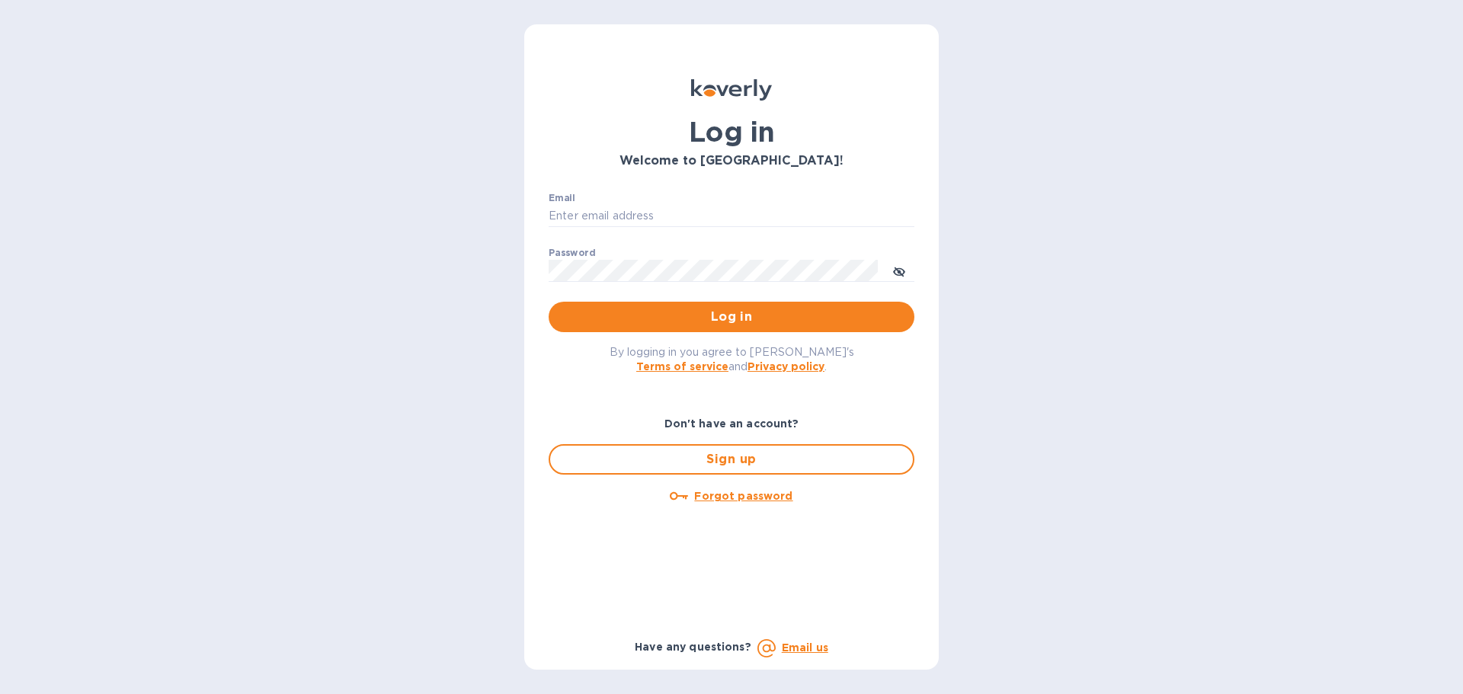
type input "schwartz@julian-sinclair.com"
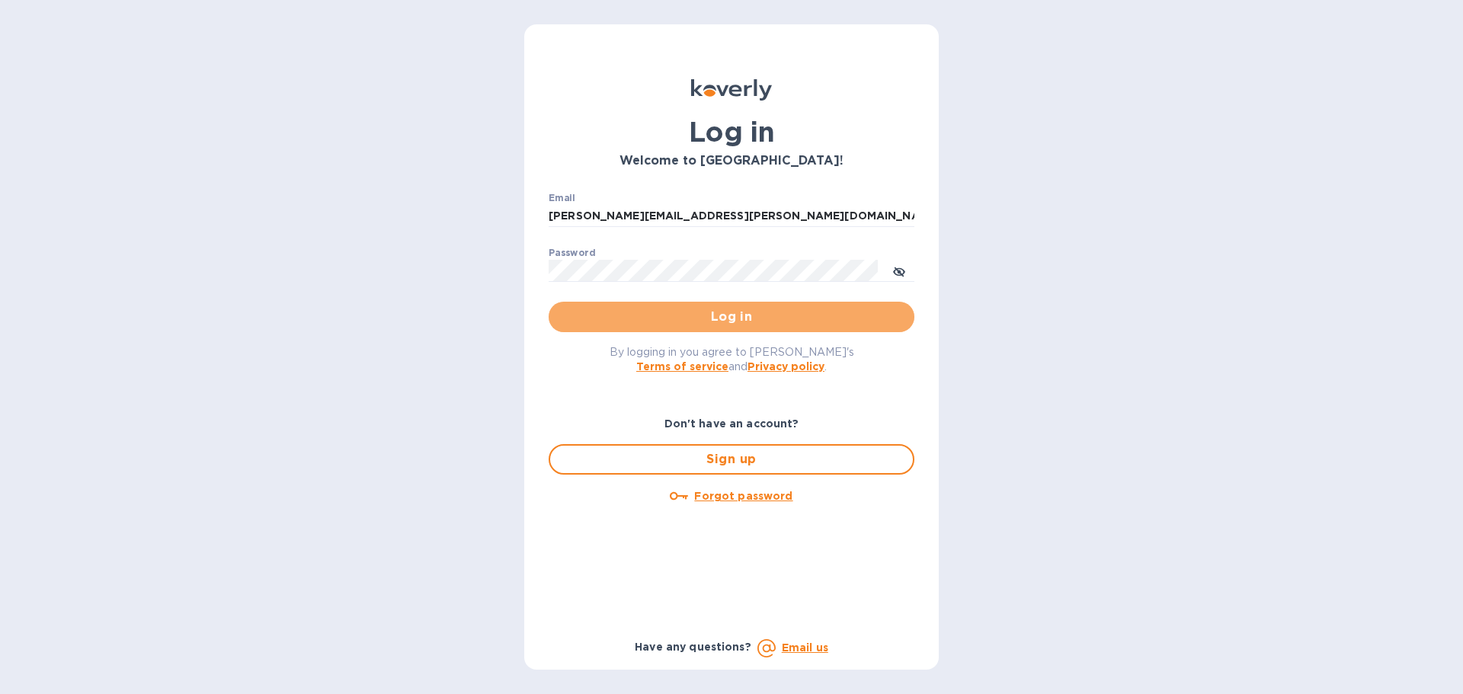
click at [662, 307] on button "Log in" at bounding box center [731, 317] width 366 height 30
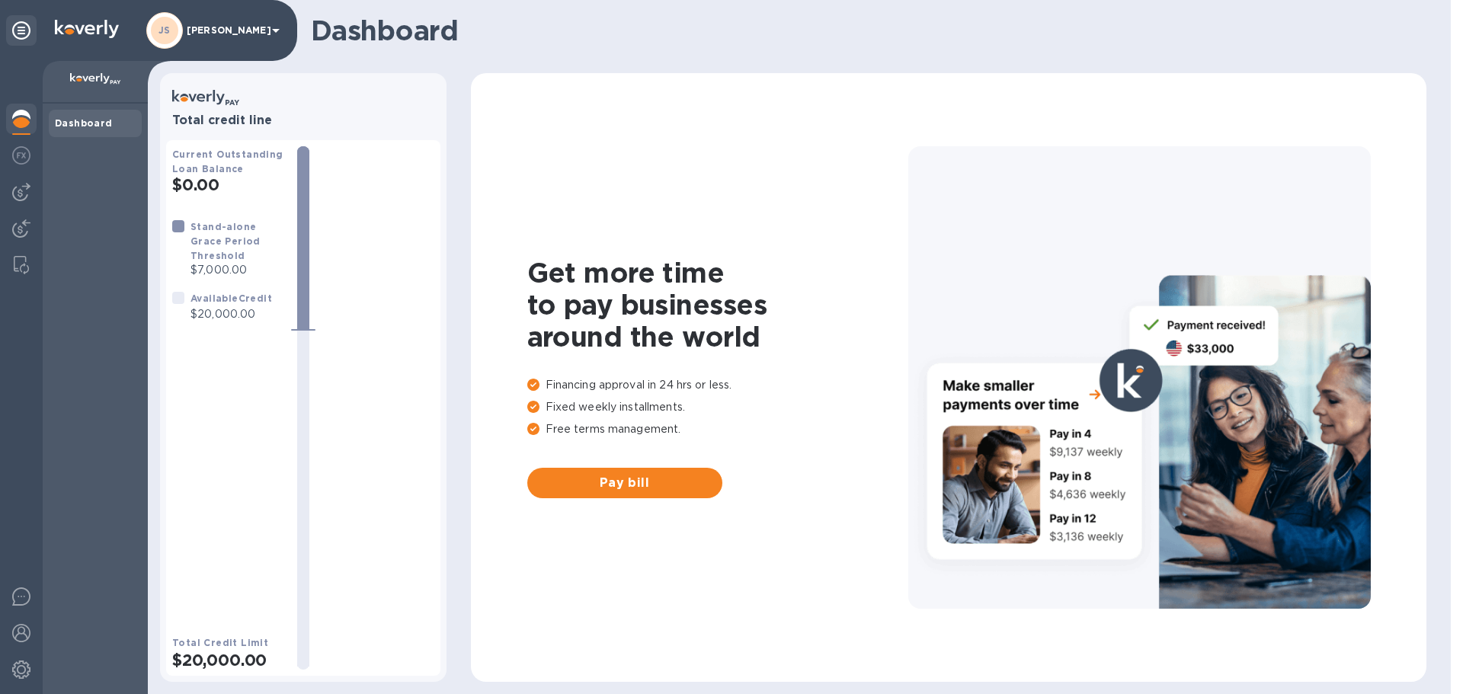
click at [25, 159] on img at bounding box center [21, 155] width 18 height 18
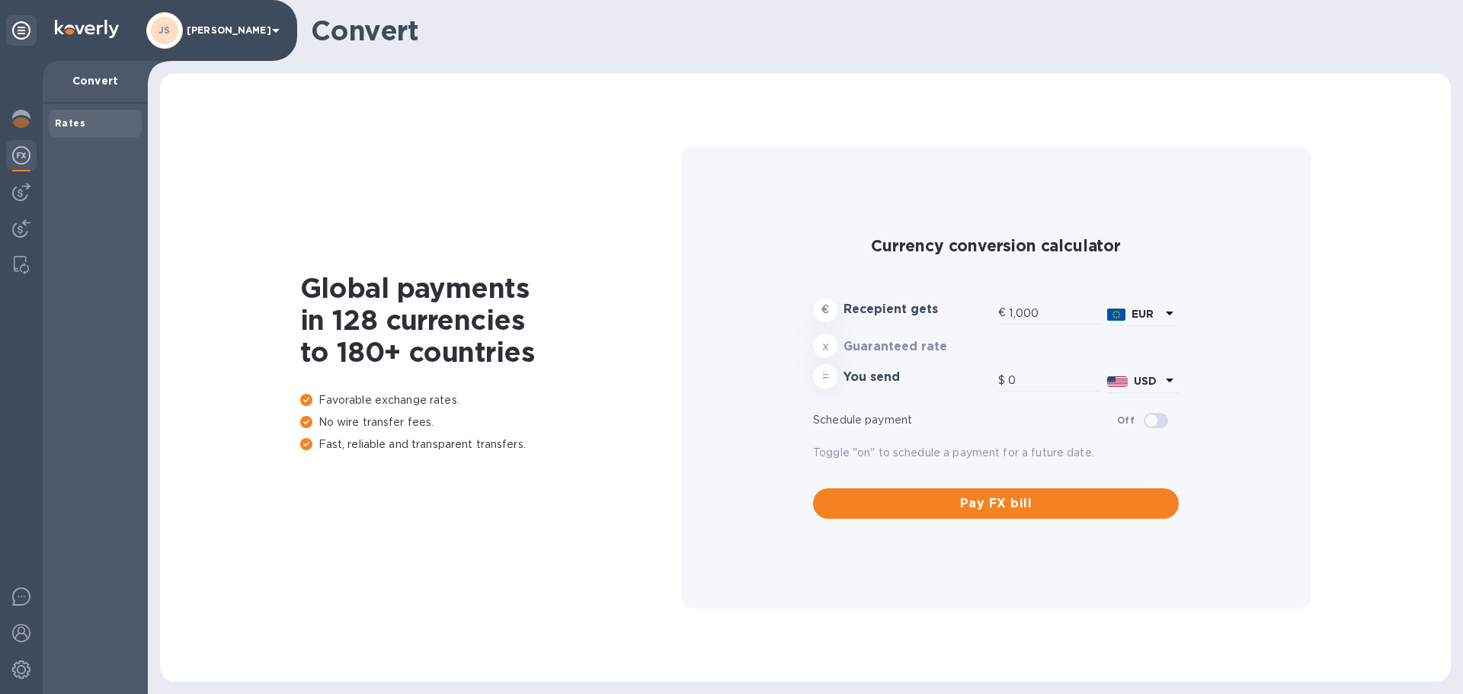
type input "1,185.19"
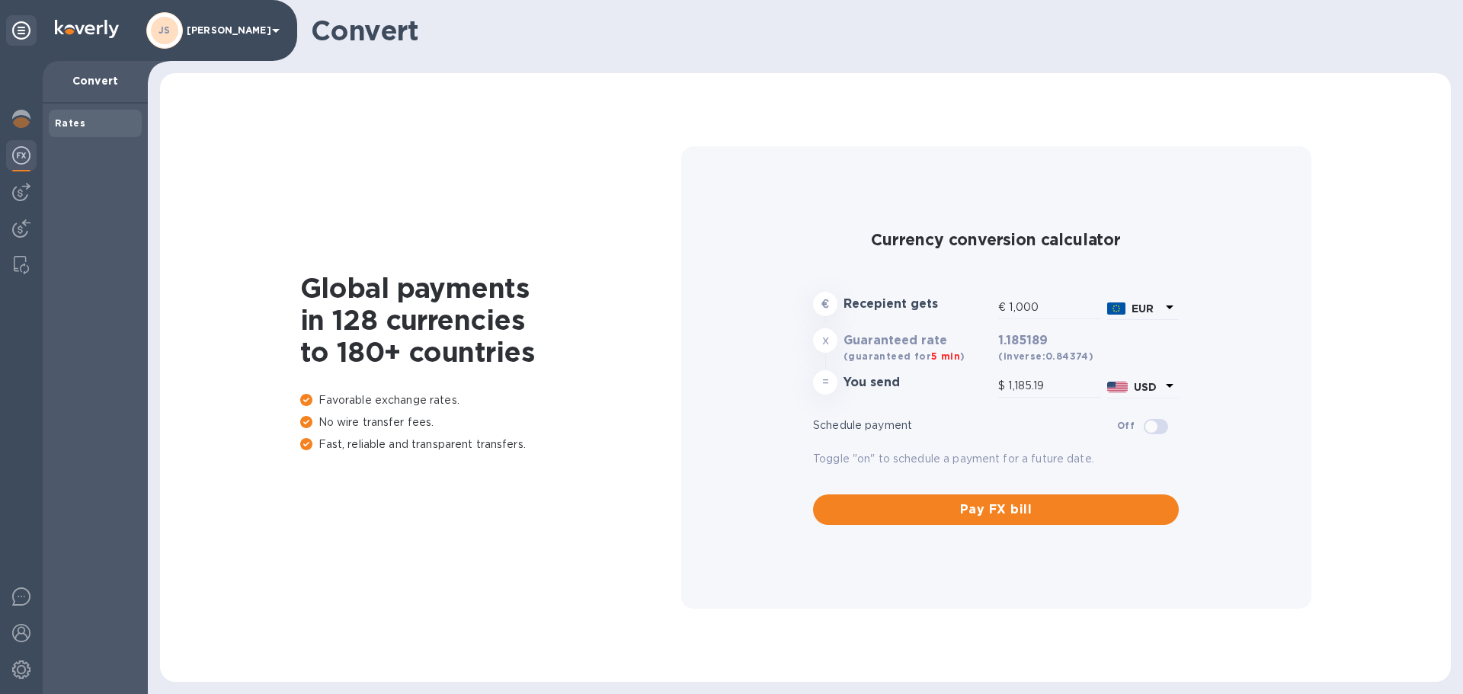
click at [28, 187] on img at bounding box center [21, 192] width 18 height 18
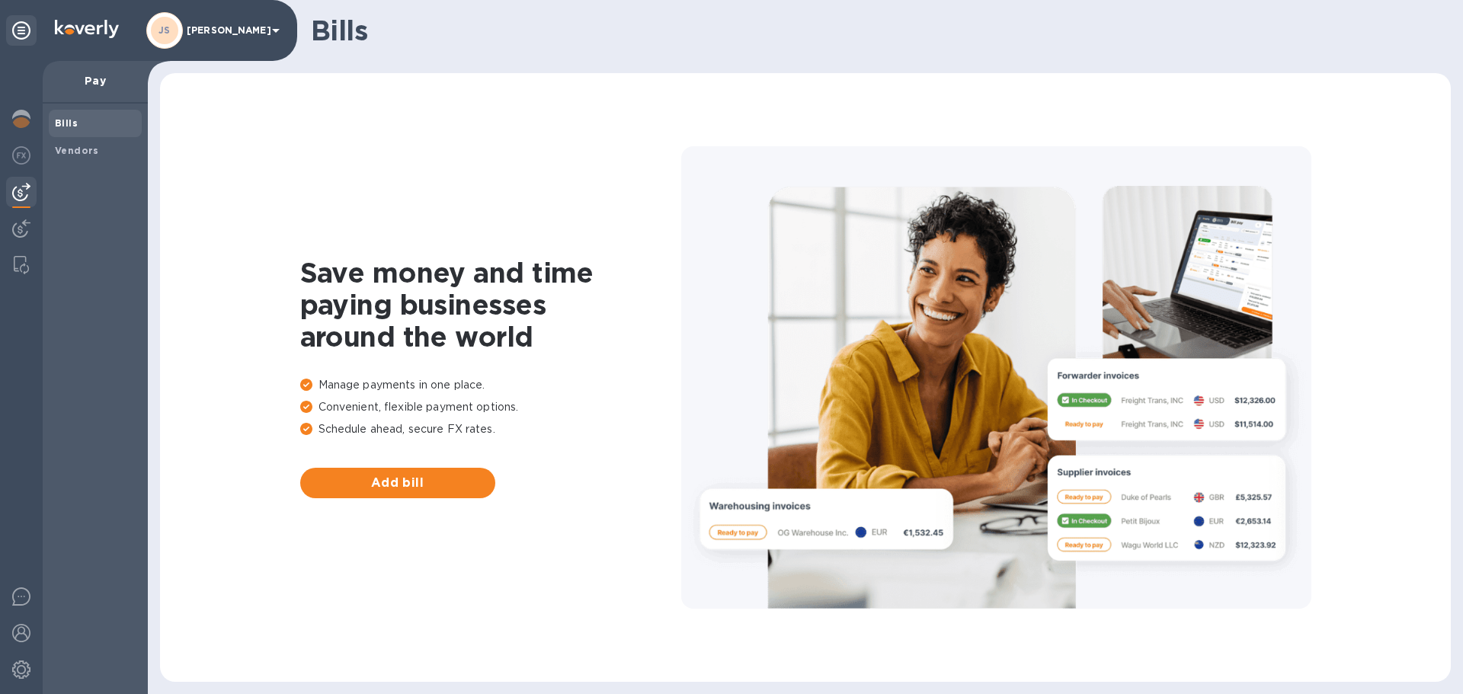
click at [81, 124] on span "Bills" at bounding box center [95, 123] width 81 height 15
click at [91, 145] on b "Vendors" at bounding box center [77, 150] width 44 height 11
click at [82, 123] on span "Bills" at bounding box center [95, 123] width 81 height 15
click at [364, 479] on span "Add bill" at bounding box center [397, 483] width 171 height 18
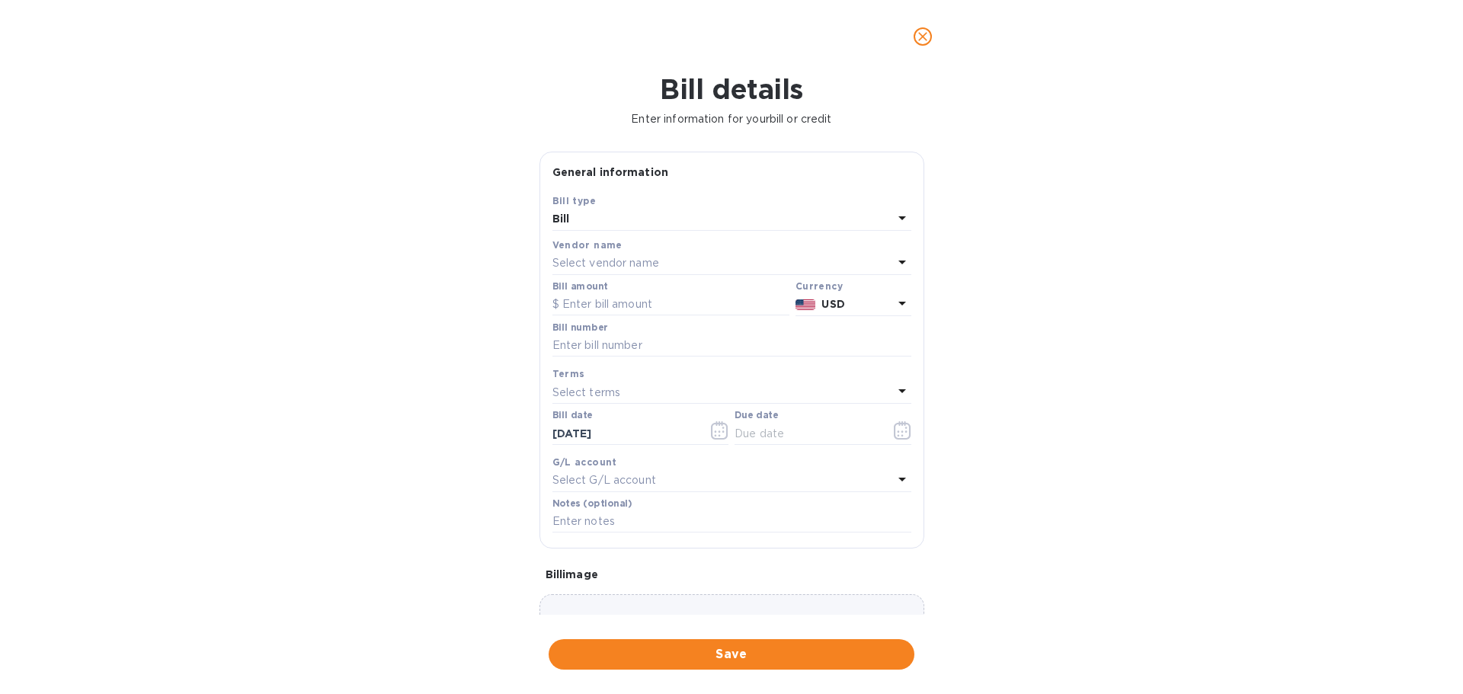
click at [695, 267] on div "Select vendor name" at bounding box center [722, 263] width 341 height 21
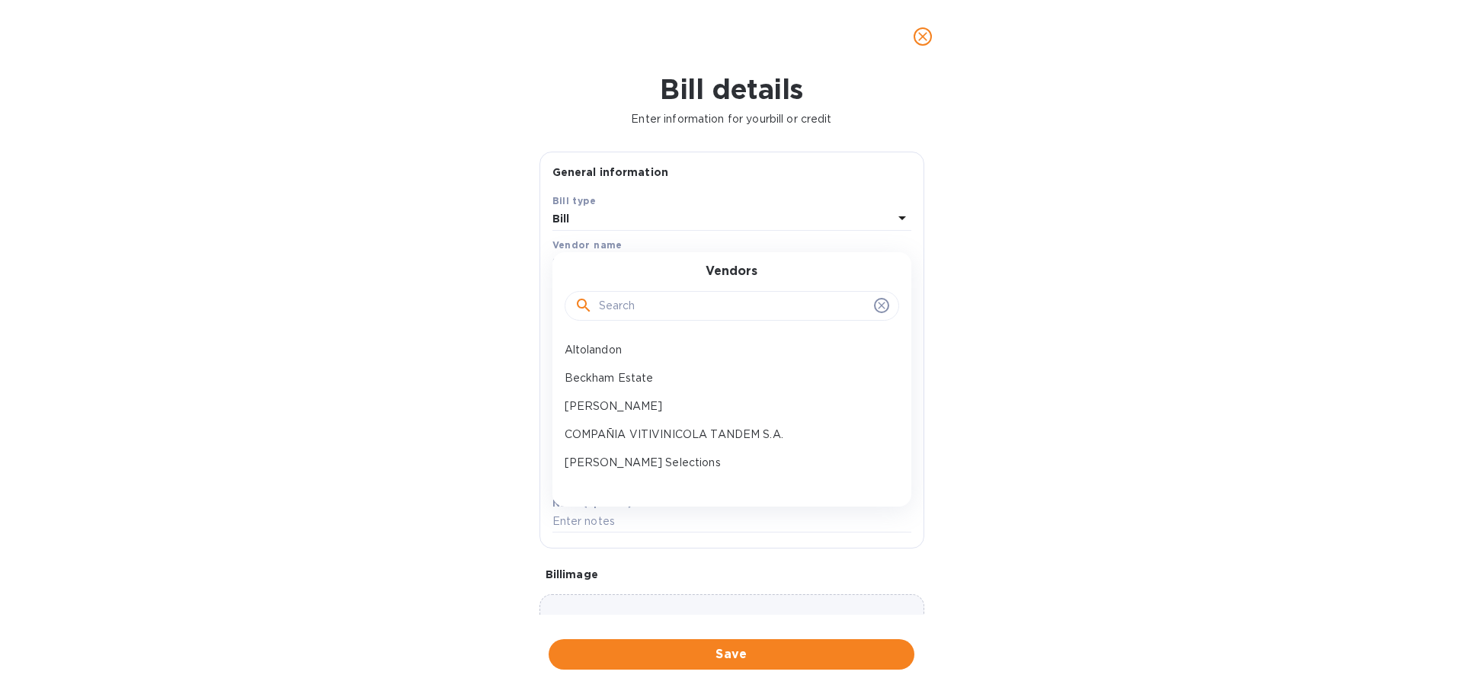
click at [685, 298] on input "text" at bounding box center [733, 306] width 269 height 23
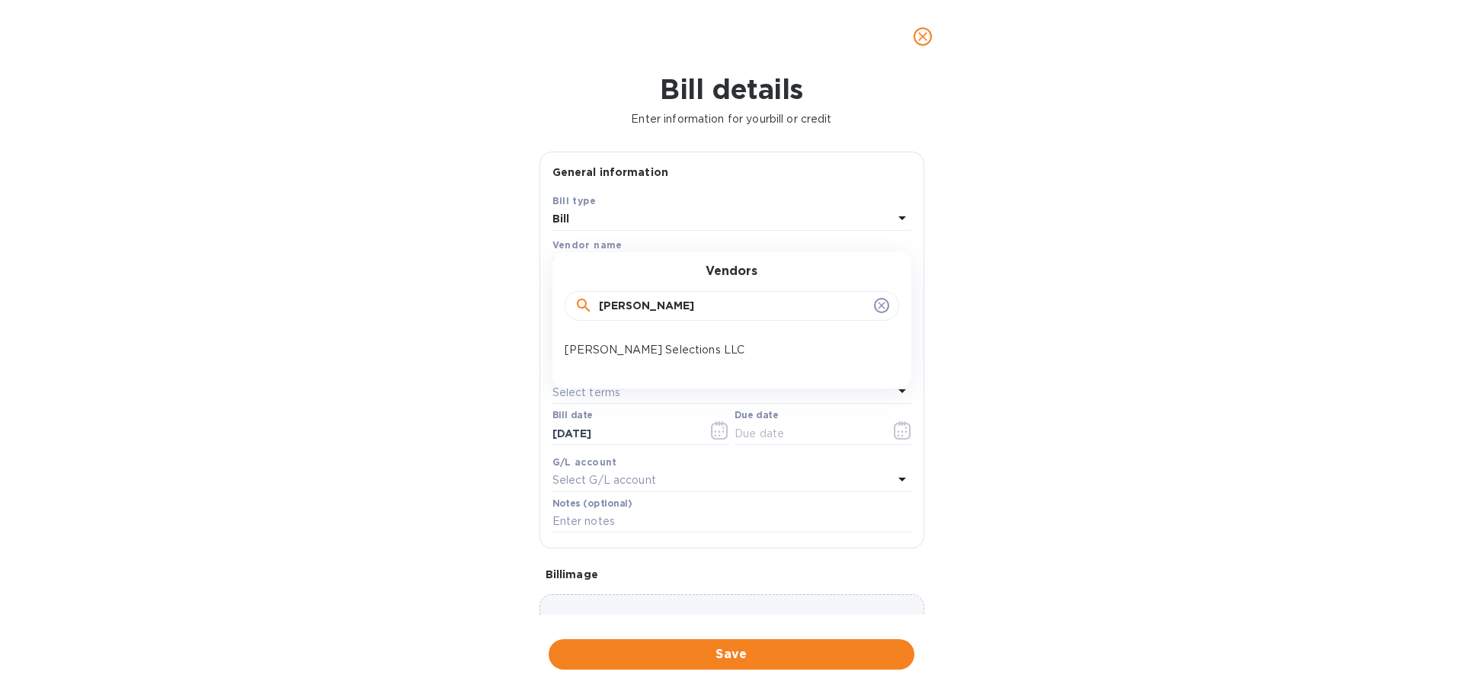
type input "[PERSON_NAME]"
click at [641, 341] on div "[PERSON_NAME] Selections LLC" at bounding box center [725, 350] width 334 height 28
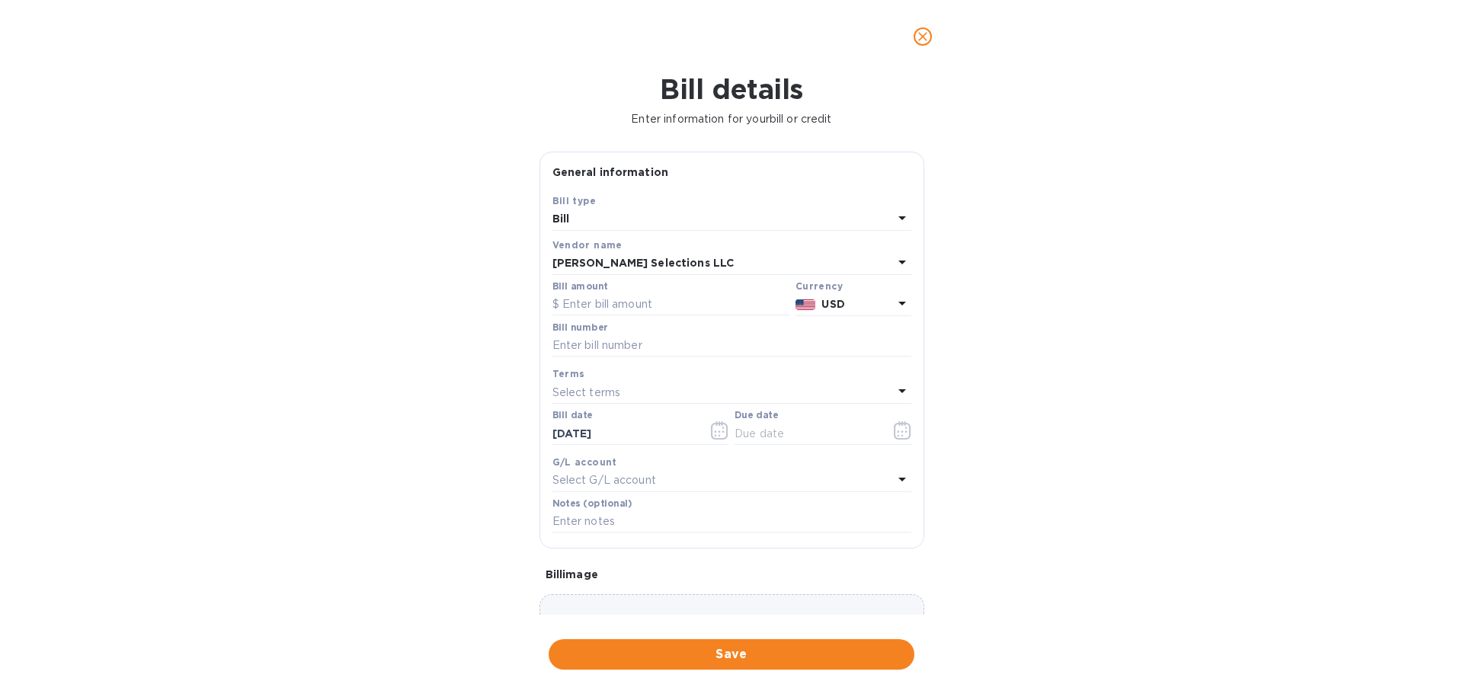
click at [625, 305] on input "text" at bounding box center [670, 304] width 237 height 23
type input "9,069"
click at [715, 388] on div "Select terms" at bounding box center [722, 392] width 341 height 21
click at [596, 340] on input "text" at bounding box center [731, 345] width 359 height 23
paste input "257867"
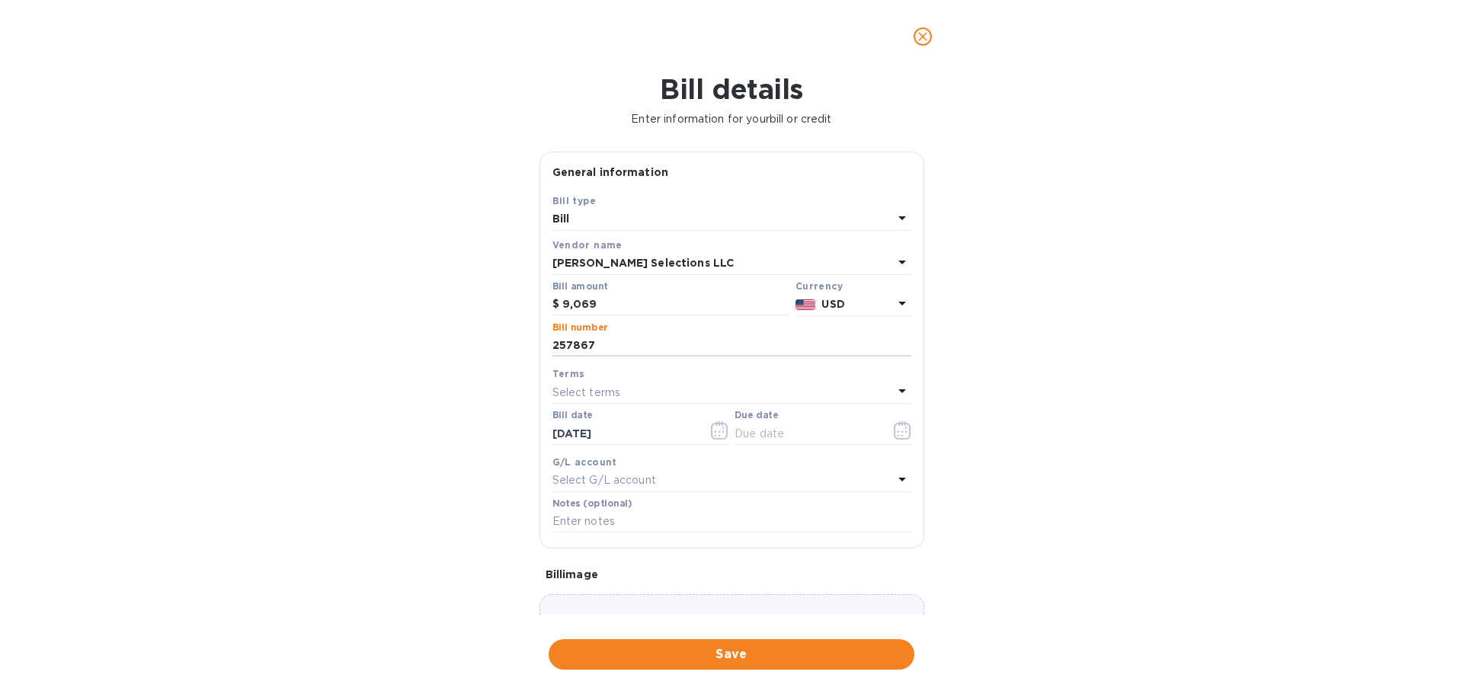
type input "257867"
click at [894, 430] on icon "button" at bounding box center [903, 430] width 18 height 18
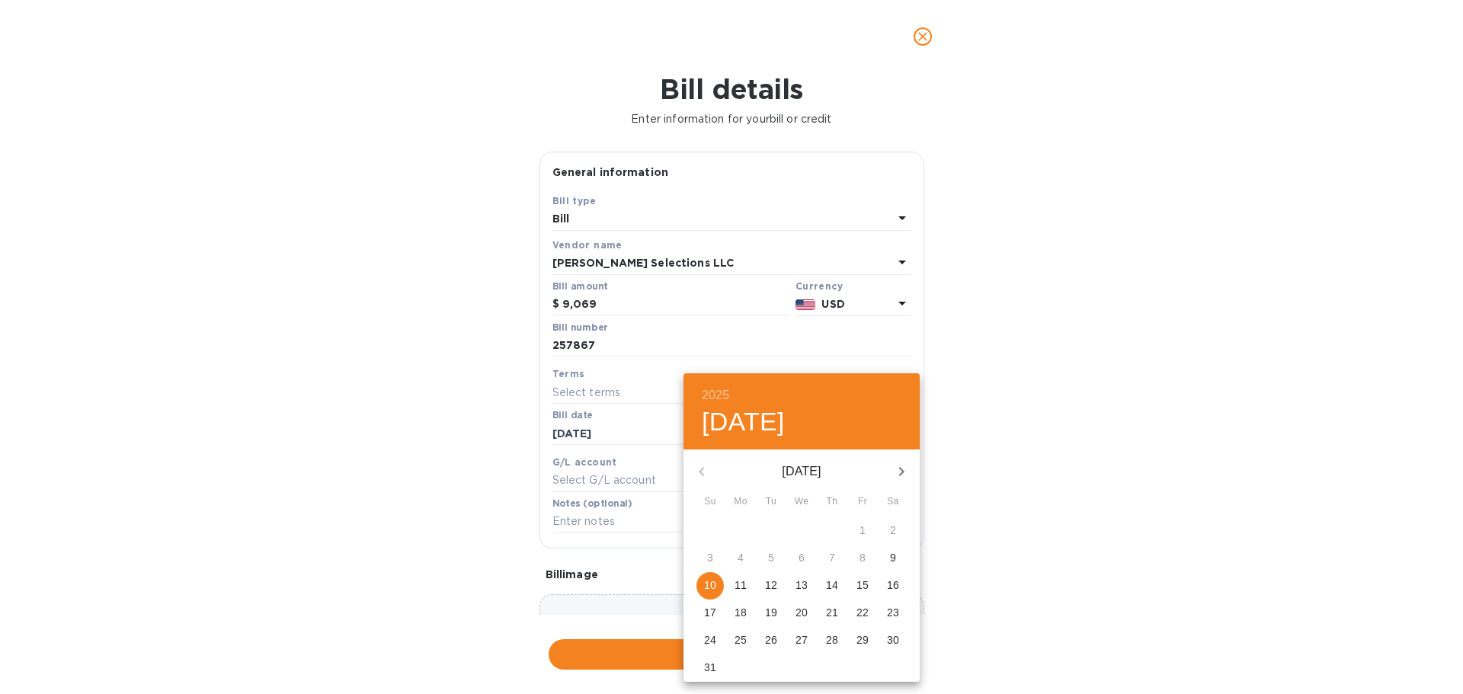
click at [808, 612] on span "20" at bounding box center [801, 612] width 27 height 15
type input "08/20/2025"
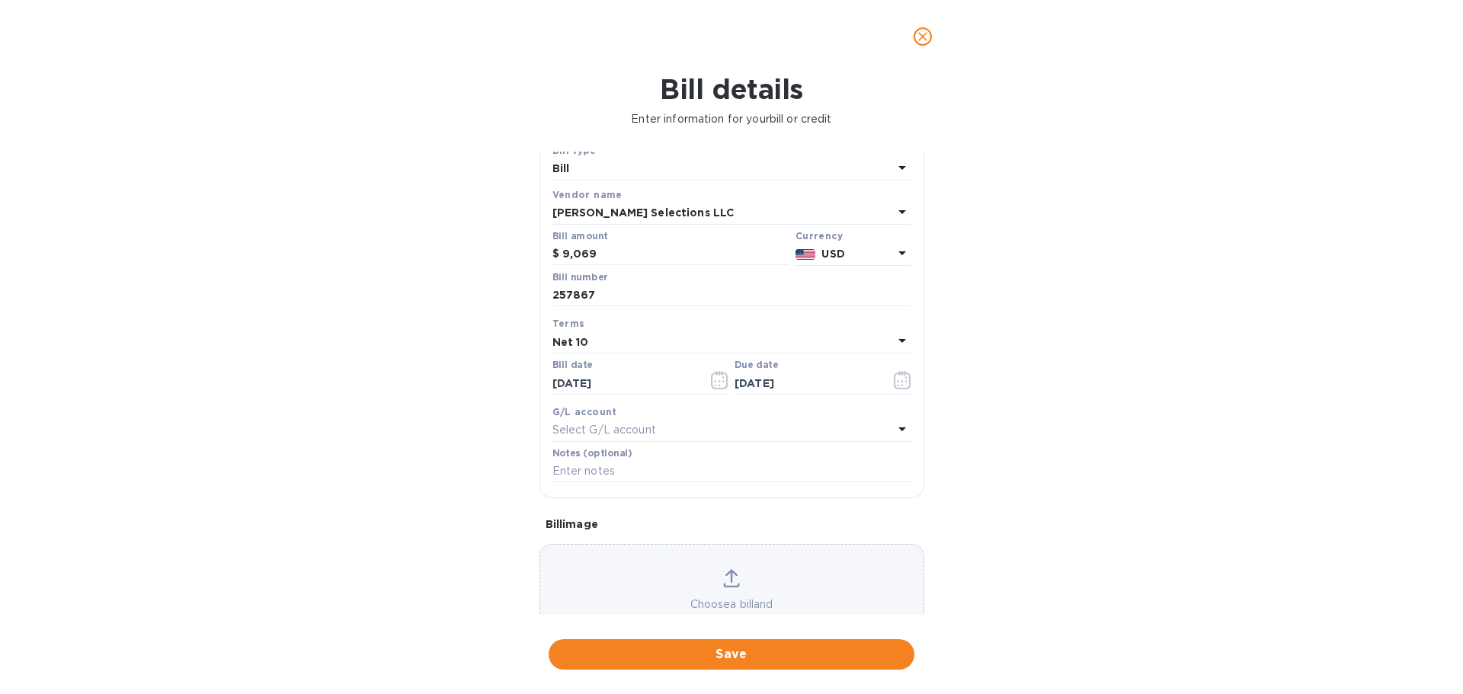
scroll to position [107, 0]
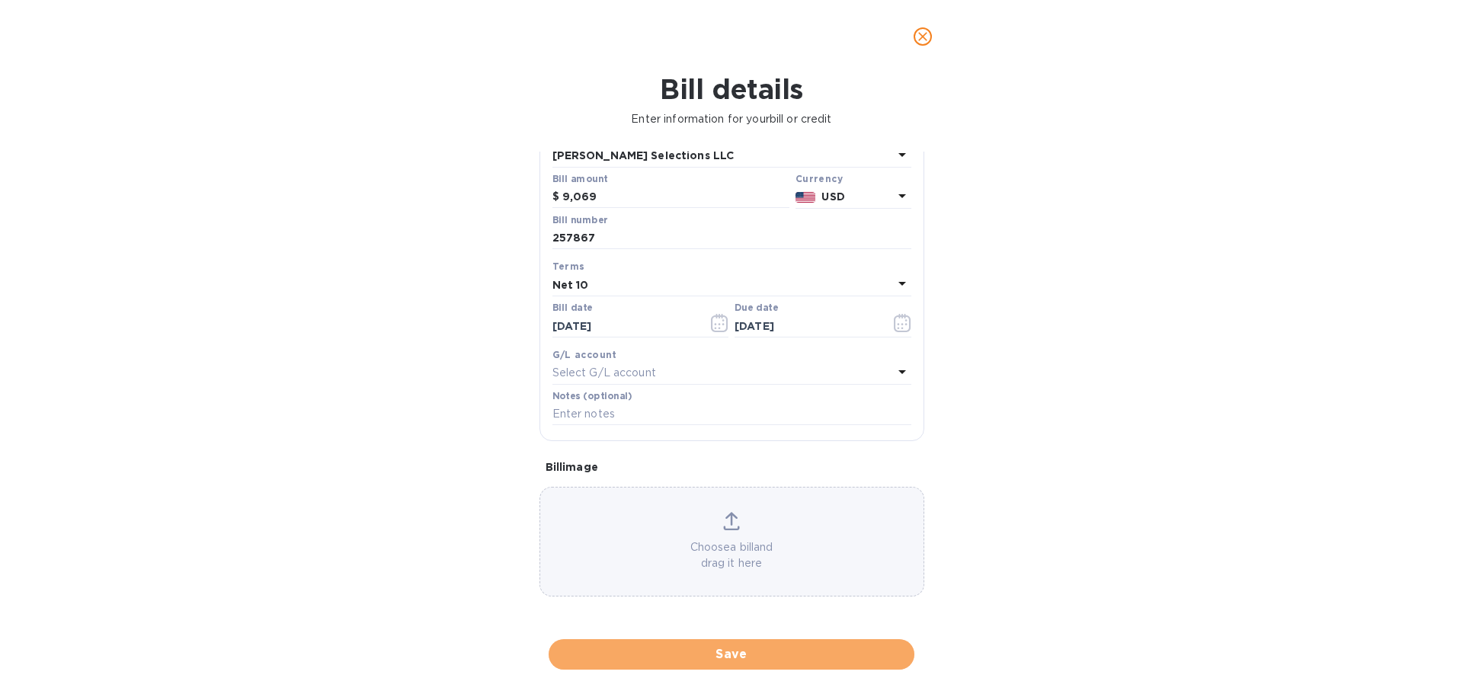
click at [770, 647] on span "Save" at bounding box center [731, 654] width 341 height 18
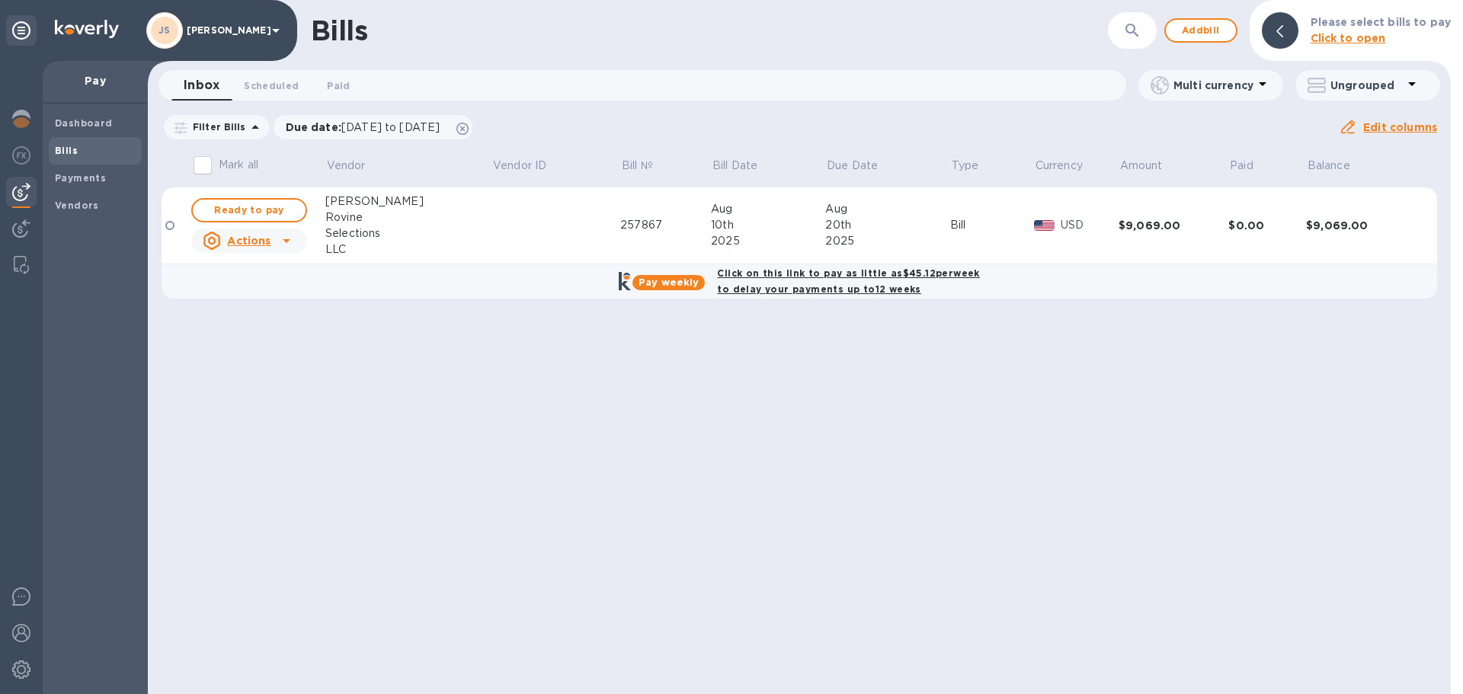
click at [237, 205] on span "Ready to pay" at bounding box center [249, 210] width 88 height 18
checkbox input "true"
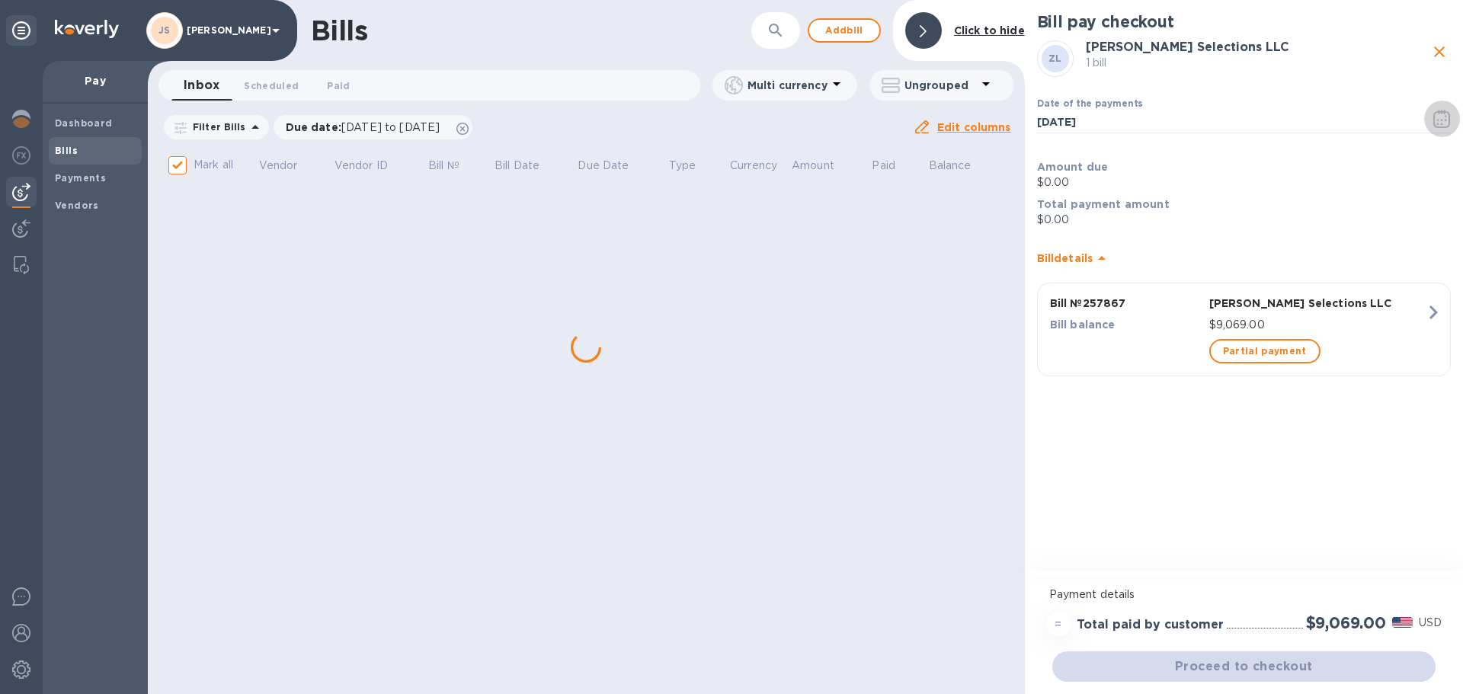
click at [1435, 117] on icon "button" at bounding box center [1442, 119] width 18 height 18
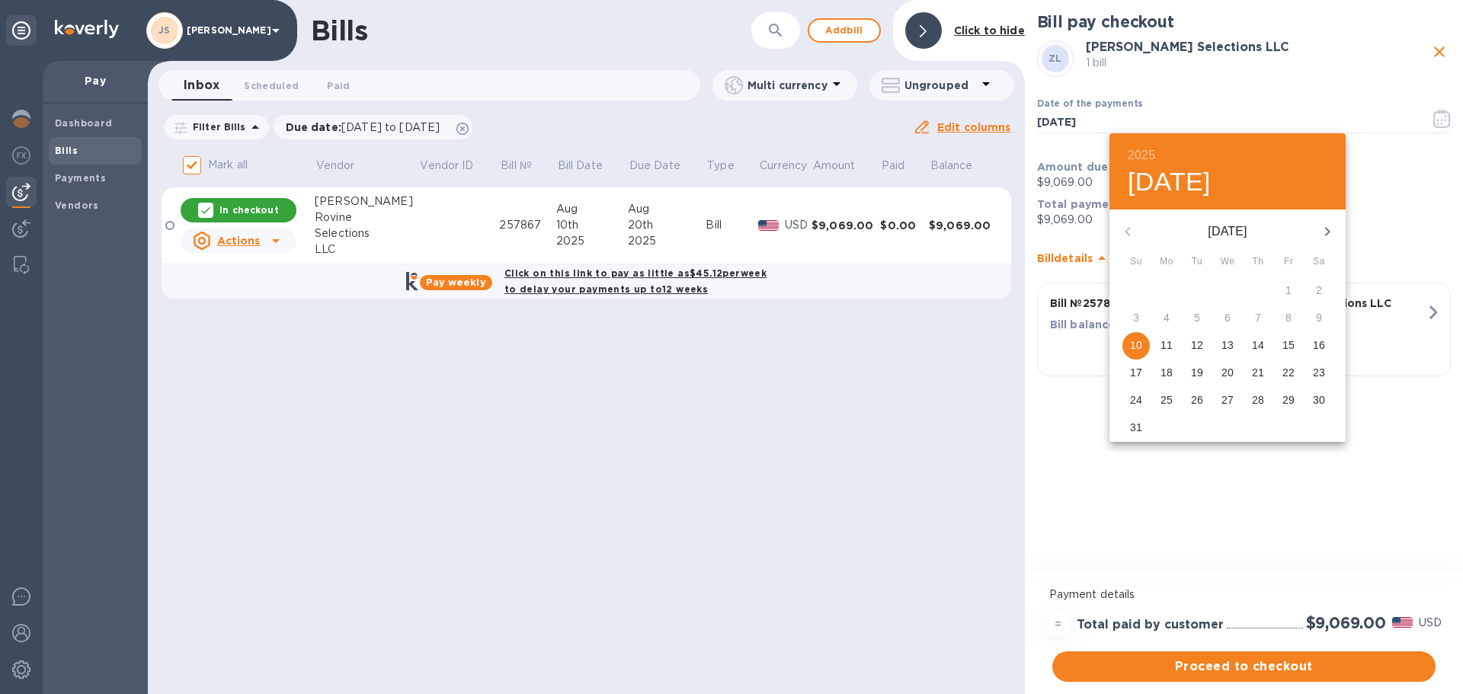
click at [1235, 368] on span "20" at bounding box center [1226, 372] width 27 height 15
type input "08/20/2025"
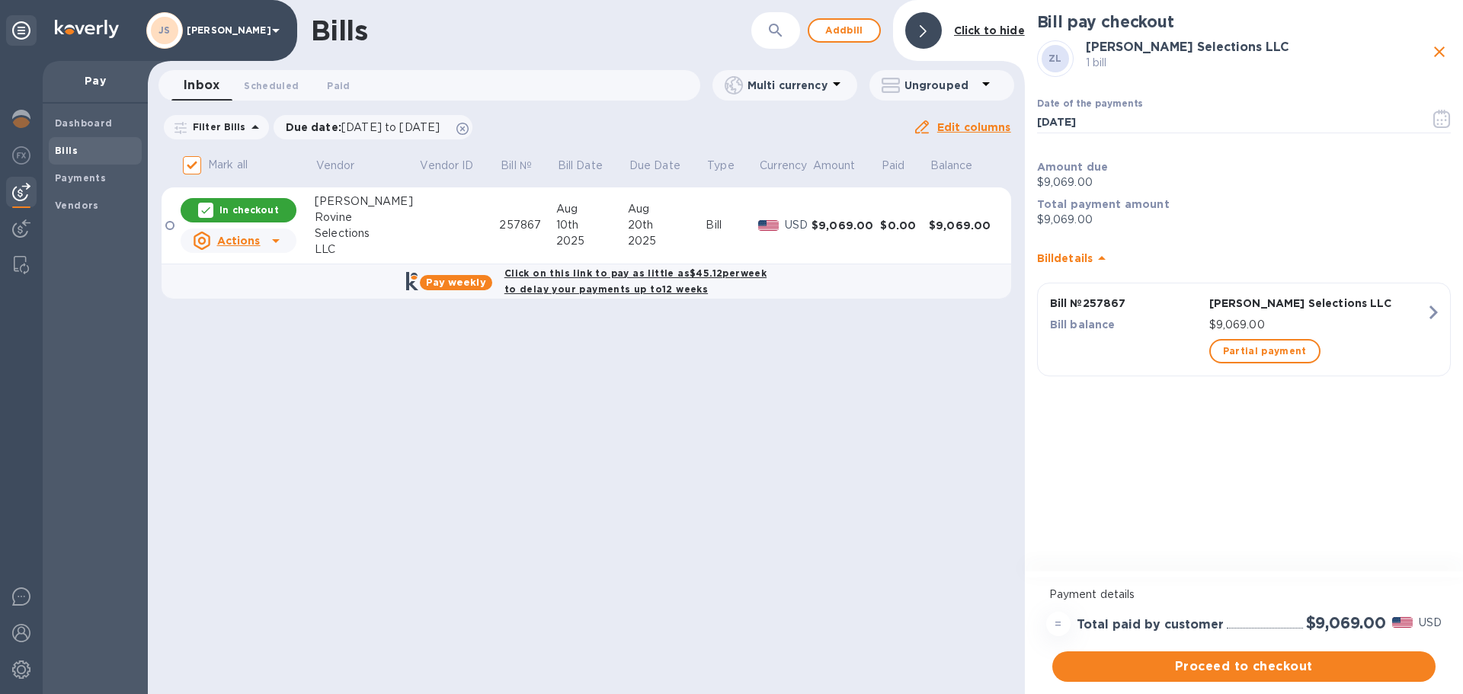
click at [1229, 663] on span "Proceed to checkout" at bounding box center [1243, 666] width 359 height 18
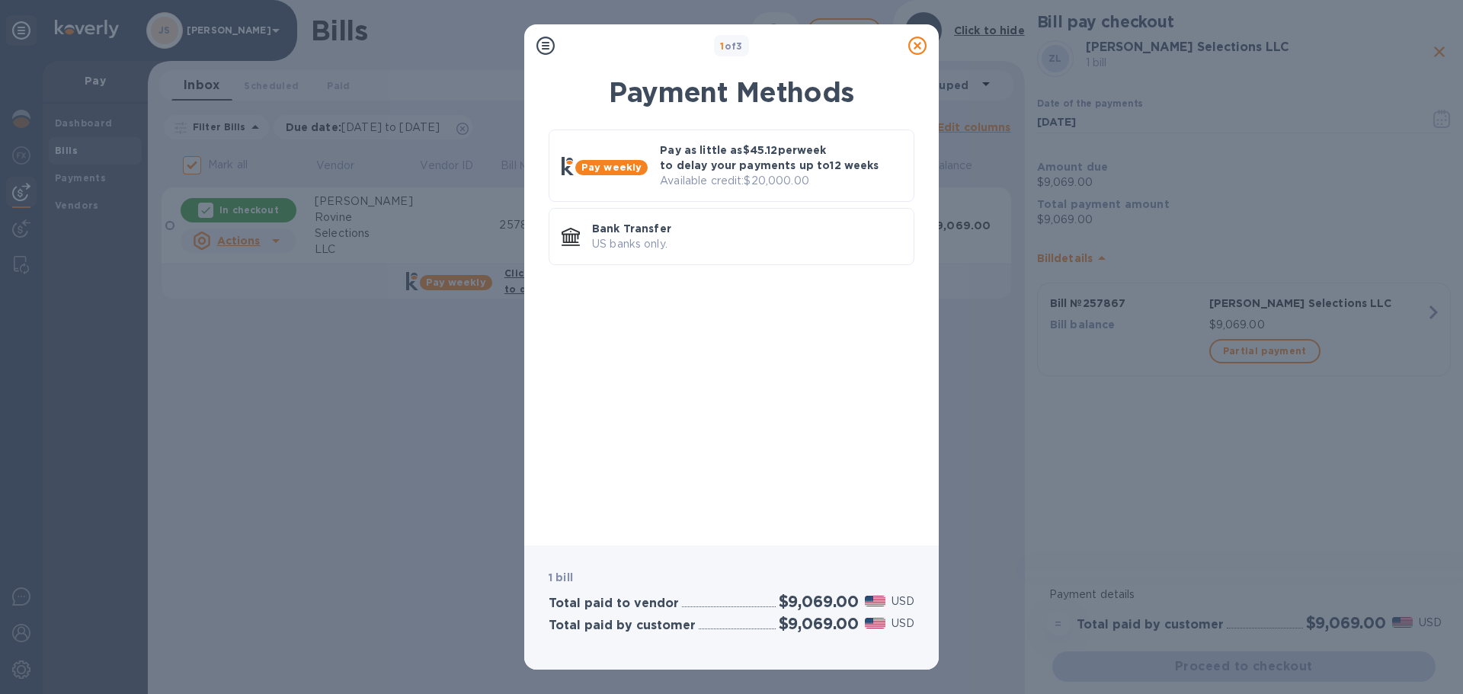
click at [699, 241] on p "US banks only." at bounding box center [746, 244] width 309 height 16
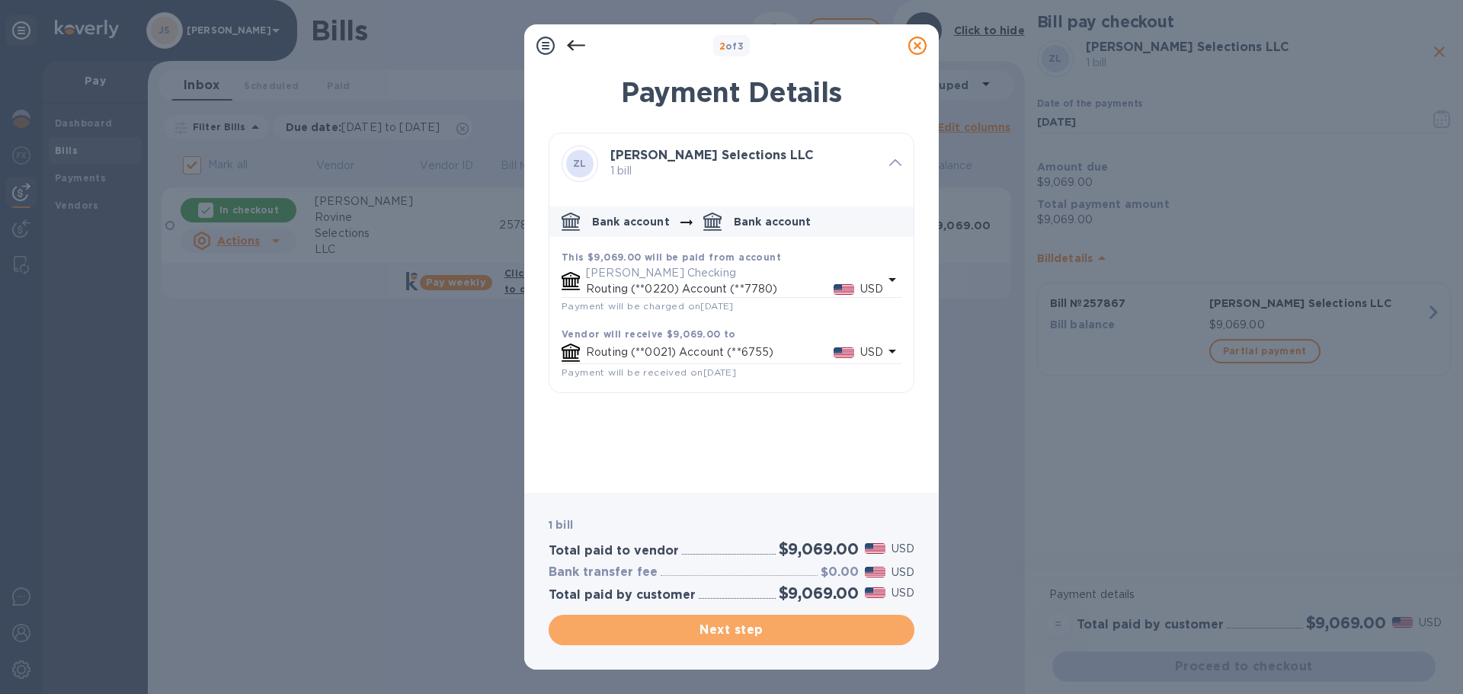
click at [768, 638] on span "Next step" at bounding box center [731, 630] width 341 height 18
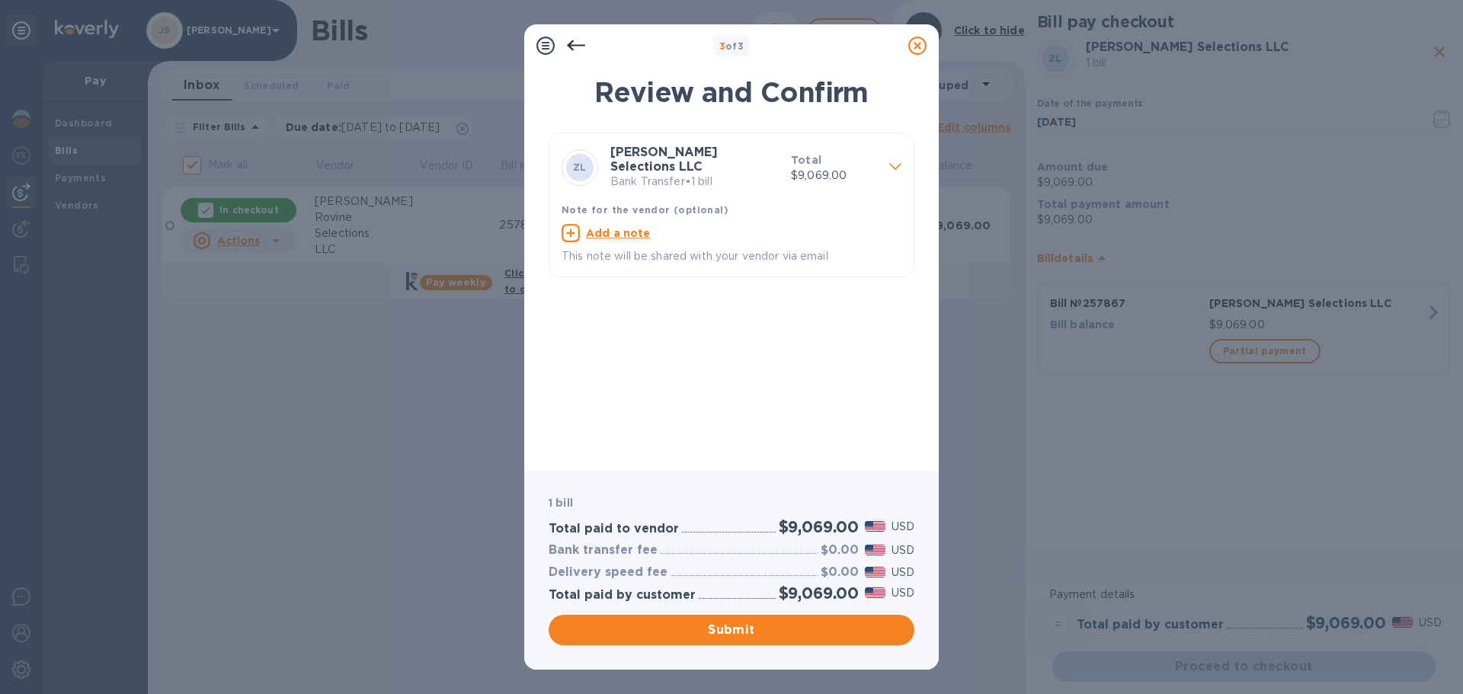
click at [610, 224] on div "Add a note" at bounding box center [731, 233] width 340 height 18
click at [604, 232] on textarea at bounding box center [718, 235] width 315 height 13
paste textarea "257867"
type textarea "257867"
click at [775, 627] on span "Submit" at bounding box center [731, 630] width 341 height 18
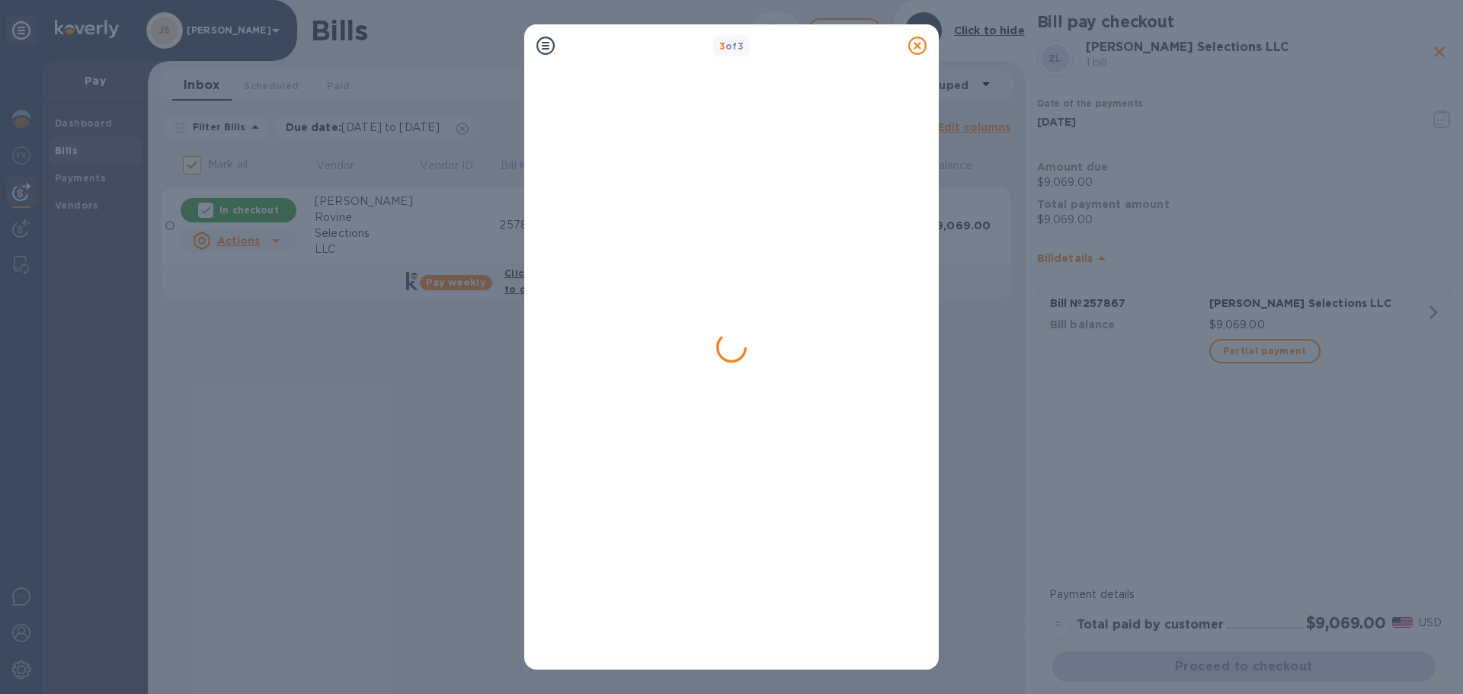
checkbox input "false"
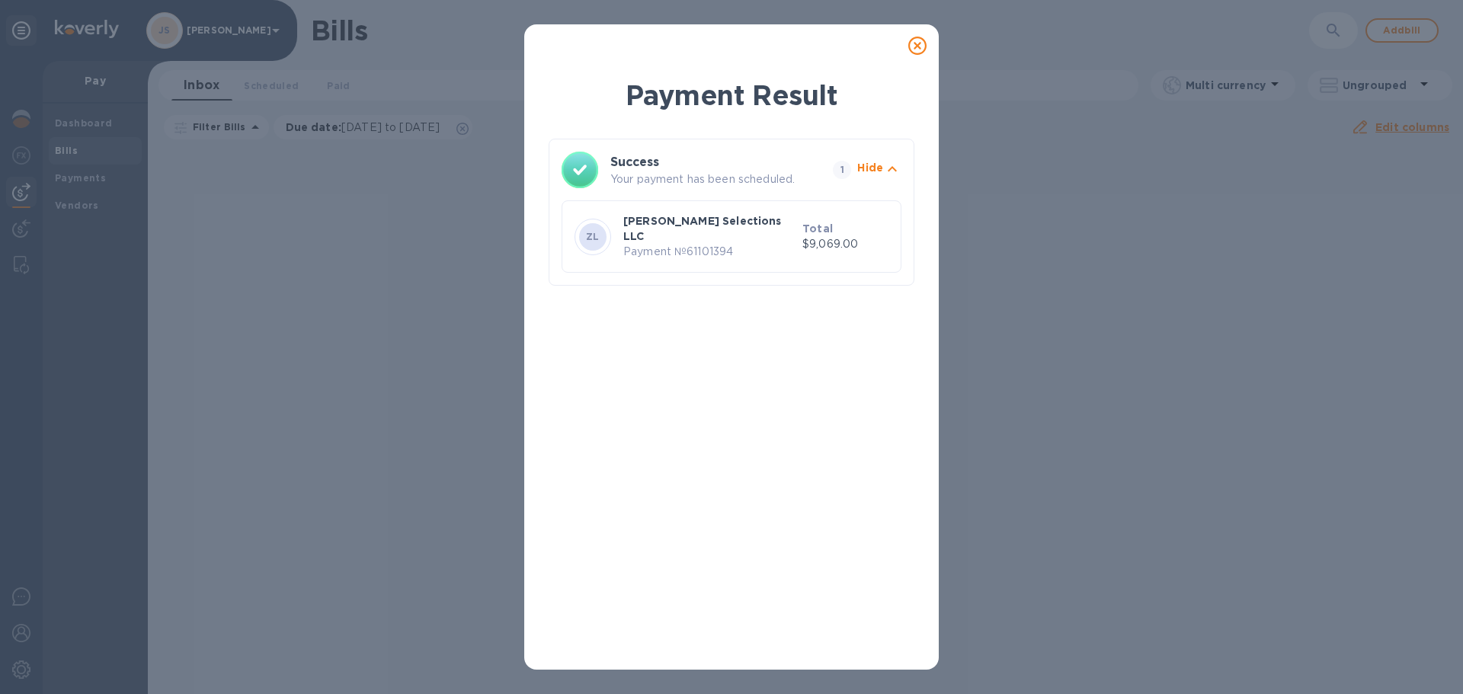
click at [914, 42] on icon at bounding box center [917, 46] width 18 height 18
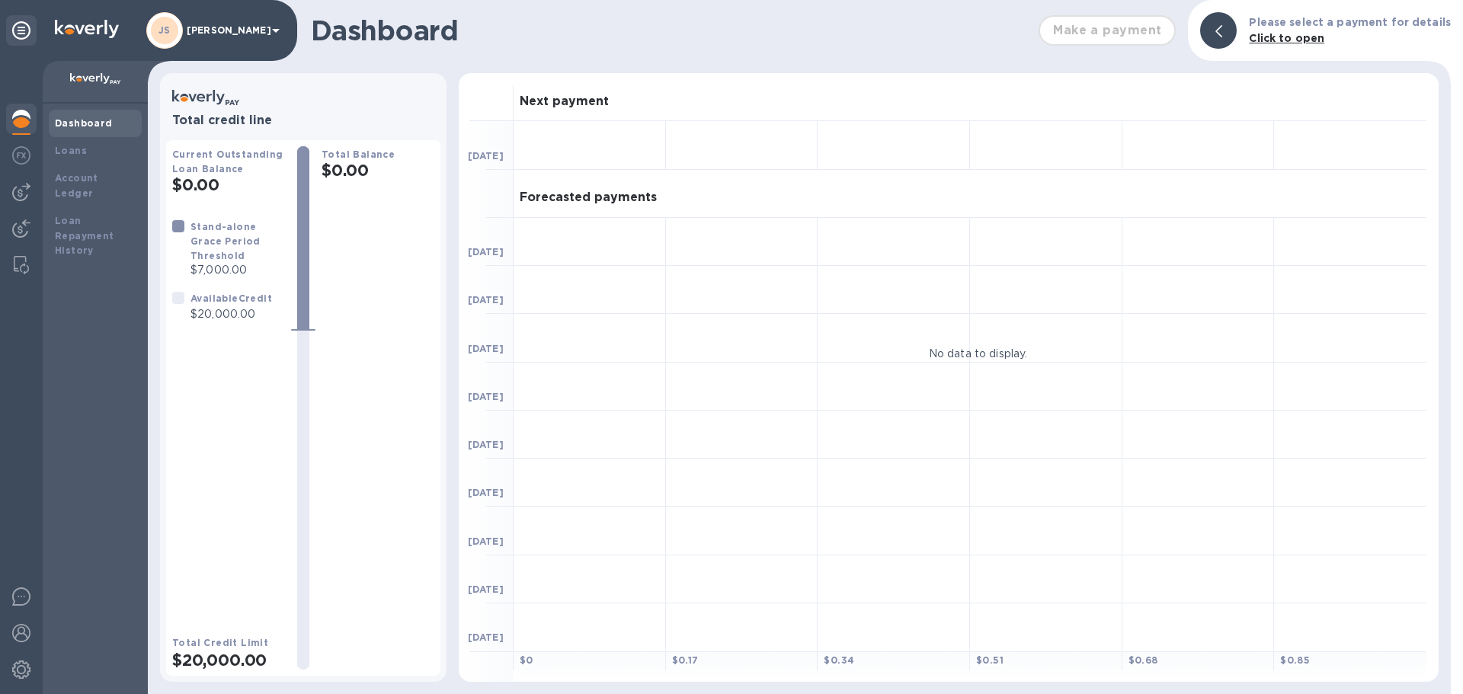
click at [14, 150] on img at bounding box center [21, 155] width 18 height 18
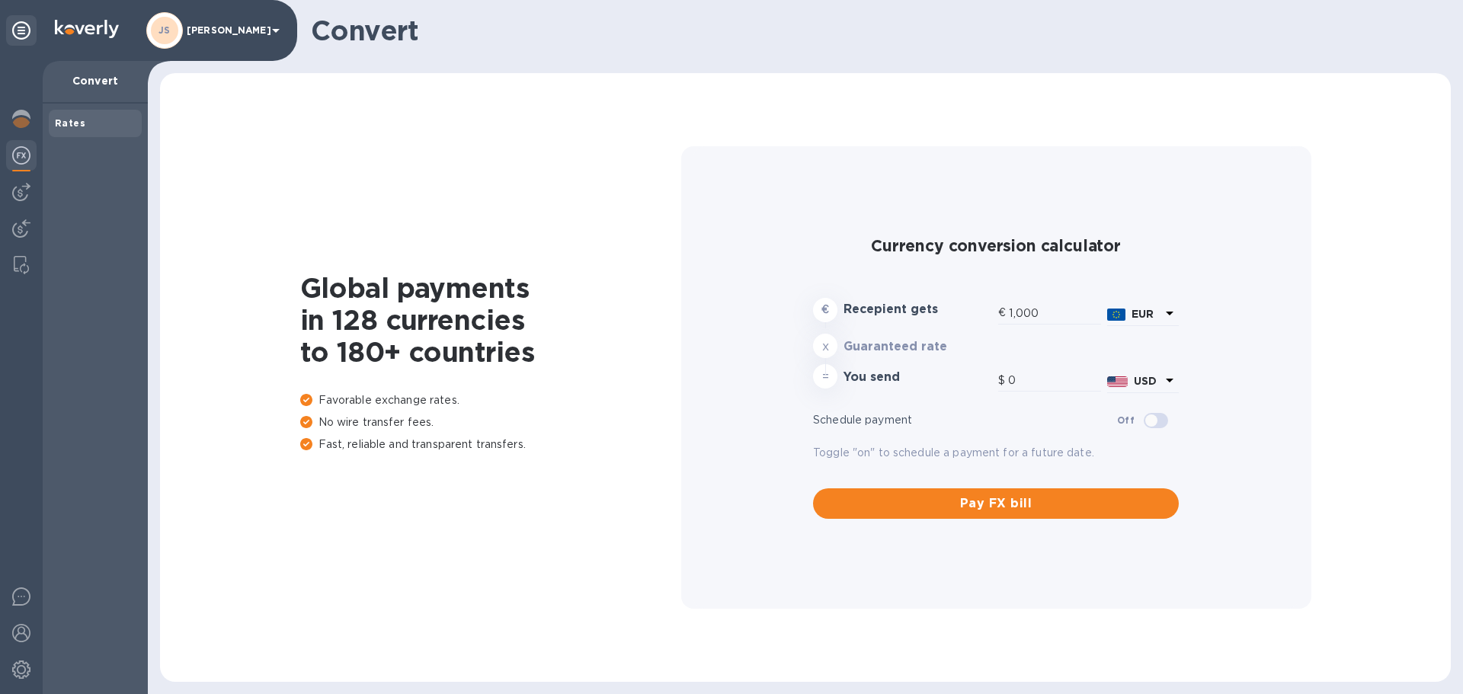
type input "1,185.19"
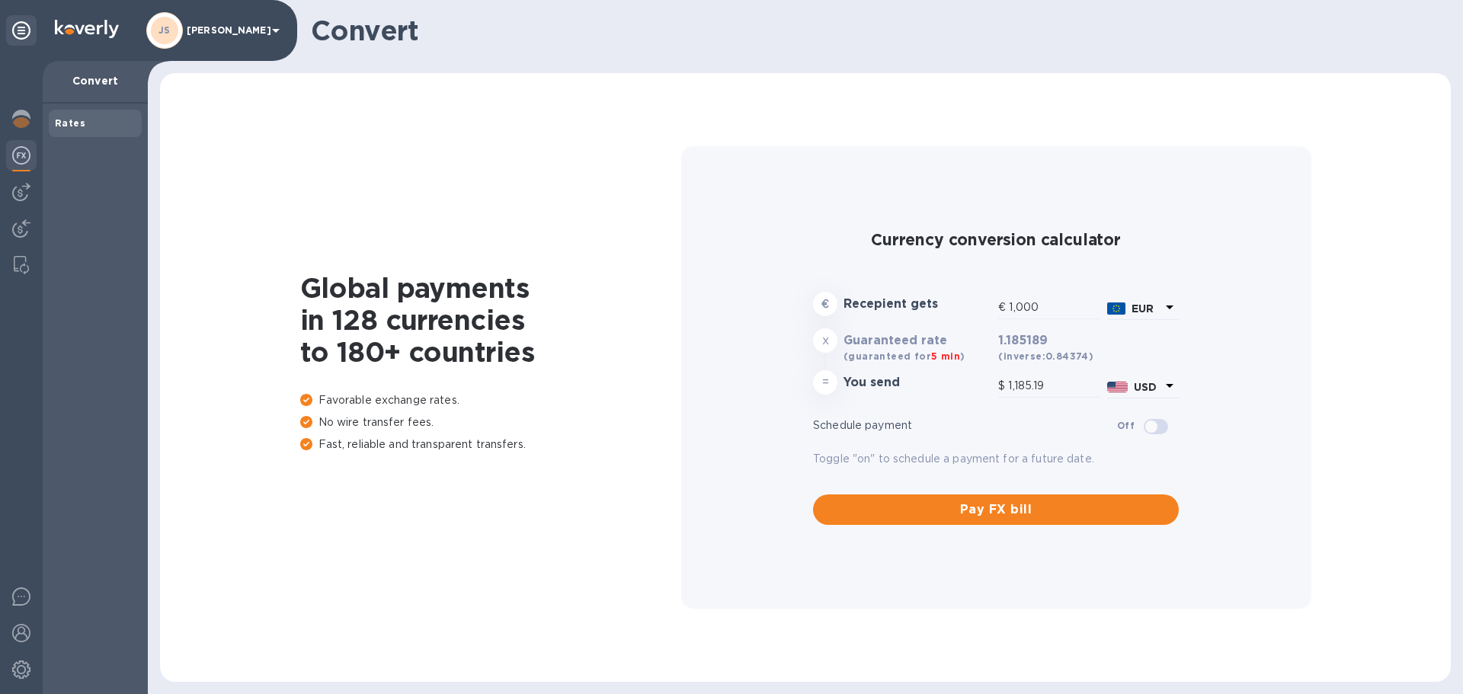
click at [22, 190] on img at bounding box center [21, 192] width 18 height 18
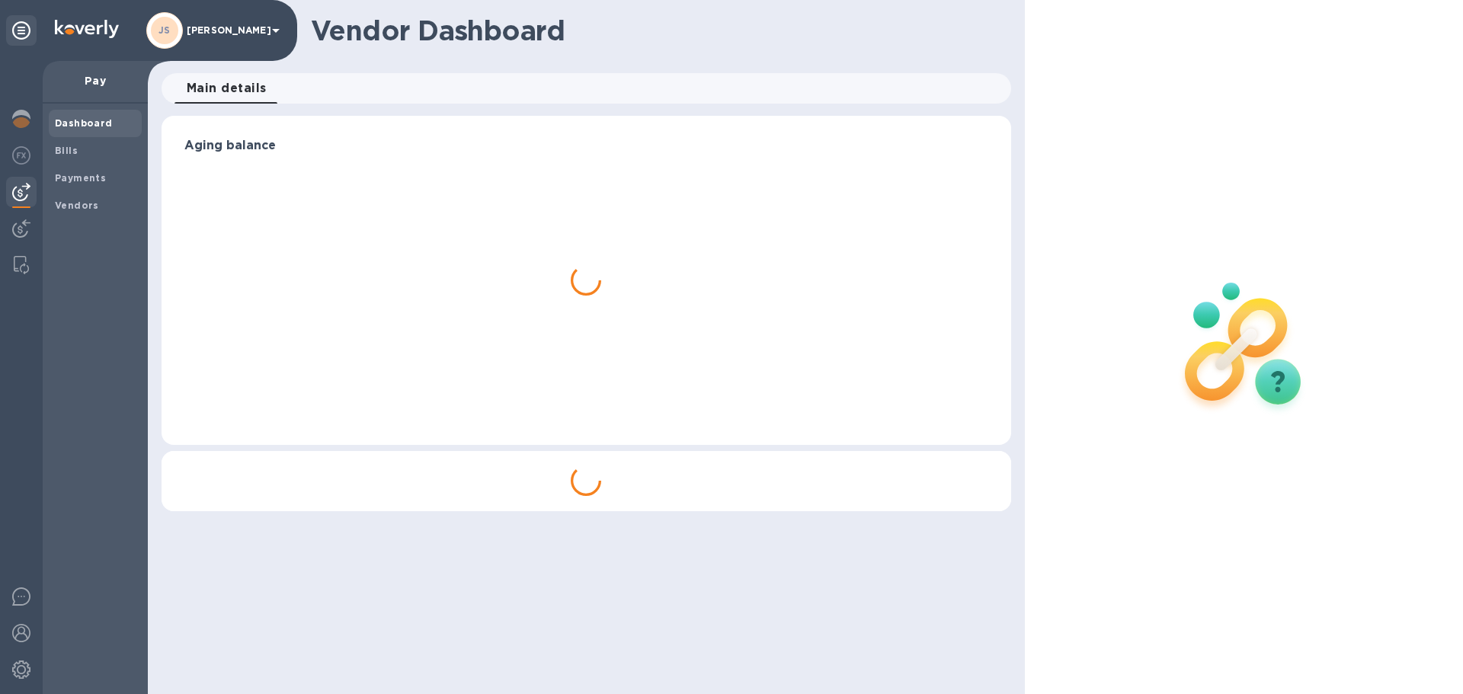
click at [102, 149] on span "Bills" at bounding box center [95, 150] width 81 height 15
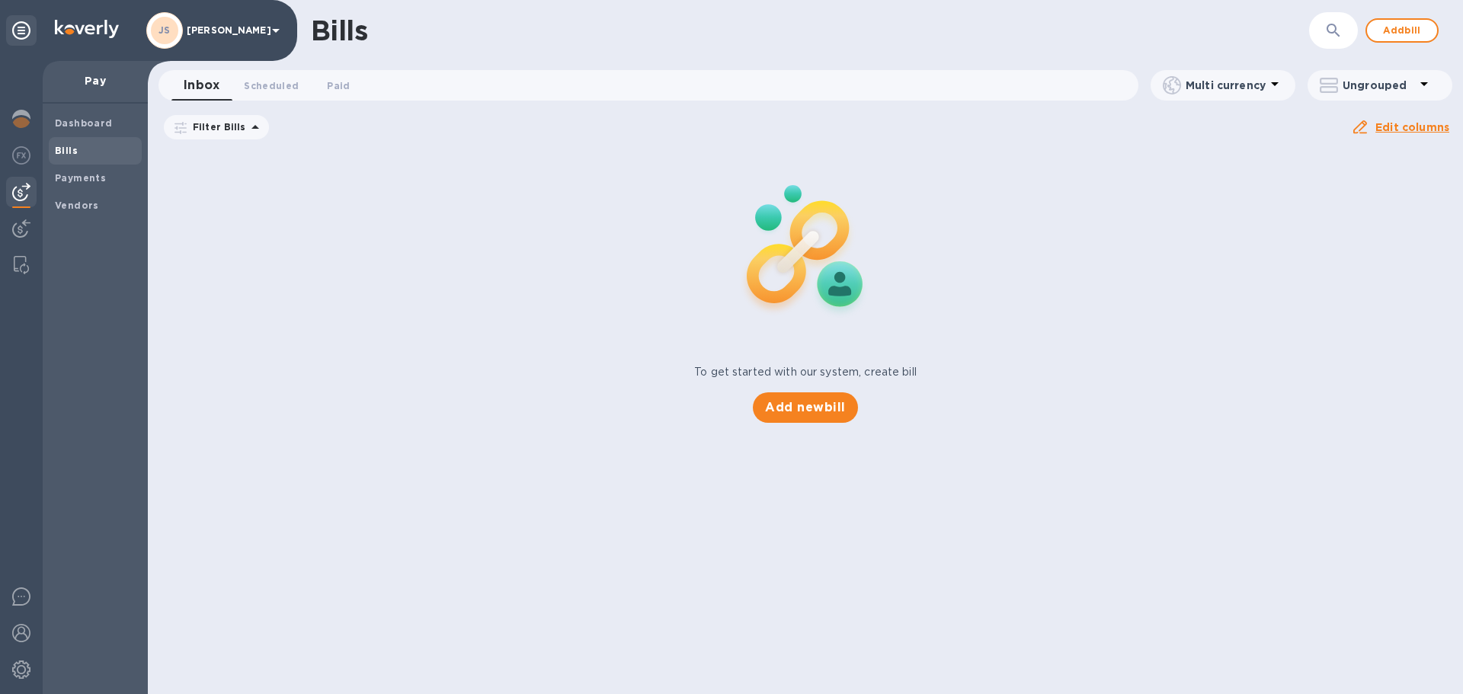
click at [1398, 35] on span "Add bill" at bounding box center [1402, 30] width 46 height 18
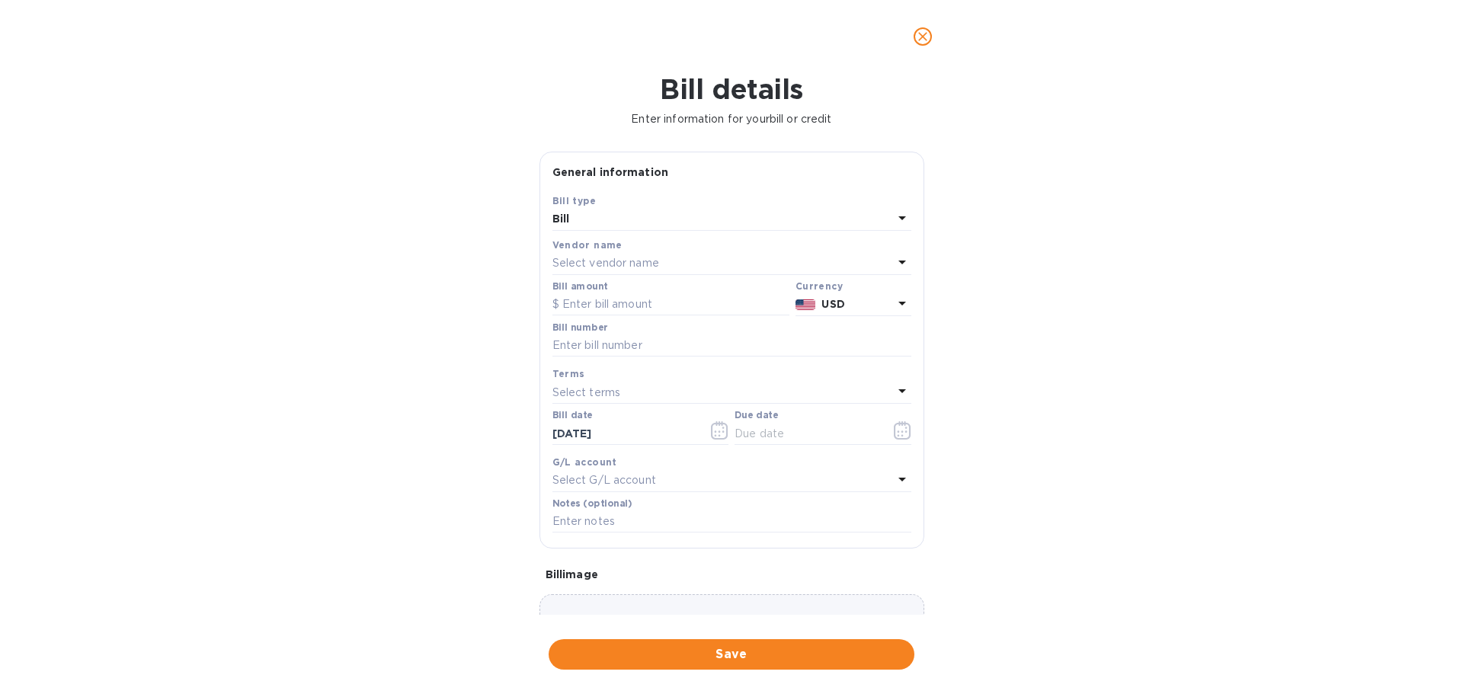
click at [684, 264] on div "Select vendor name" at bounding box center [722, 263] width 341 height 21
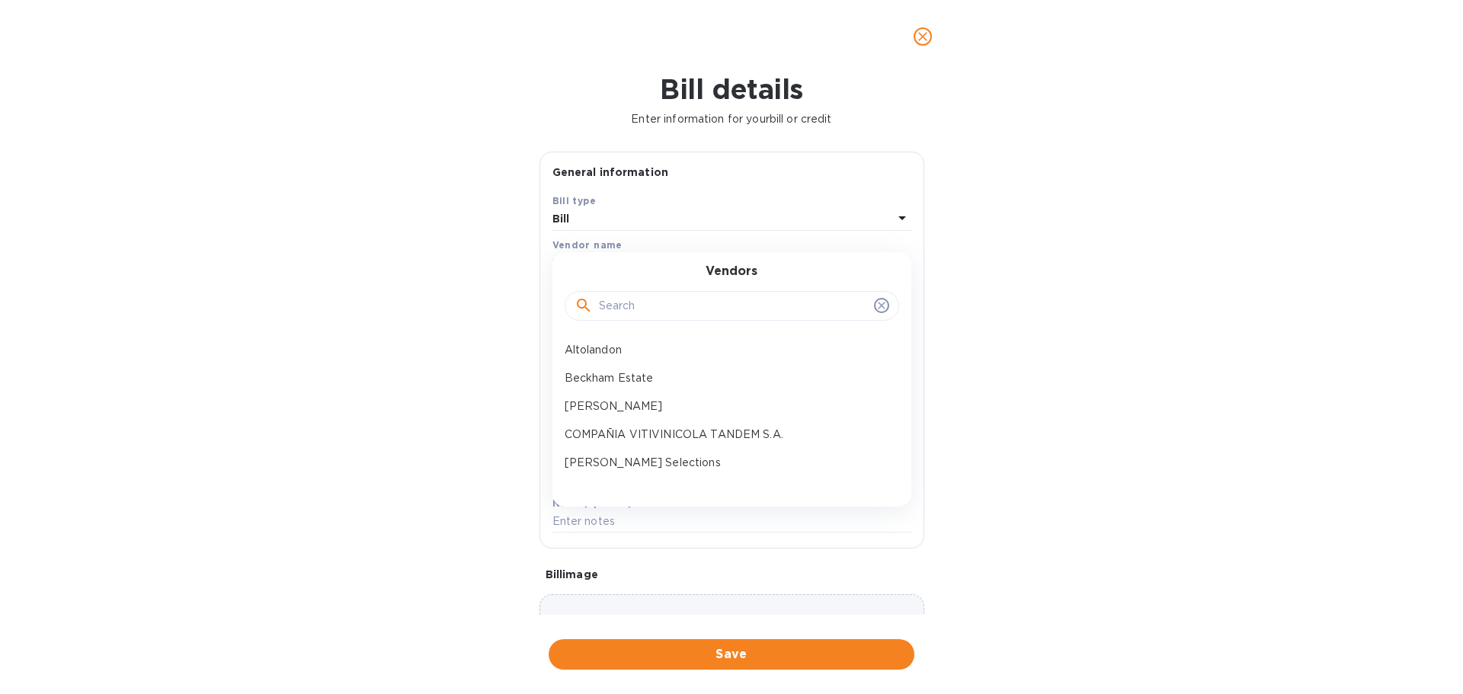
click at [638, 297] on input "text" at bounding box center [733, 306] width 269 height 23
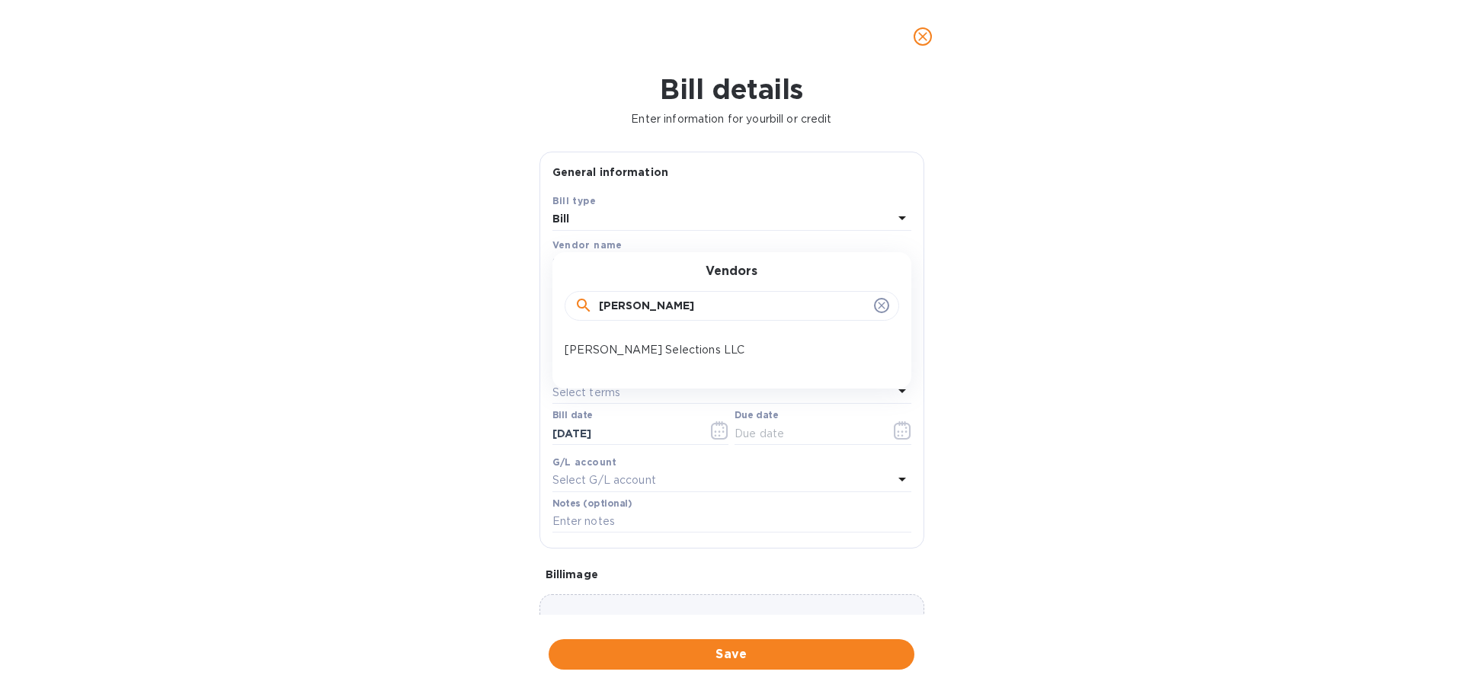
type input "[PERSON_NAME]"
click at [647, 342] on p "[PERSON_NAME] Selections LLC" at bounding box center [725, 350] width 322 height 16
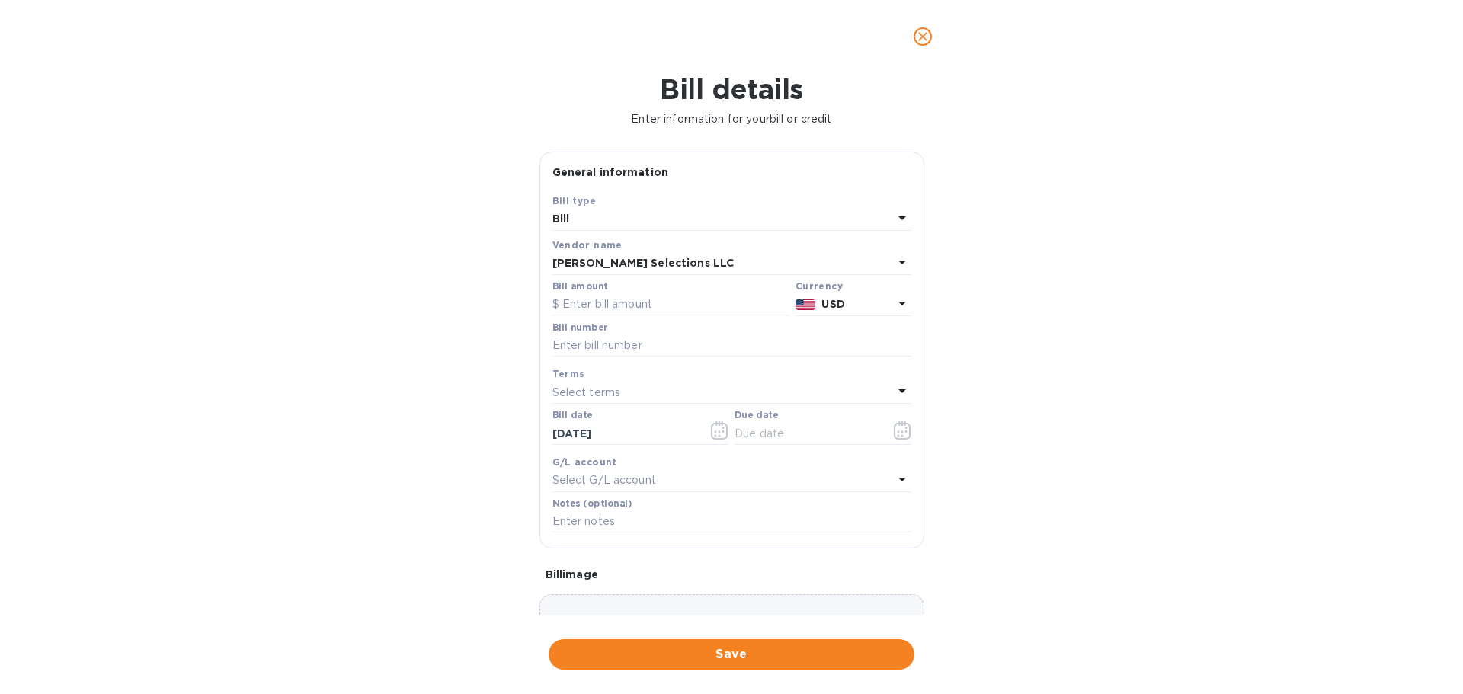
click at [638, 303] on input "text" at bounding box center [670, 304] width 237 height 23
paste input "648.00"
type input "648.00"
click at [610, 348] on input "text" at bounding box center [731, 345] width 359 height 23
paste input "247884"
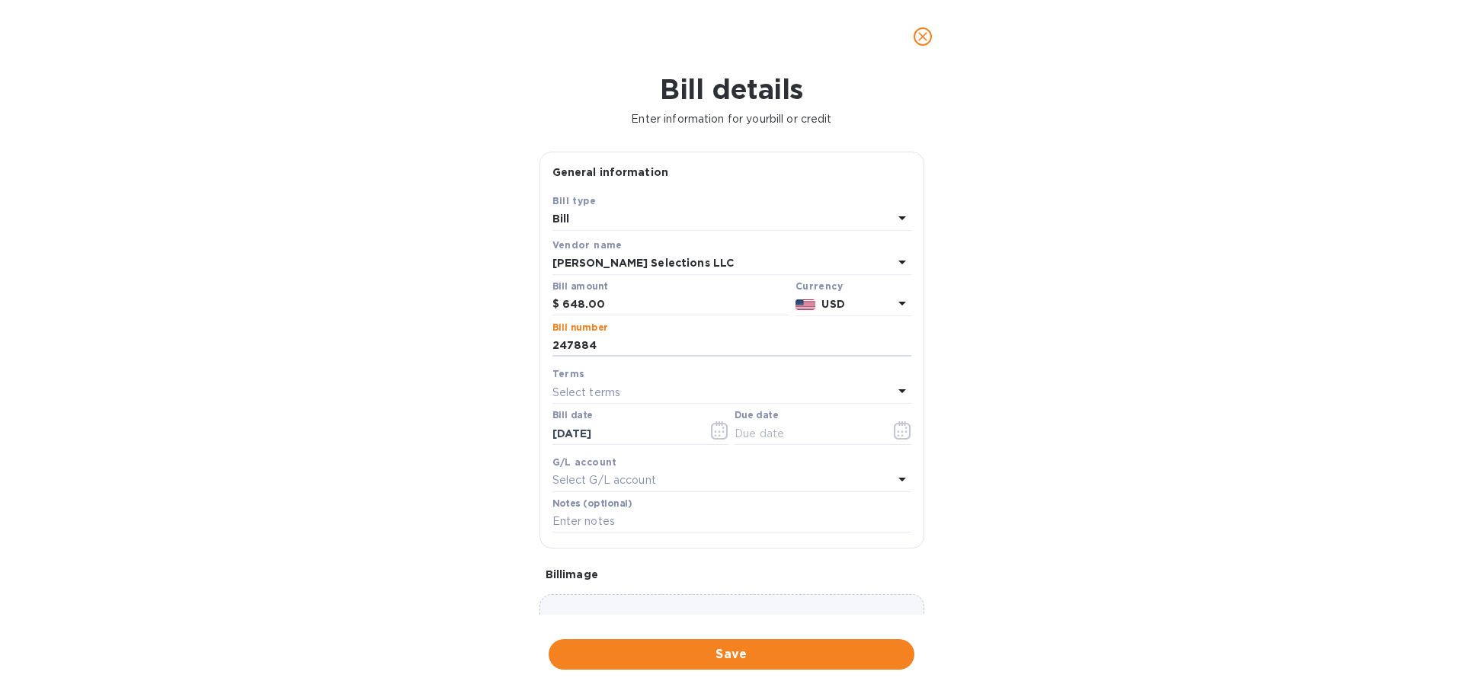
type input "247884"
click at [900, 435] on icon "button" at bounding box center [903, 430] width 18 height 18
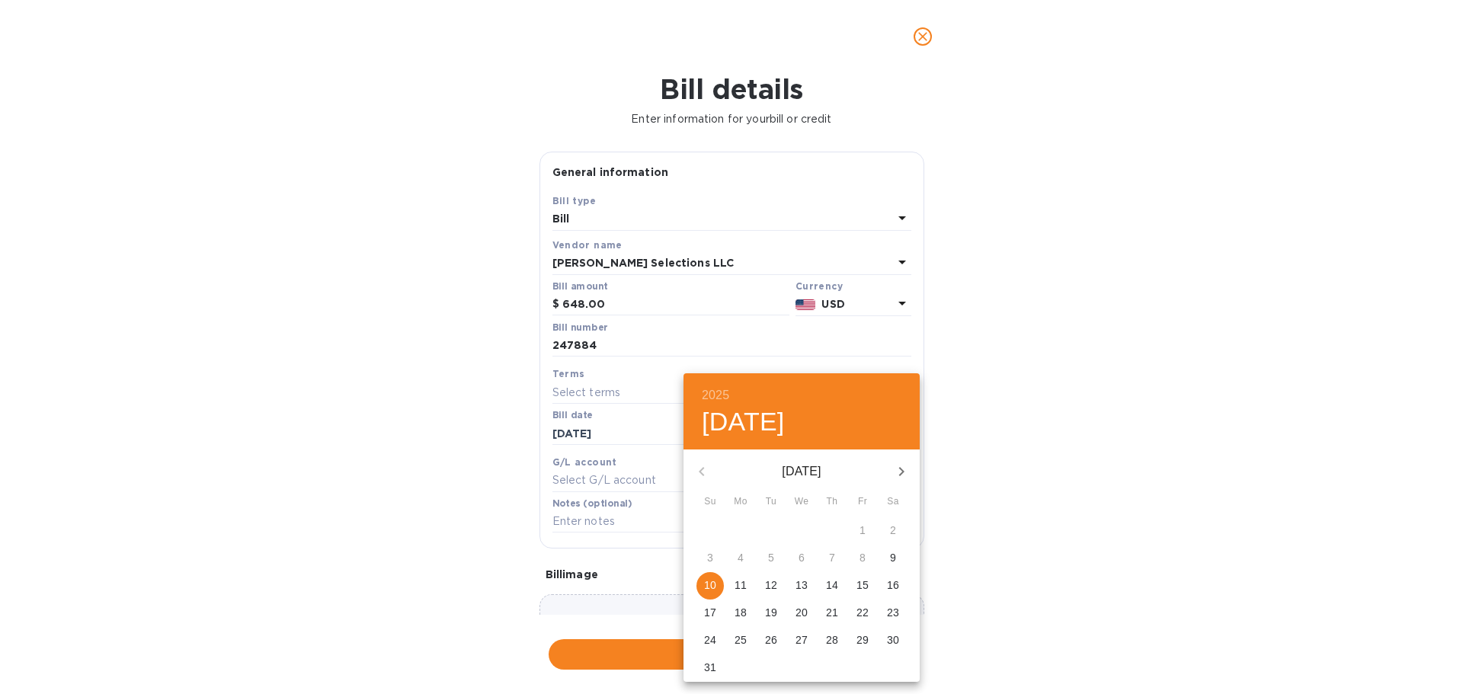
click at [857, 635] on p "29" at bounding box center [862, 639] width 12 height 15
type input "[DATE]"
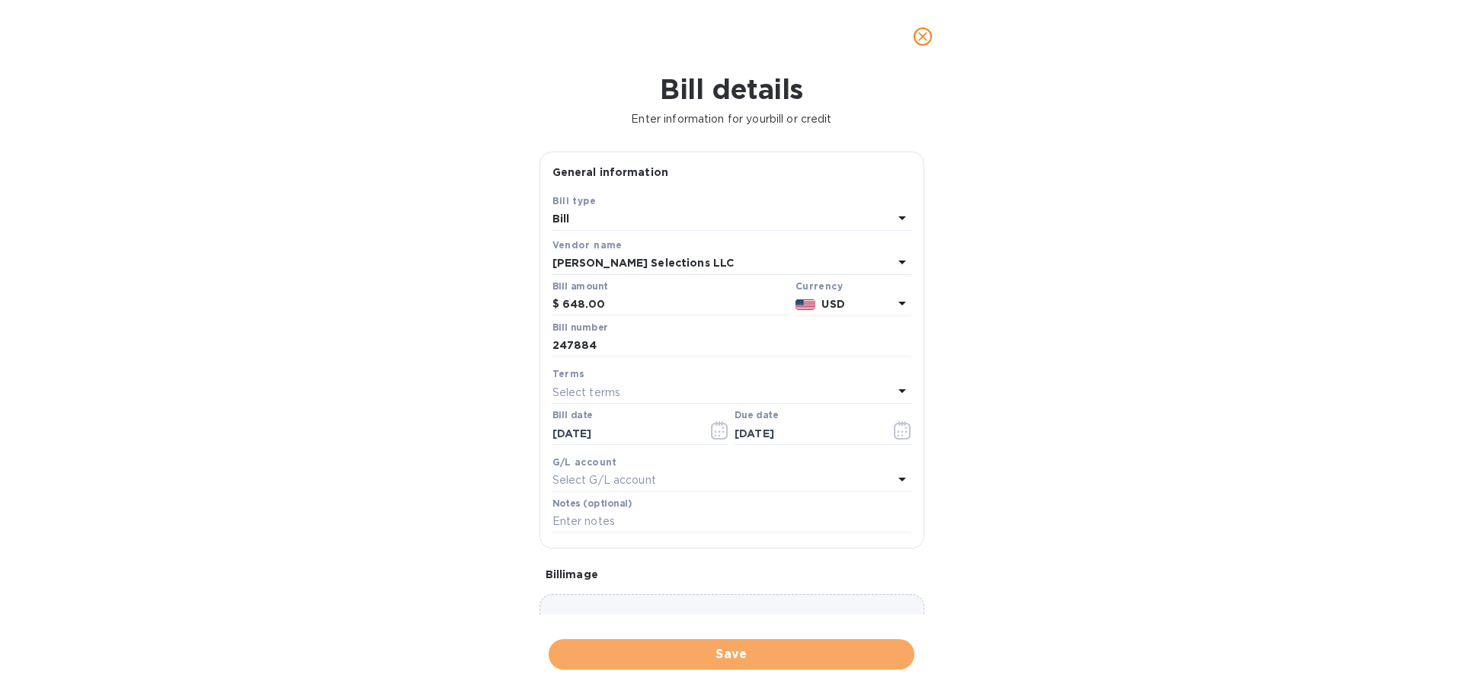
click at [735, 660] on span "Save" at bounding box center [731, 654] width 341 height 18
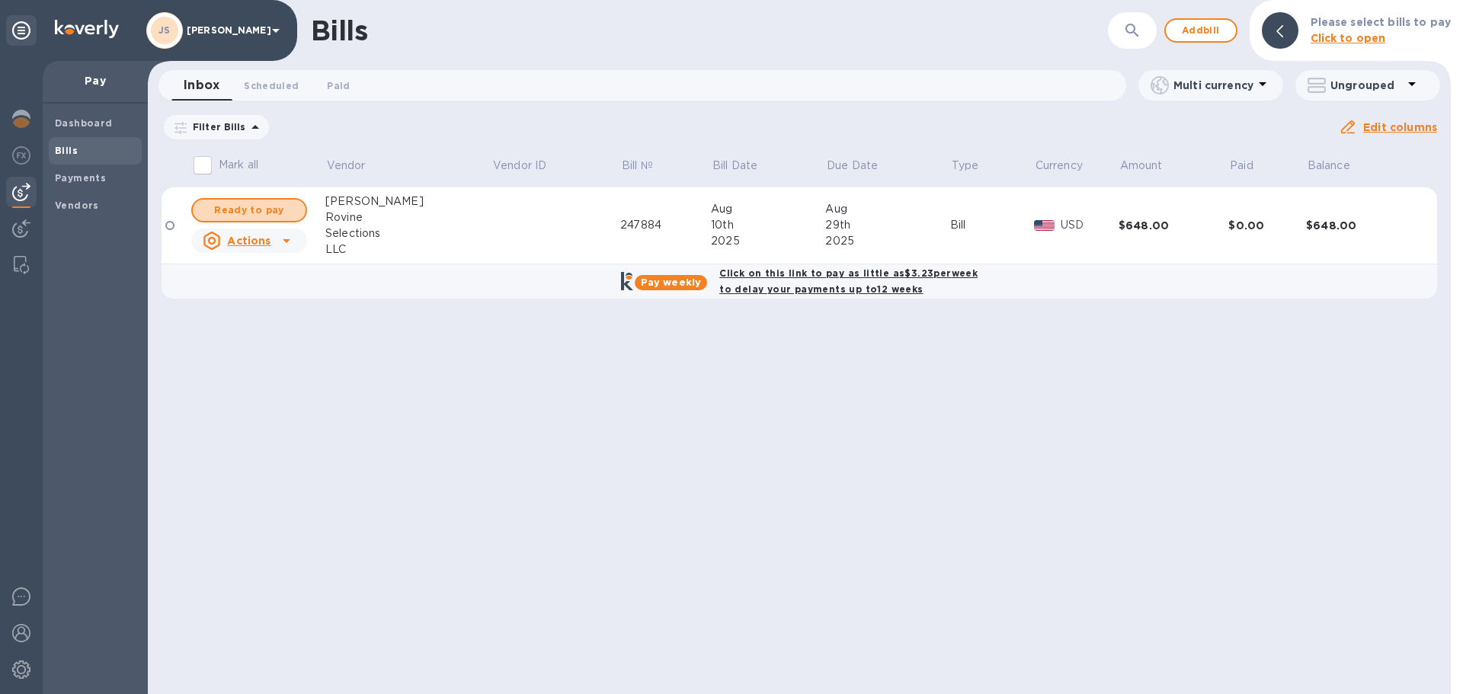
click at [280, 211] on span "Ready to pay" at bounding box center [249, 210] width 88 height 18
checkbox input "true"
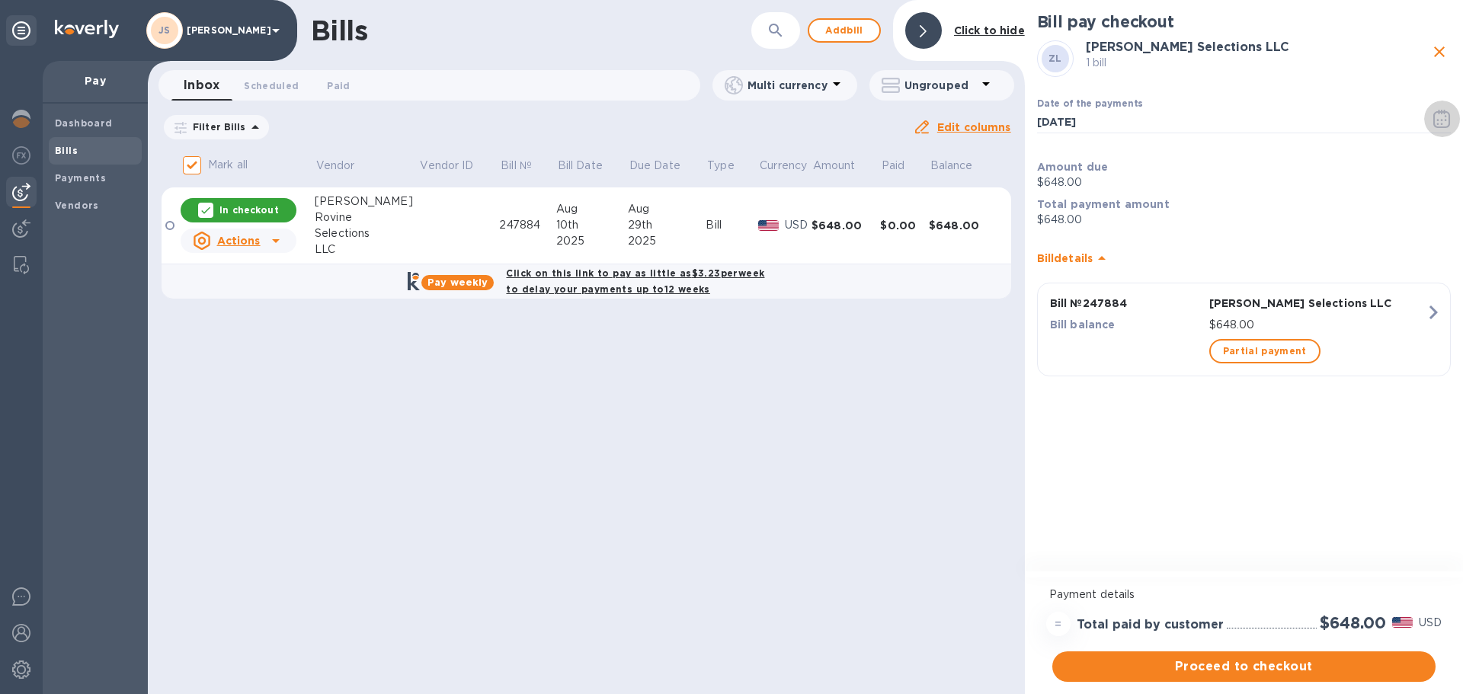
click at [1452, 123] on button "button" at bounding box center [1442, 119] width 36 height 37
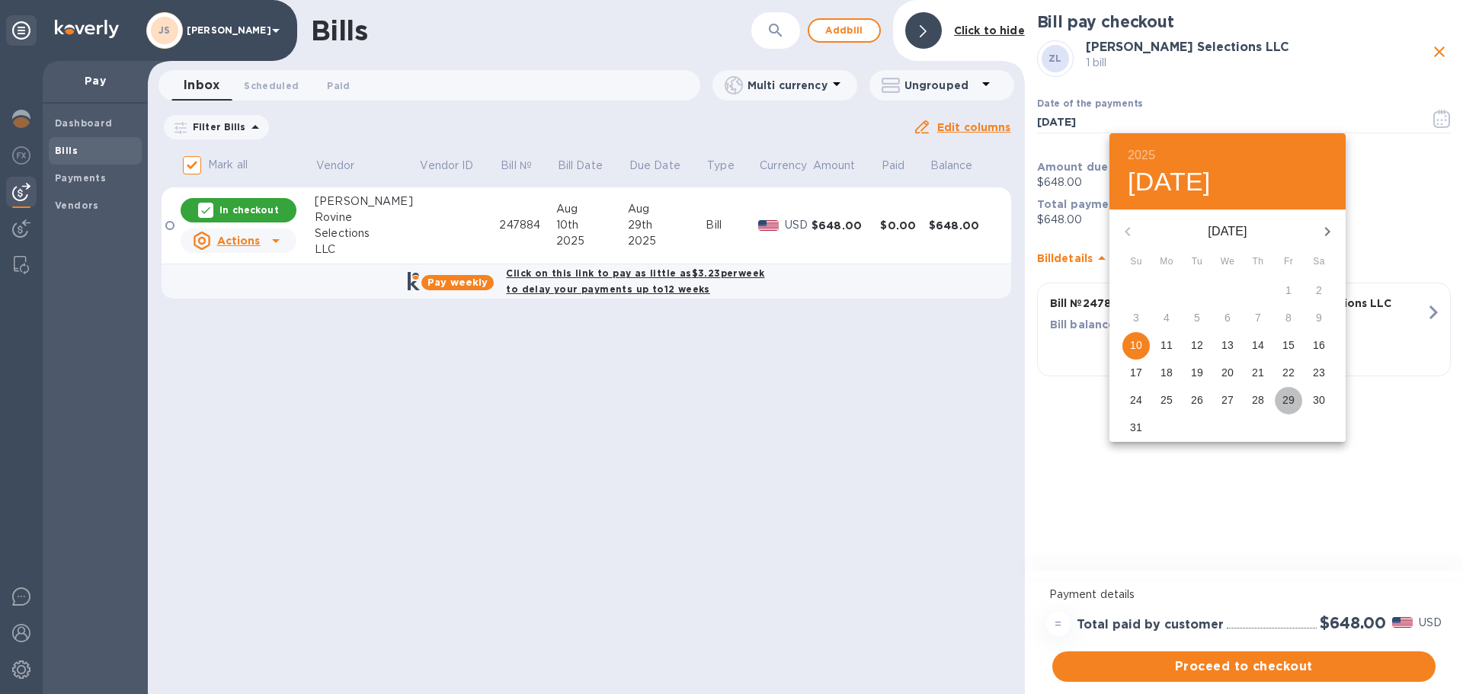
click at [1290, 401] on p "29" at bounding box center [1288, 399] width 12 height 15
type input "[DATE]"
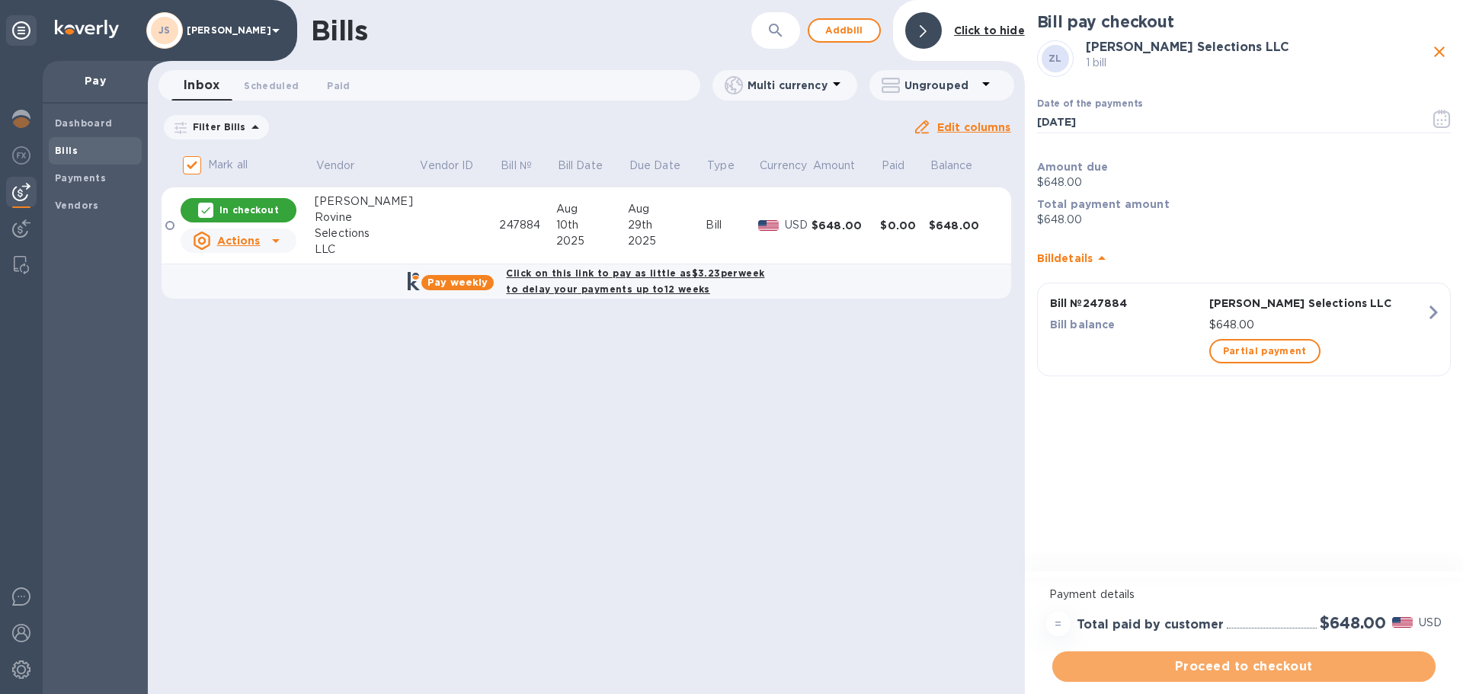
click at [1253, 665] on span "Proceed to checkout" at bounding box center [1243, 666] width 359 height 18
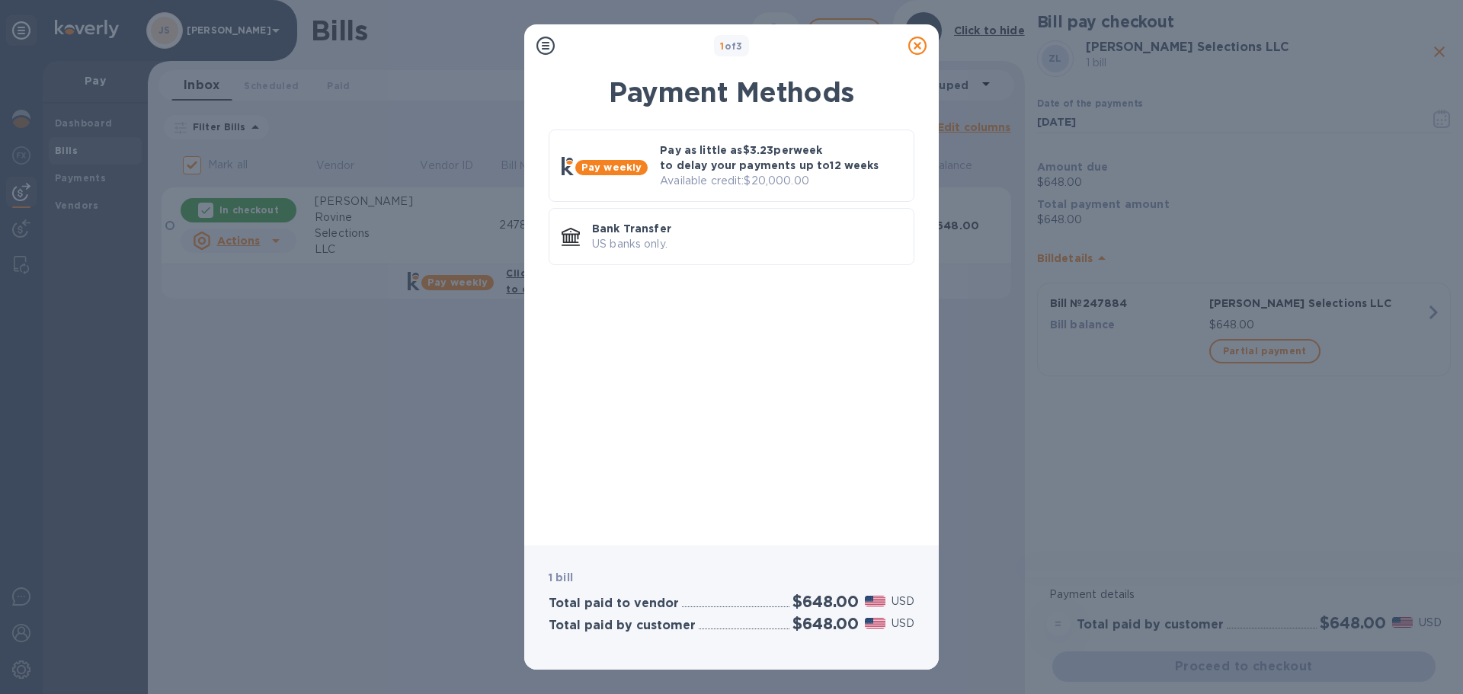
click at [609, 239] on p "US banks only." at bounding box center [746, 244] width 309 height 16
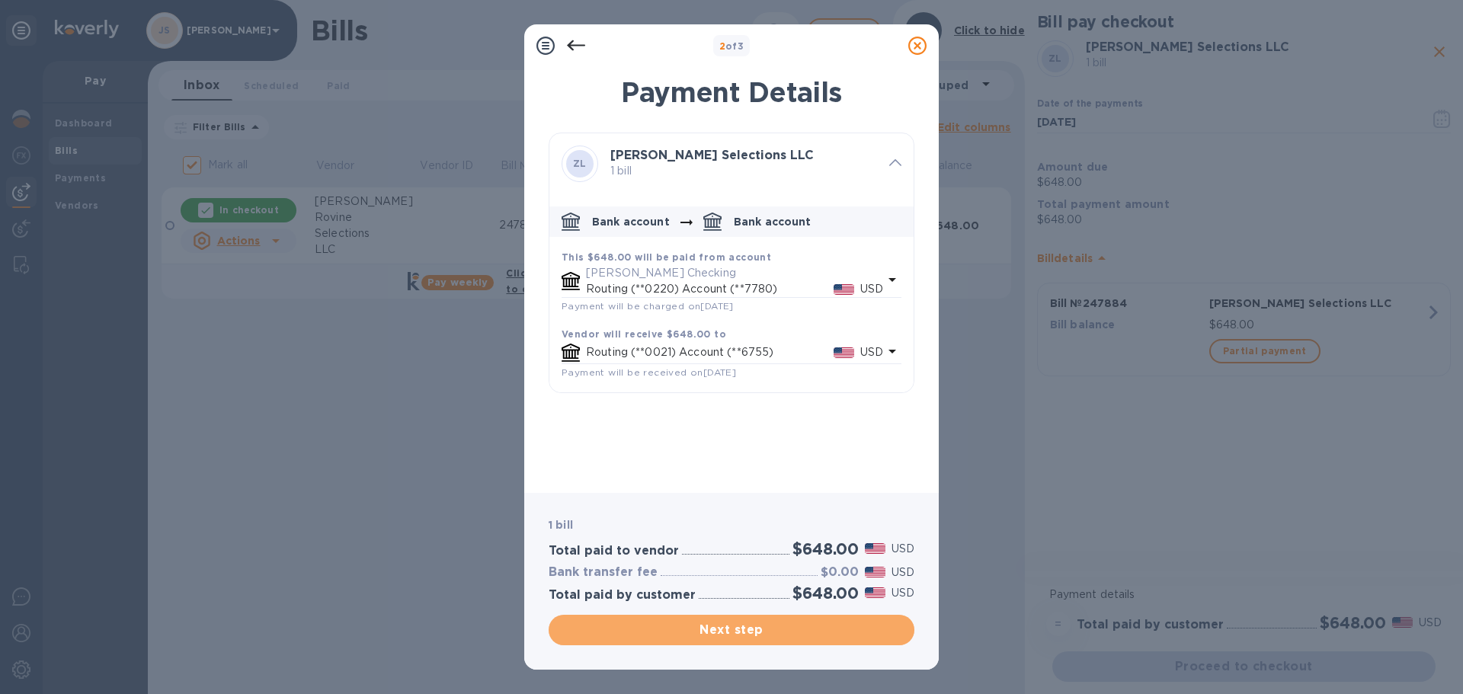
click at [853, 625] on span "Next step" at bounding box center [731, 630] width 341 height 18
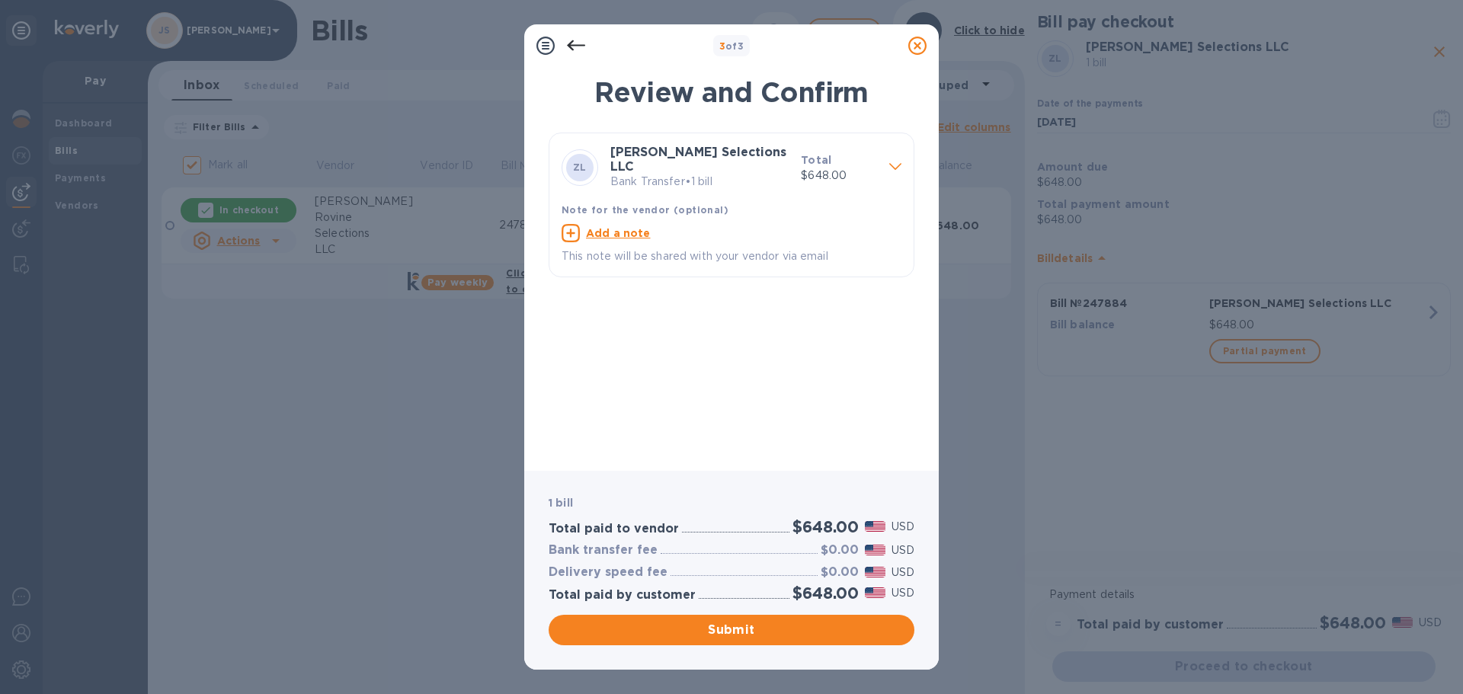
click at [641, 227] on u "Add a note" at bounding box center [618, 233] width 65 height 12
click at [618, 229] on textarea at bounding box center [718, 235] width 315 height 13
paste textarea "247884"
type textarea "247884"
click at [732, 631] on span "Submit" at bounding box center [731, 630] width 341 height 18
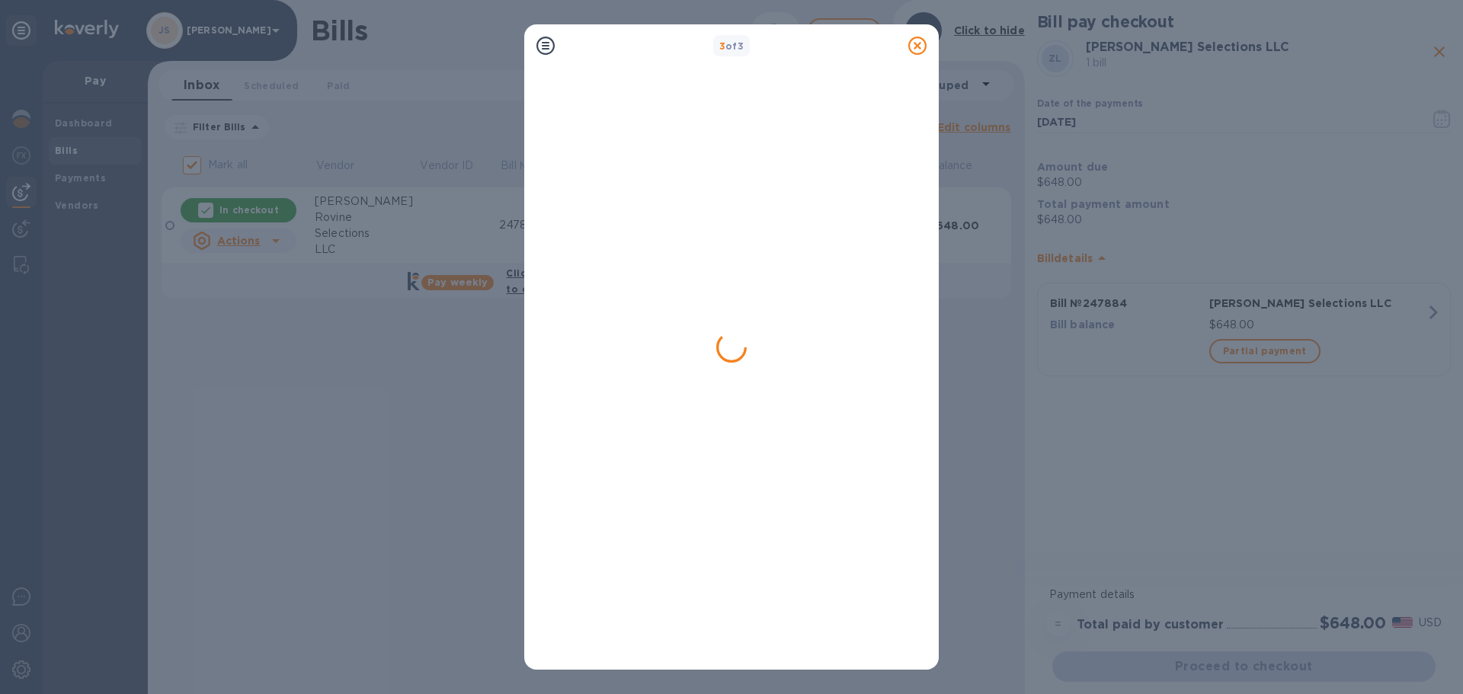
checkbox input "false"
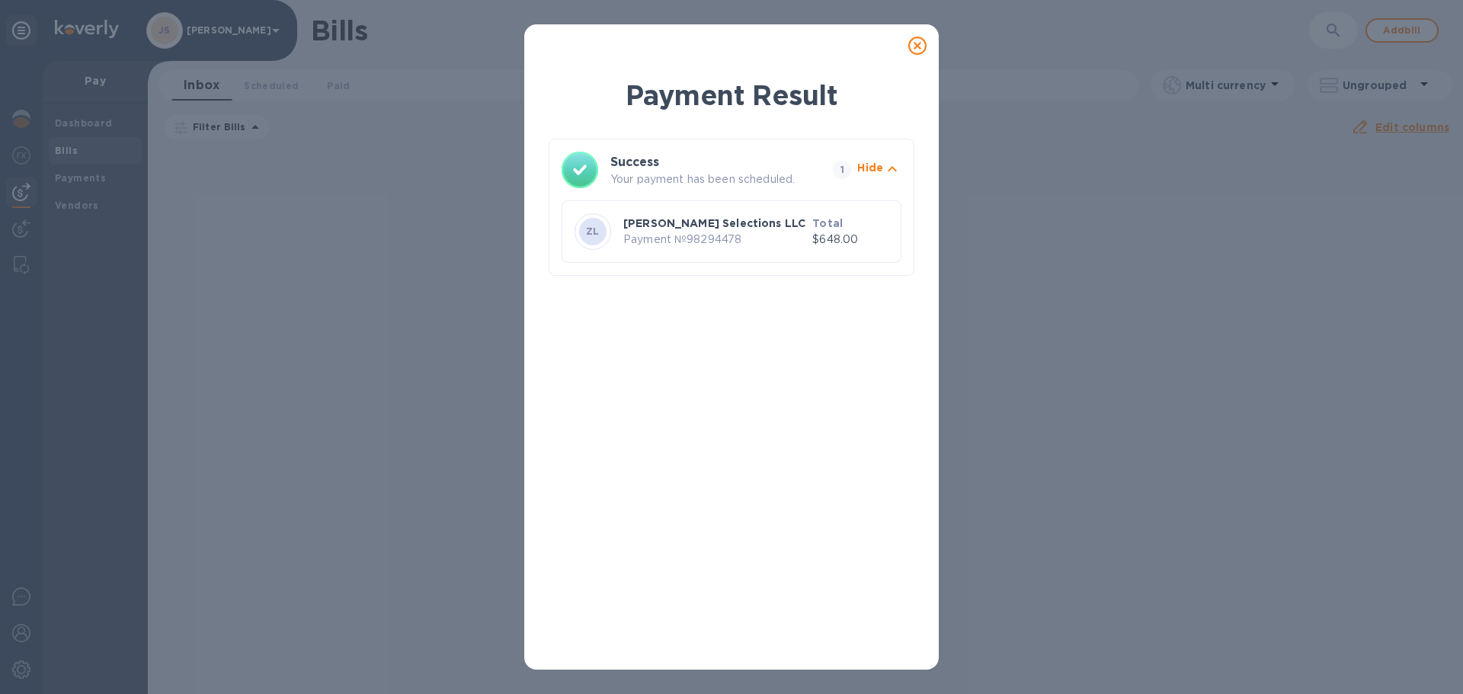
drag, startPoint x: 917, startPoint y: 46, endPoint x: 917, endPoint y: 59, distance: 12.2
click at [917, 46] on icon at bounding box center [917, 46] width 18 height 18
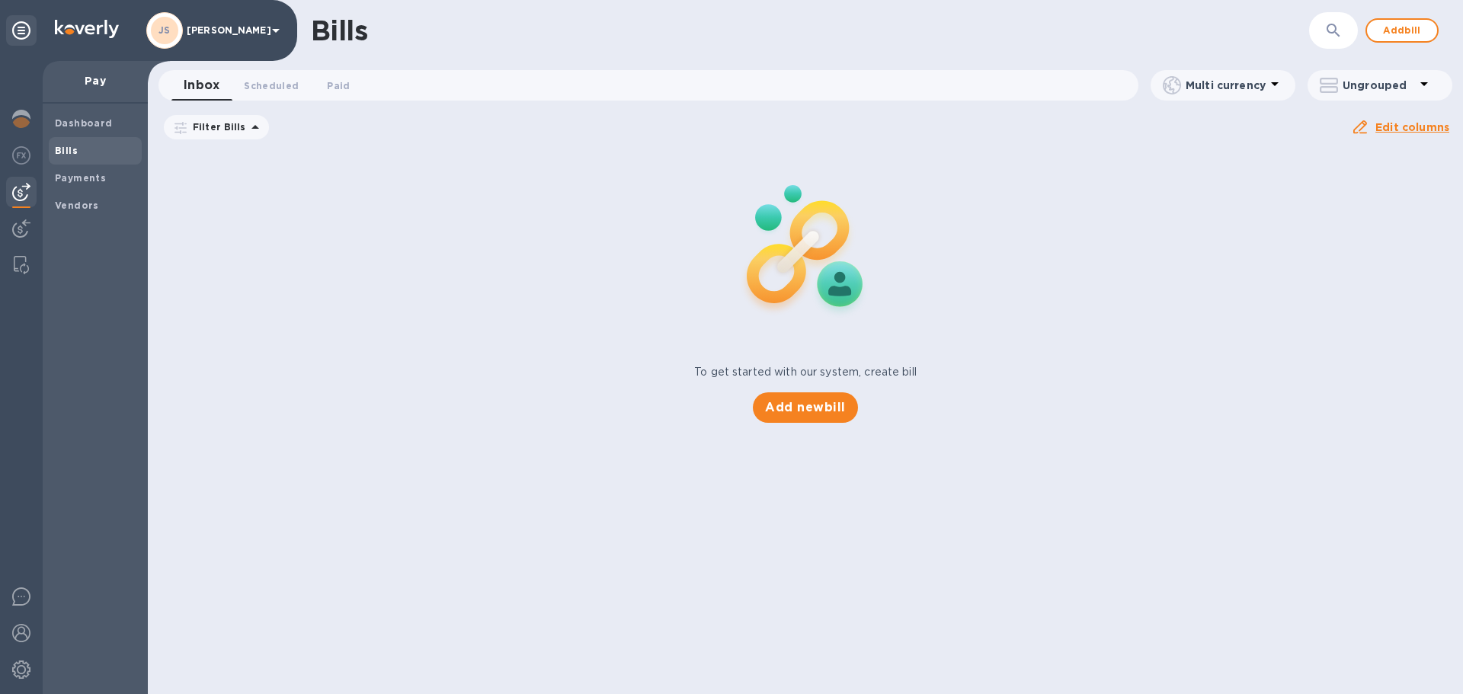
click at [1394, 29] on span "Add bill" at bounding box center [1402, 30] width 46 height 18
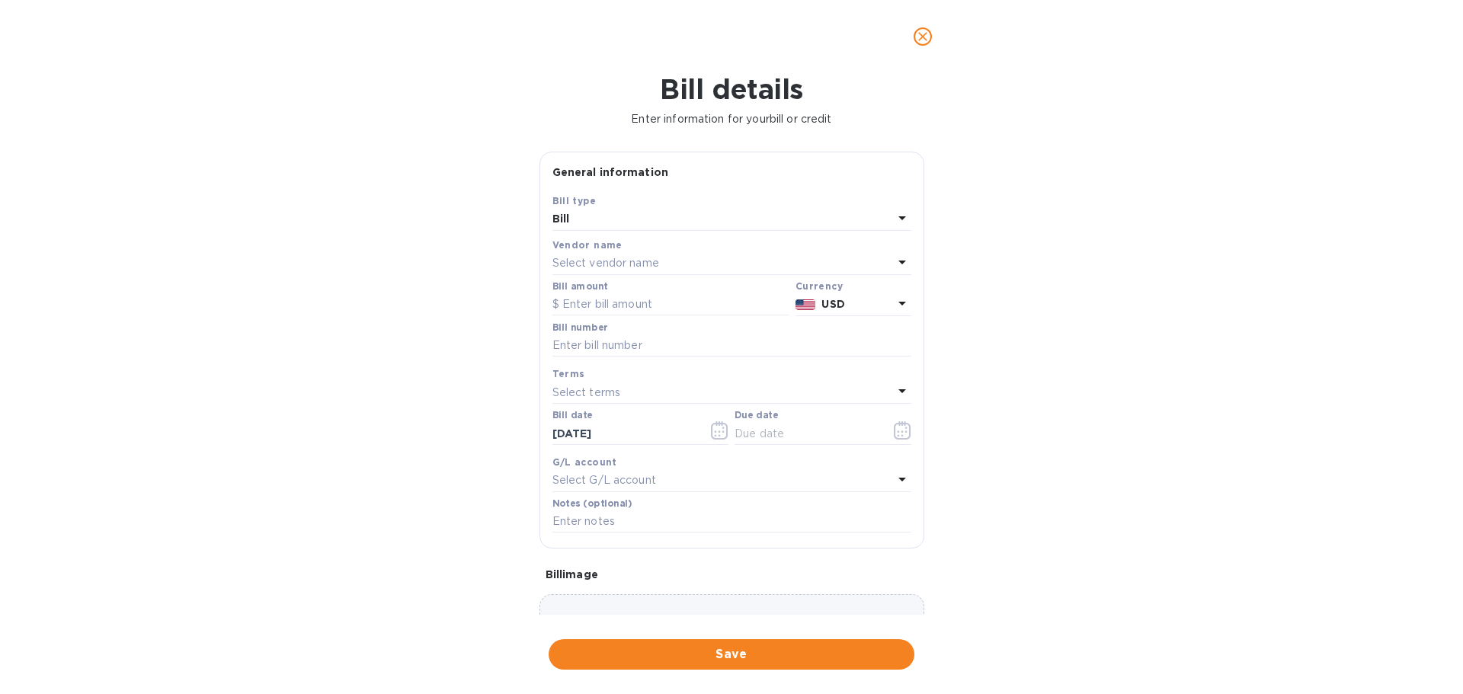
click at [656, 272] on div "Select vendor name" at bounding box center [722, 263] width 341 height 21
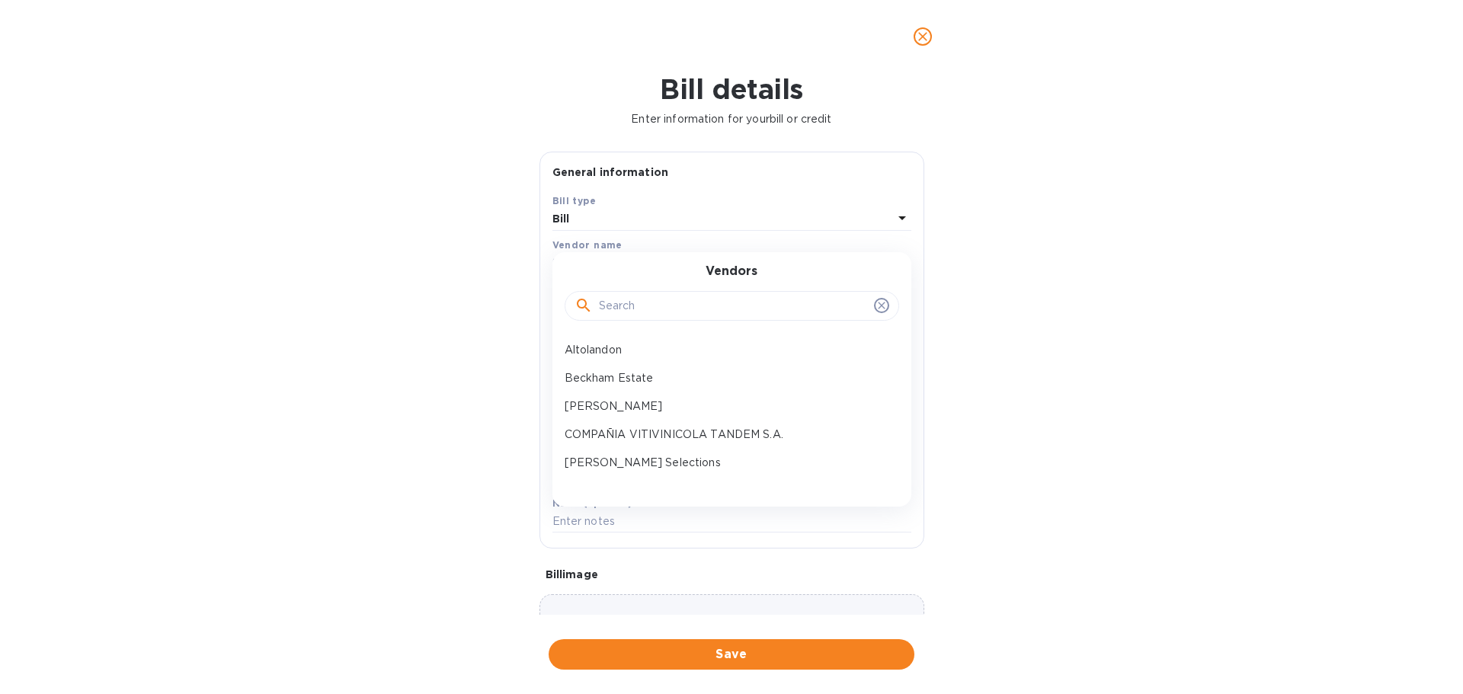
click at [642, 305] on input "text" at bounding box center [733, 306] width 269 height 23
type input "beckham"
click at [613, 335] on div "Vendors beckham Beckham Estate" at bounding box center [731, 320] width 359 height 136
click at [617, 347] on p "Beckham Estate" at bounding box center [725, 350] width 322 height 16
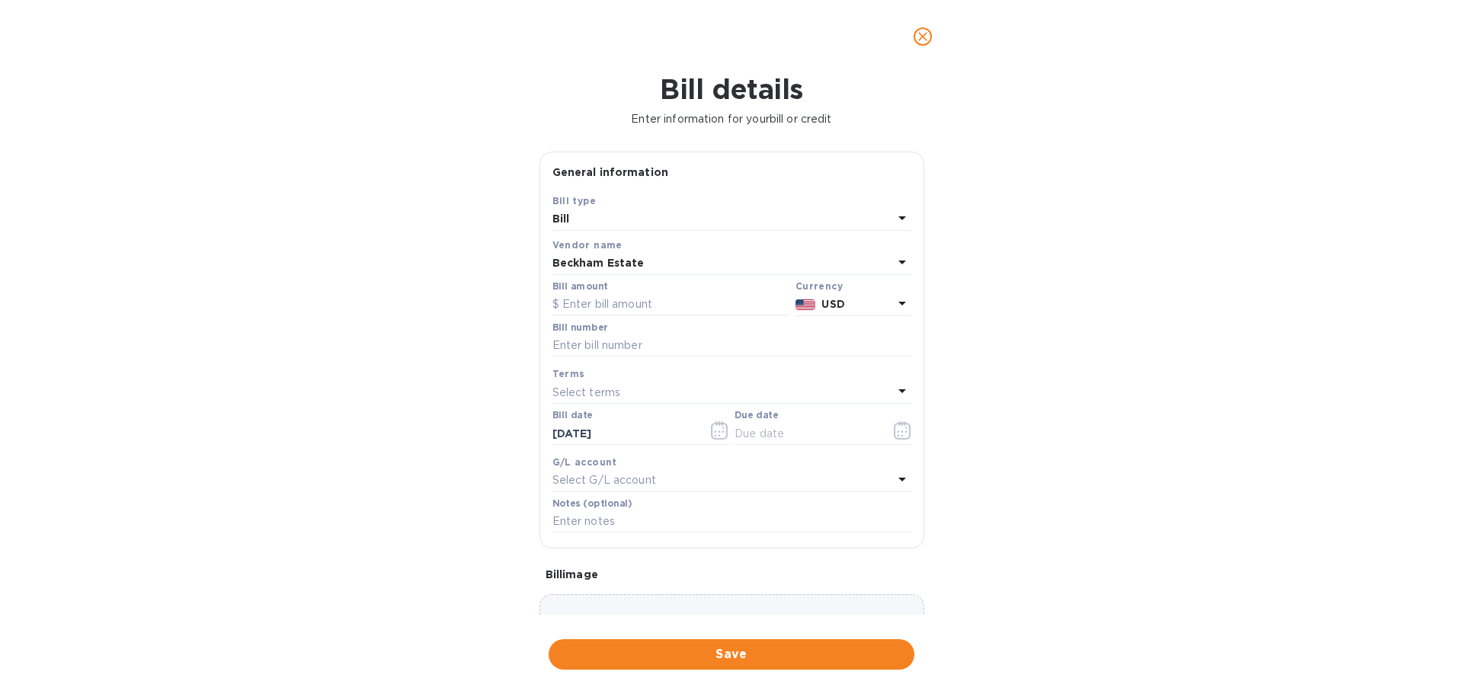
click at [610, 305] on input "text" at bounding box center [670, 304] width 237 height 23
click at [616, 311] on input "text" at bounding box center [670, 304] width 237 height 23
paste input "660.00"
type input "660.00"
drag, startPoint x: 592, startPoint y: 347, endPoint x: 630, endPoint y: 356, distance: 39.2
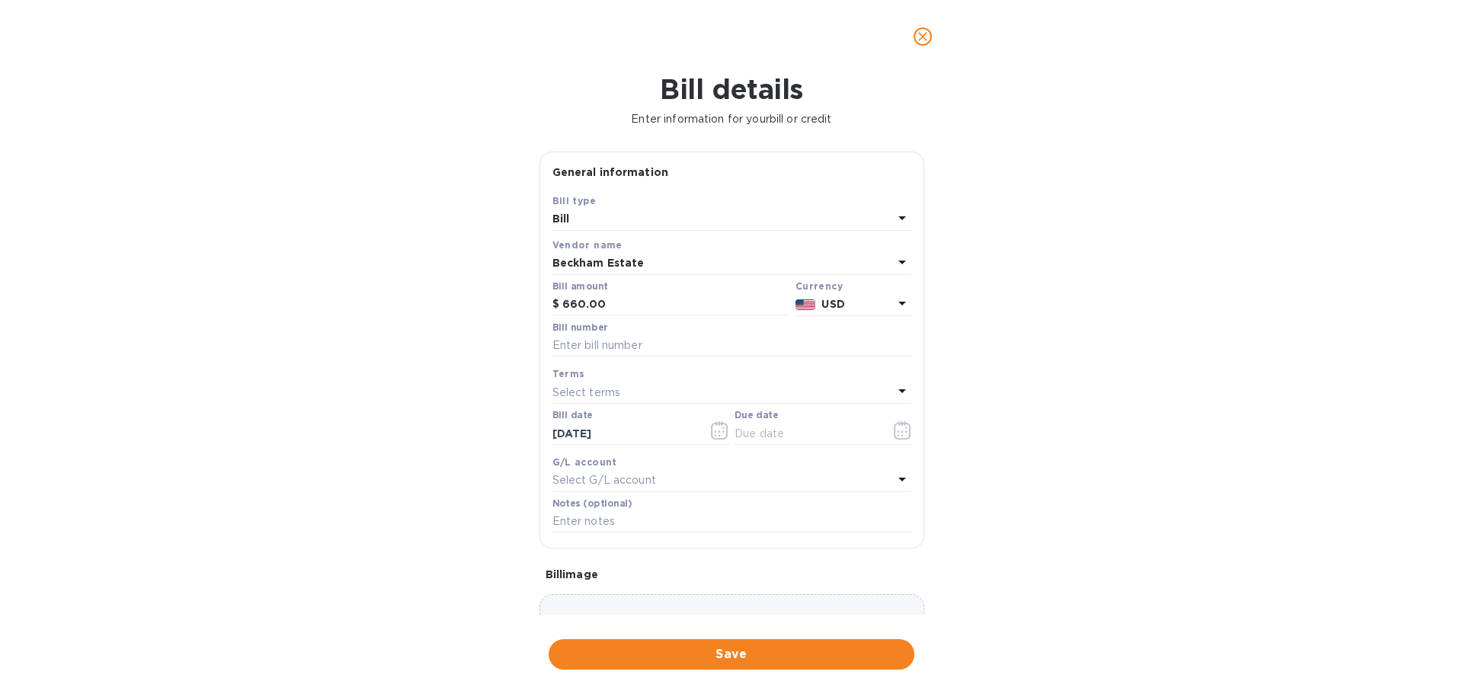
click at [592, 347] on input "text" at bounding box center [731, 345] width 359 height 23
paste input "1487"
type input "1487"
click at [894, 431] on icon "button" at bounding box center [903, 430] width 18 height 18
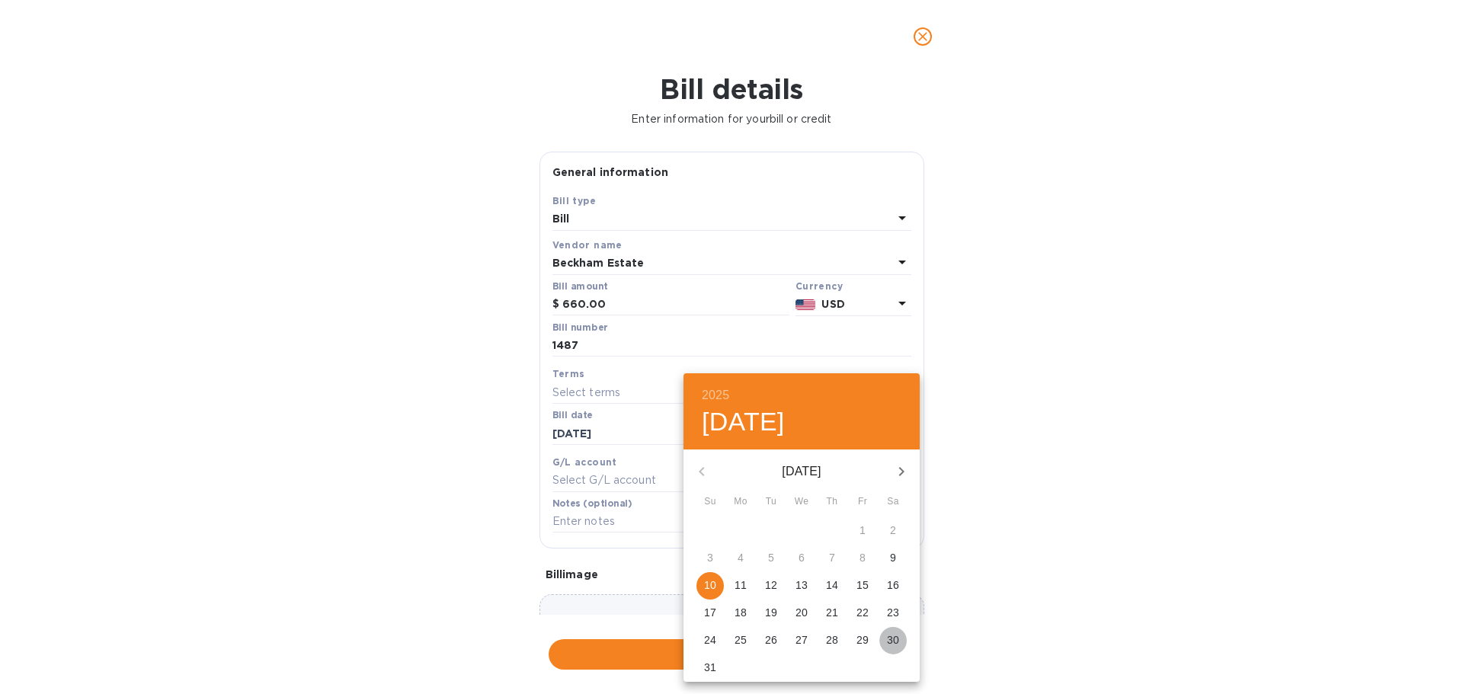
click at [888, 642] on p "30" at bounding box center [893, 639] width 12 height 15
type input "[DATE]"
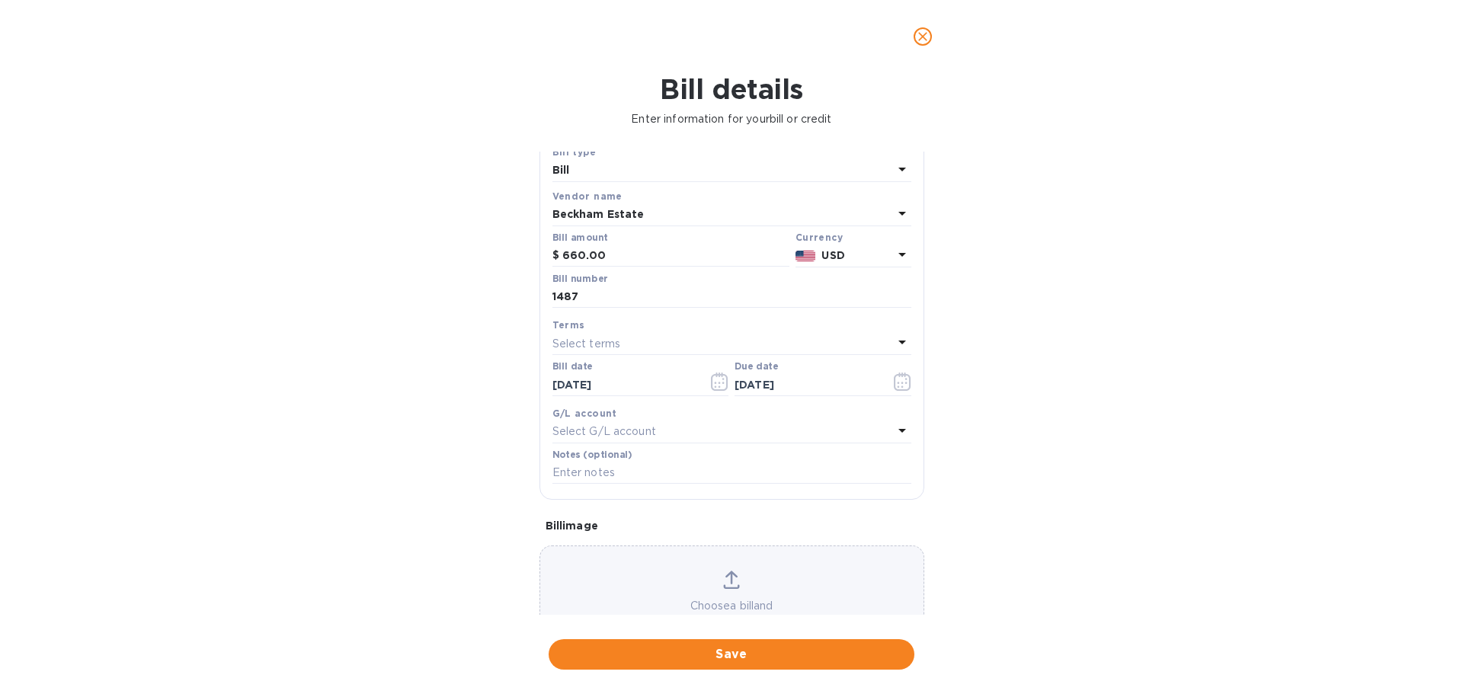
scroll to position [107, 0]
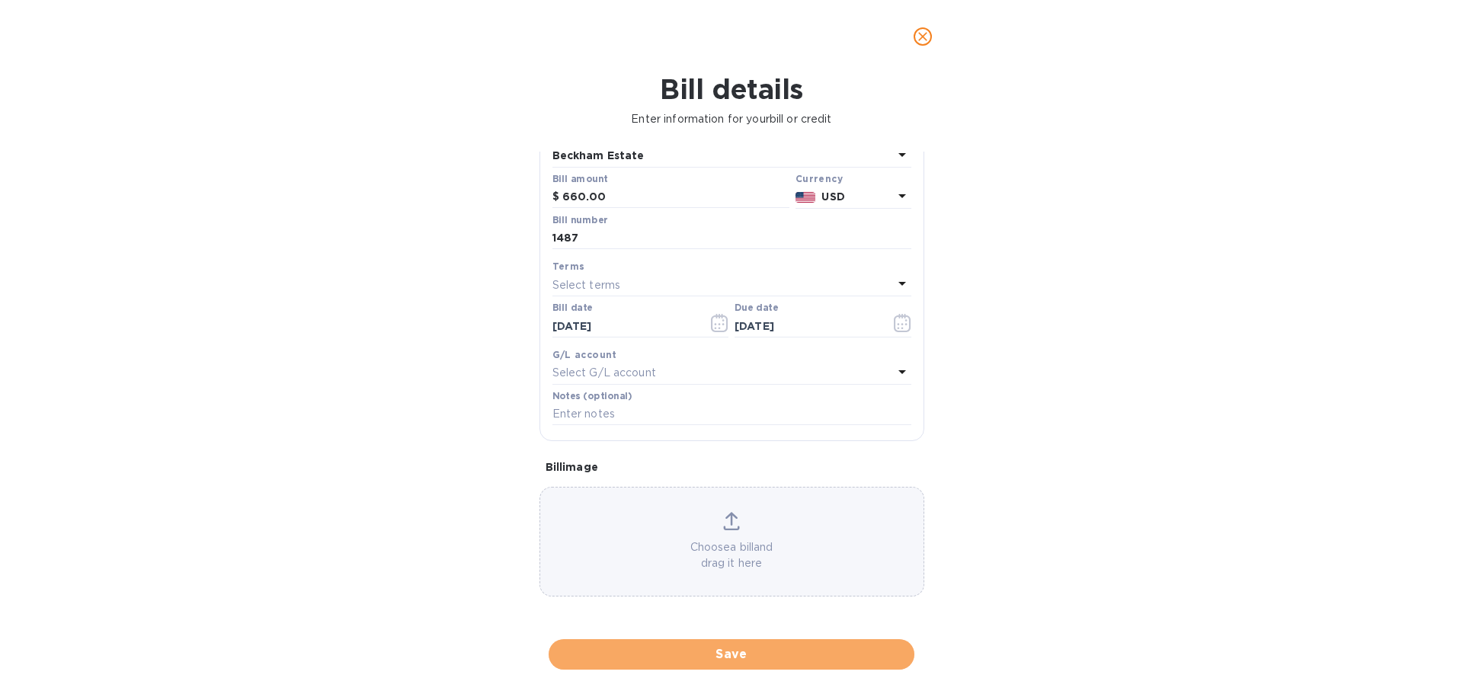
click at [812, 651] on span "Save" at bounding box center [731, 654] width 341 height 18
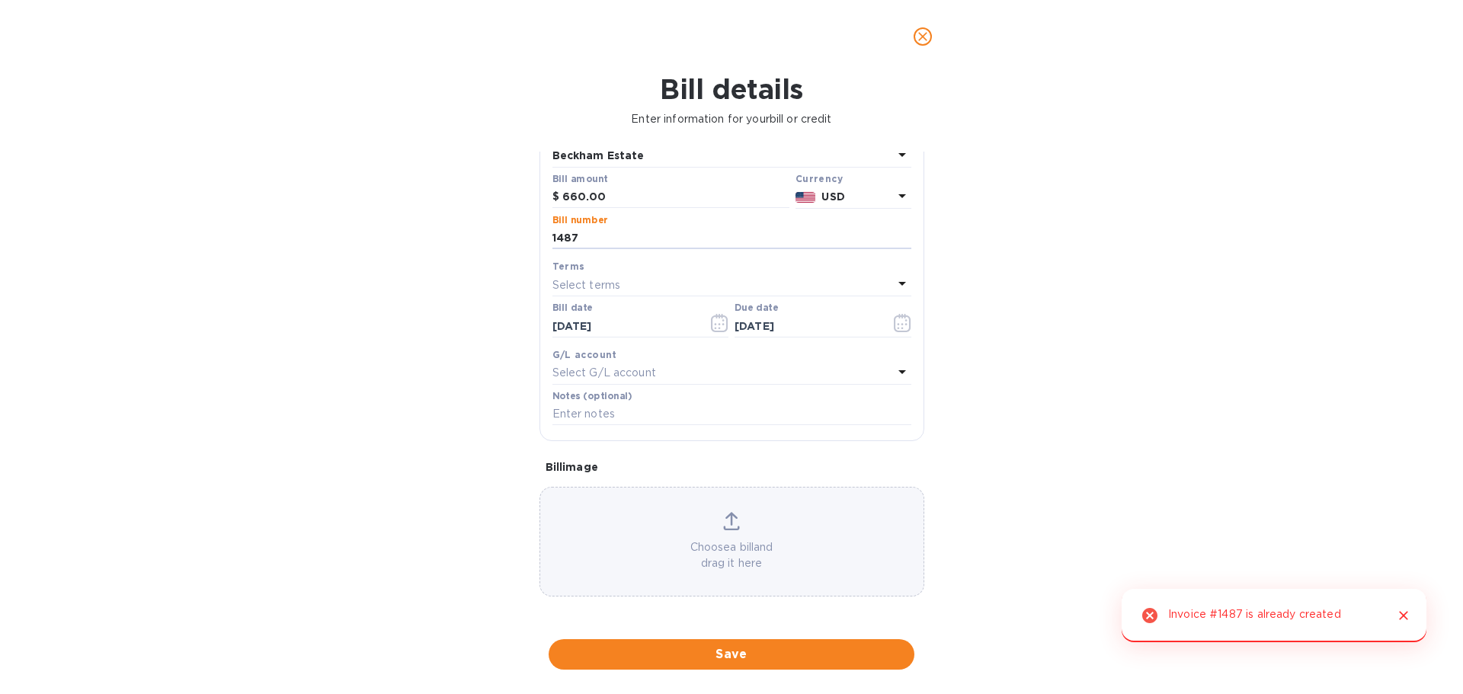
click at [615, 241] on input "1487" at bounding box center [731, 238] width 359 height 23
type input "1487 #2"
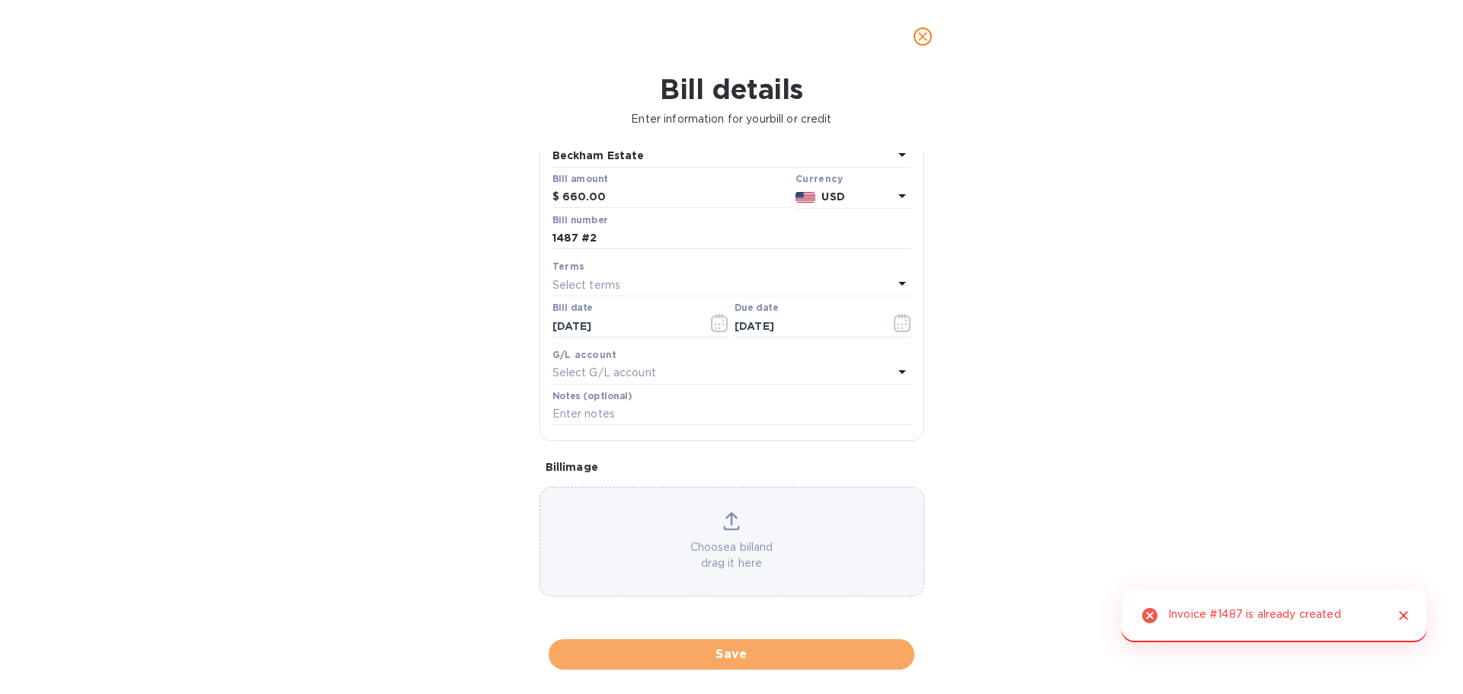
click at [791, 643] on button "Save" at bounding box center [731, 654] width 366 height 30
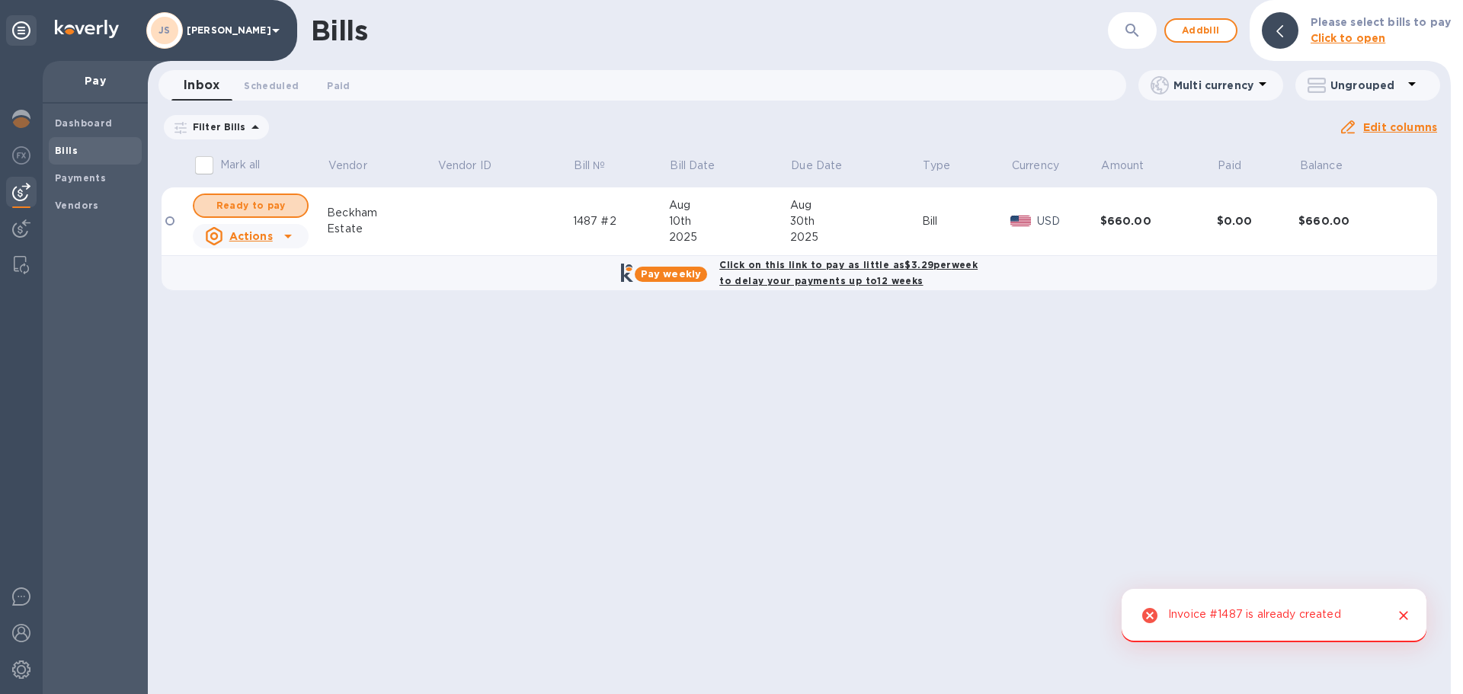
click at [283, 205] on span "Ready to pay" at bounding box center [250, 206] width 88 height 18
checkbox input "true"
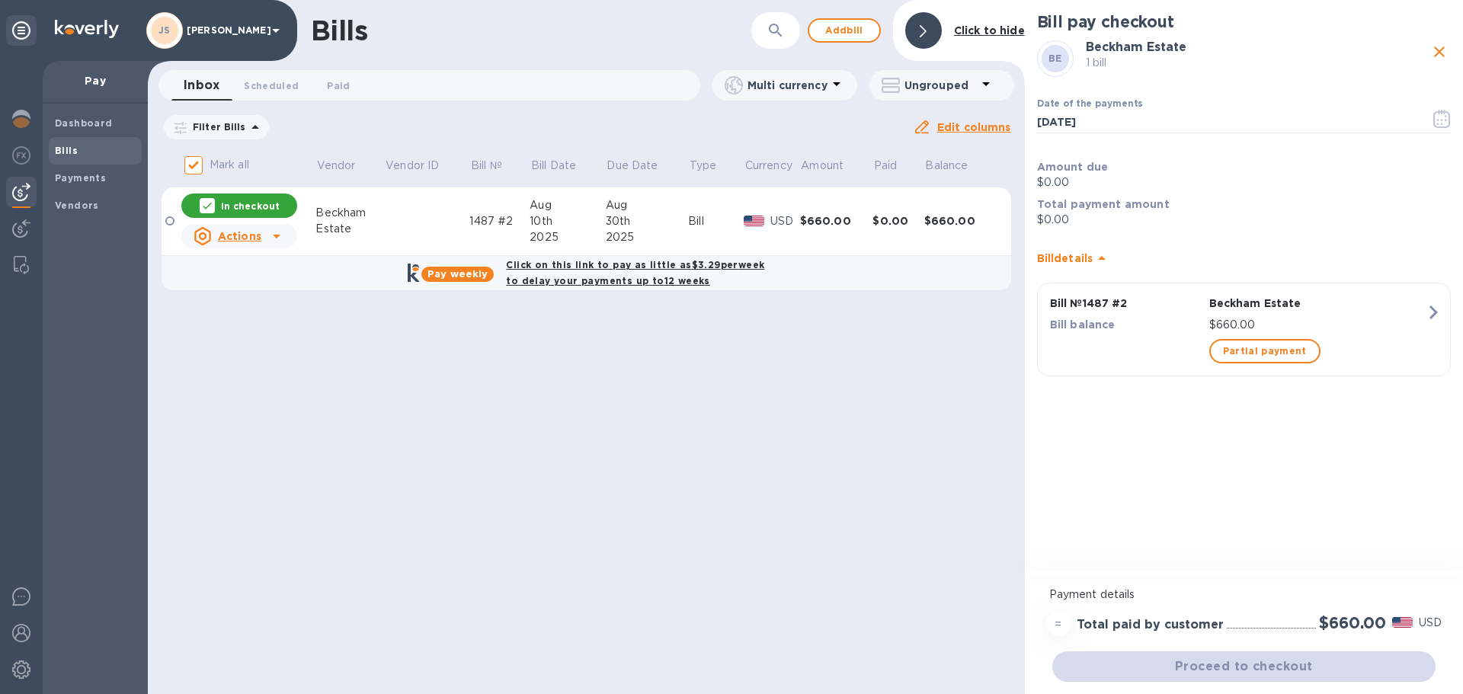
click at [1438, 117] on icon "button" at bounding box center [1442, 119] width 18 height 18
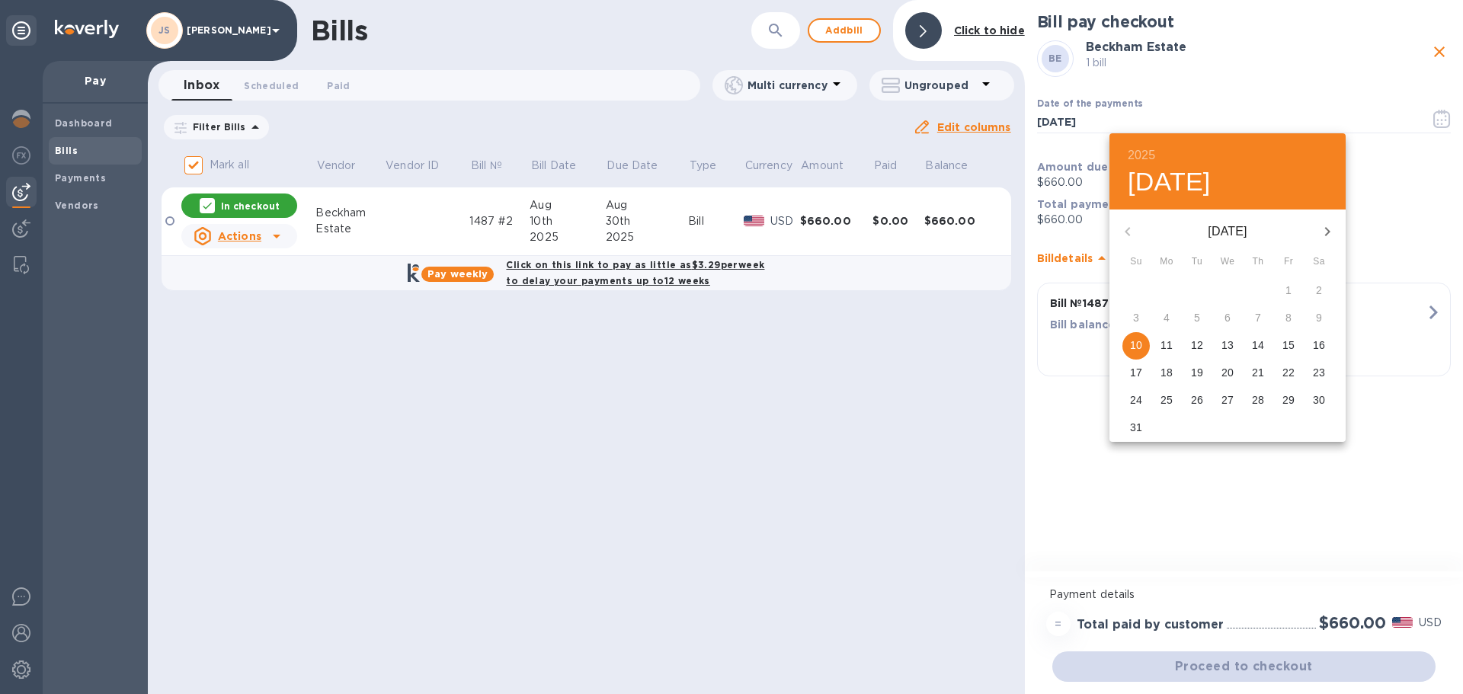
click at [1317, 400] on p "30" at bounding box center [1318, 399] width 12 height 15
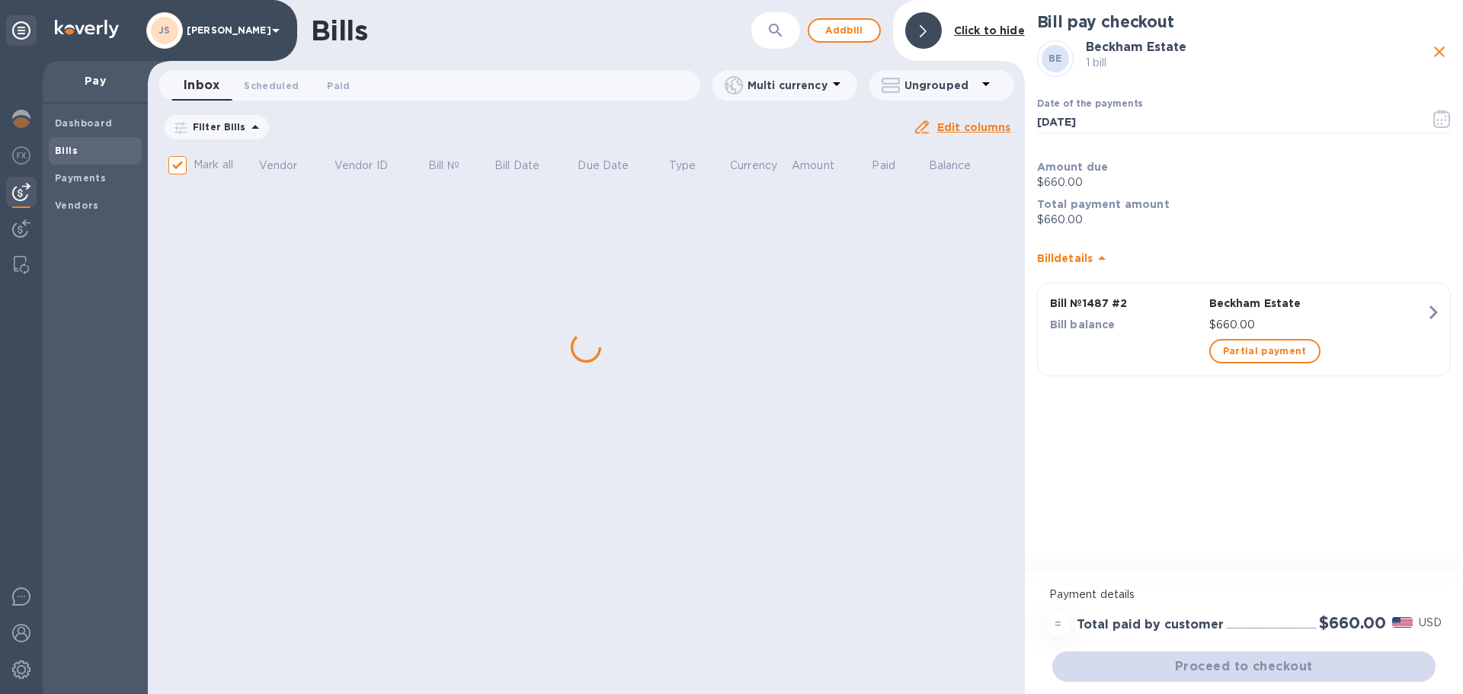
type input "[DATE]"
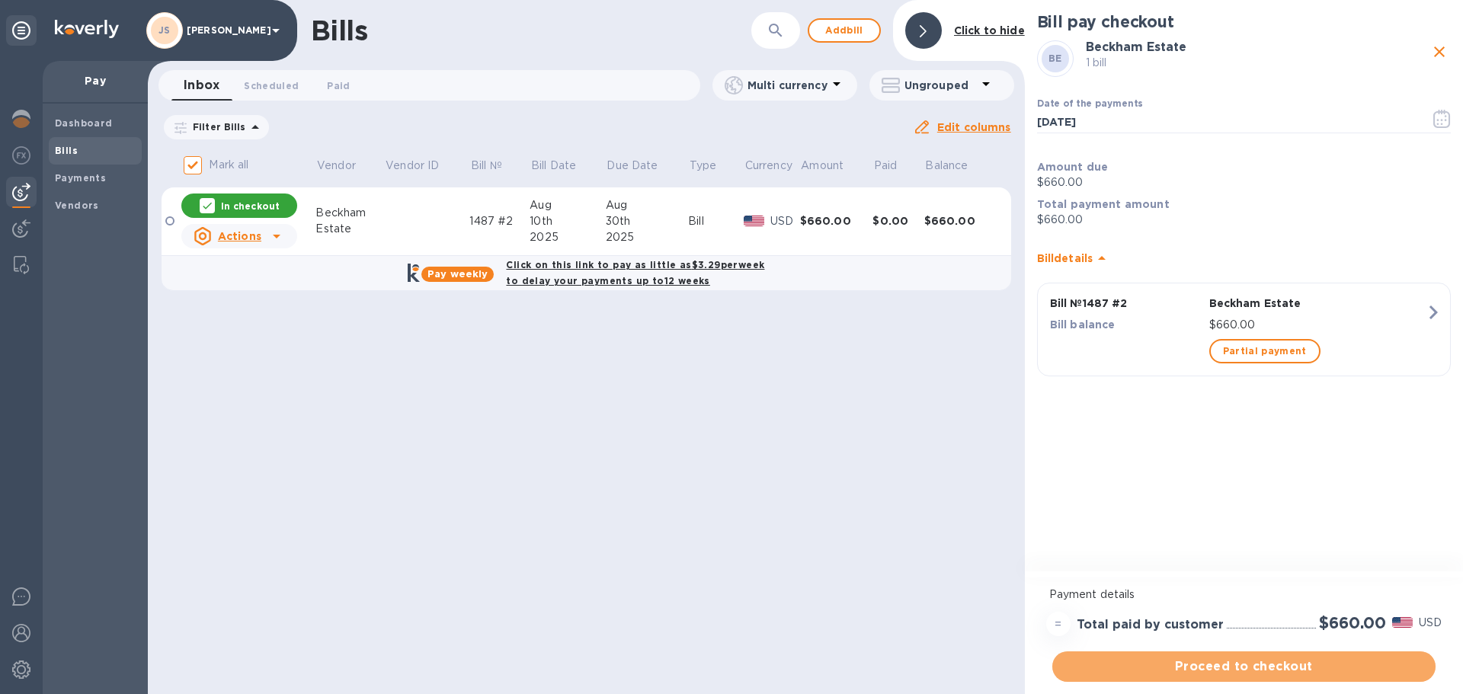
click at [1229, 659] on span "Proceed to checkout" at bounding box center [1243, 666] width 359 height 18
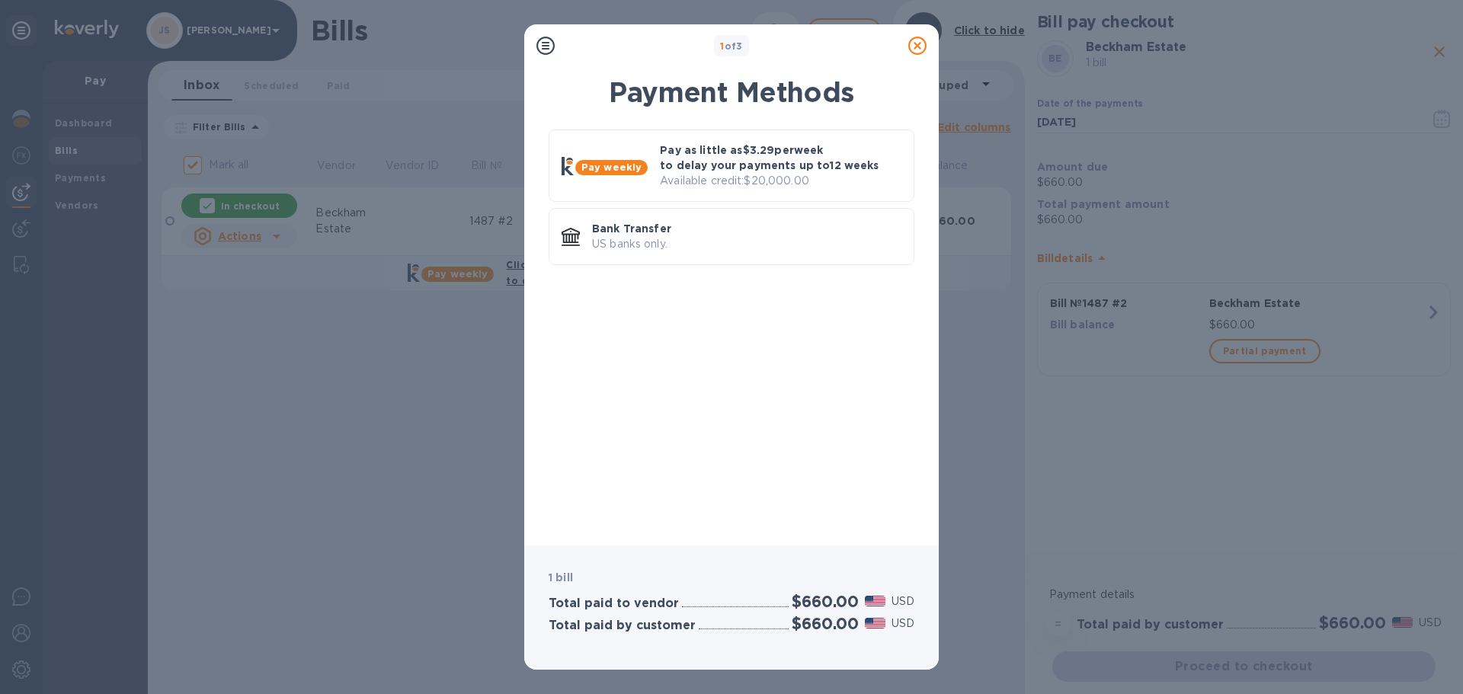
click at [722, 241] on p "US banks only." at bounding box center [746, 244] width 309 height 16
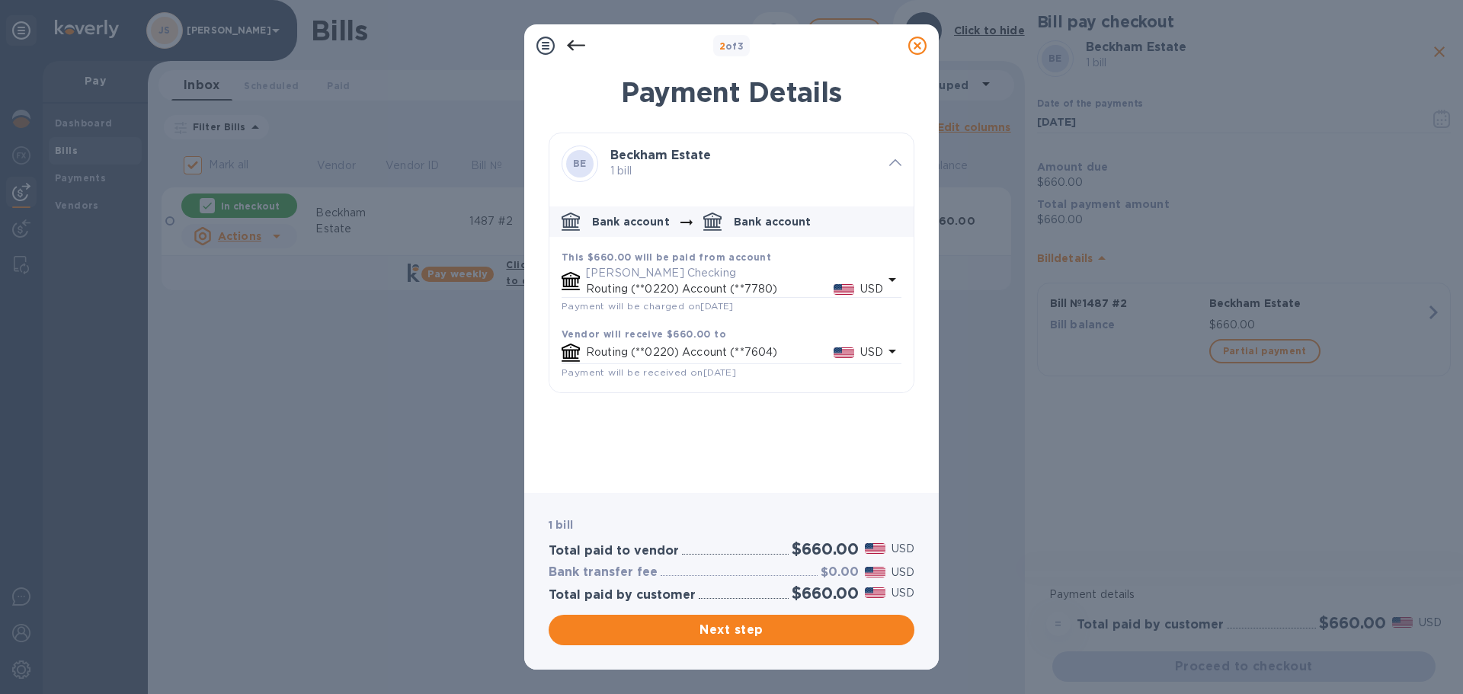
click at [763, 627] on span "Next step" at bounding box center [731, 630] width 341 height 18
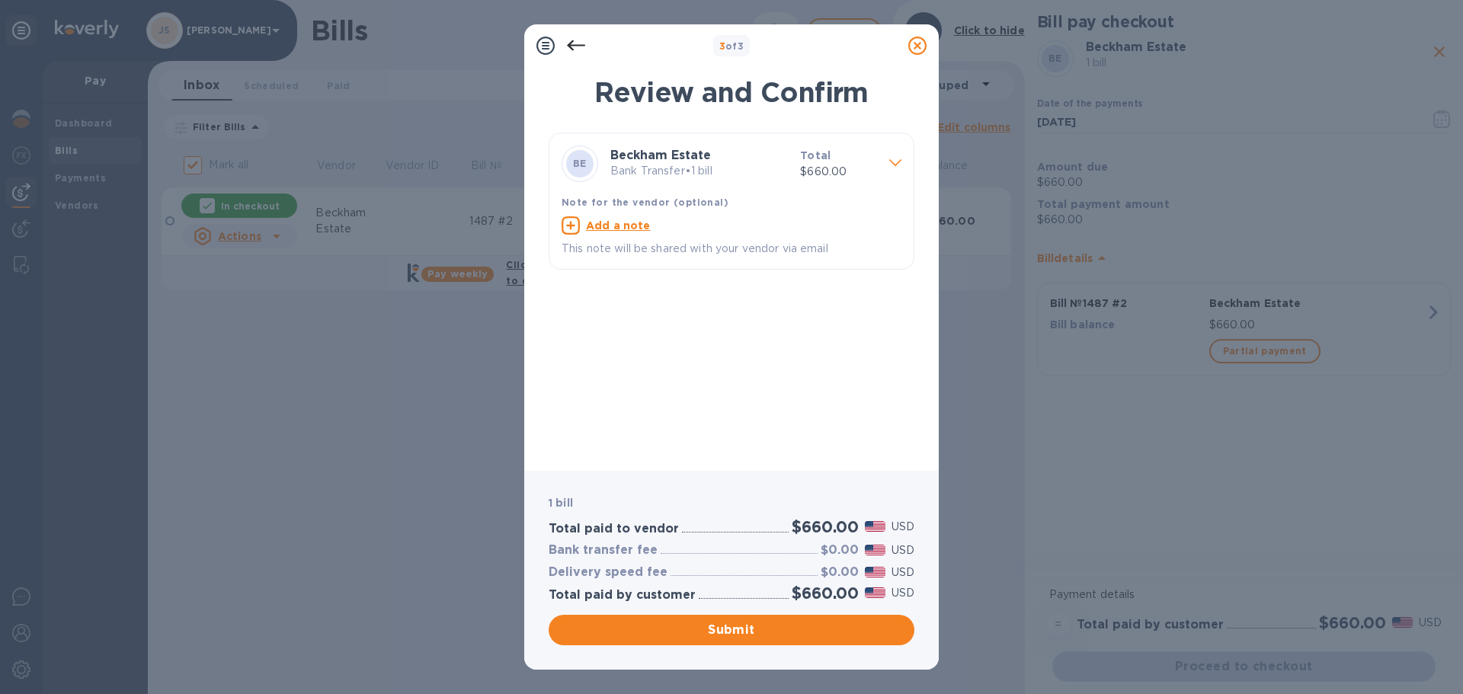
click at [633, 219] on u "Add a note" at bounding box center [618, 225] width 65 height 12
click at [619, 232] on textarea at bounding box center [718, 227] width 315 height 13
paste textarea "1487"
type textarea "1487 #2"
click at [806, 632] on span "Submit" at bounding box center [731, 630] width 341 height 18
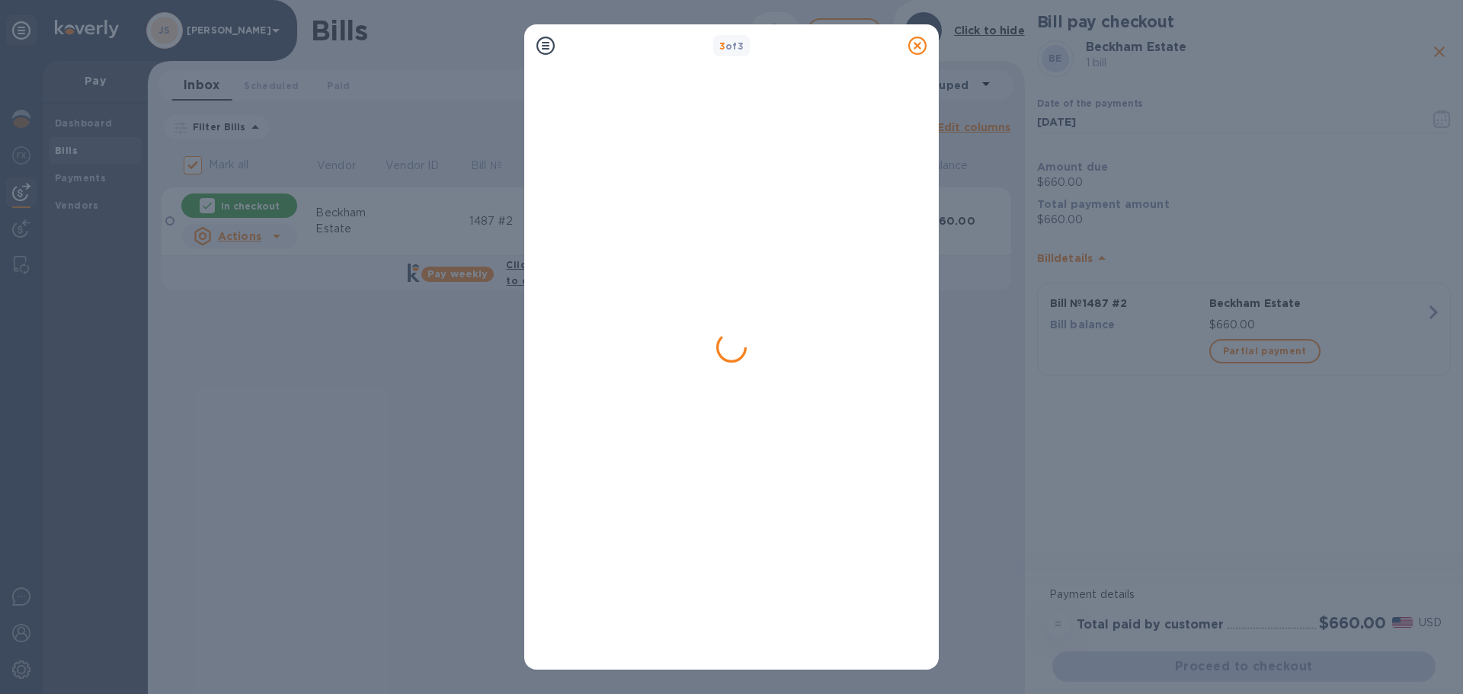
checkbox input "false"
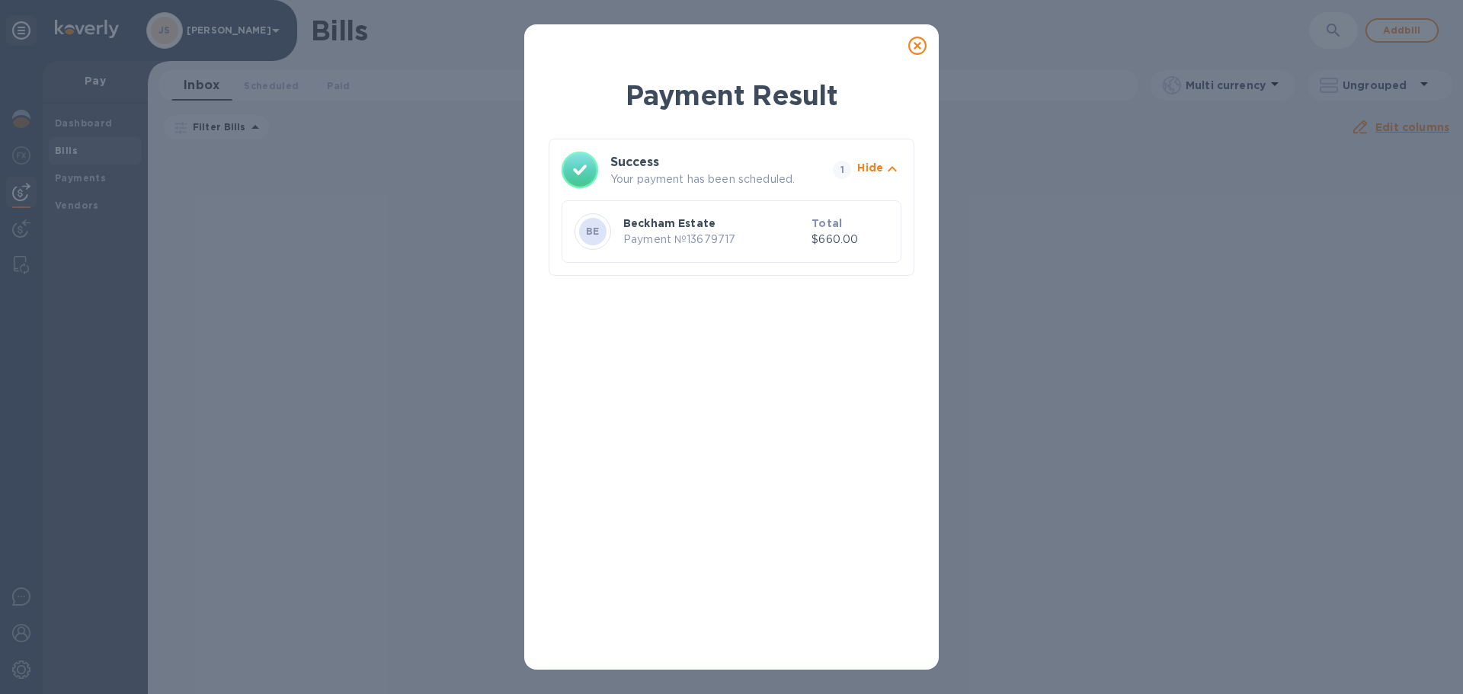
click at [919, 43] on icon at bounding box center [917, 46] width 18 height 18
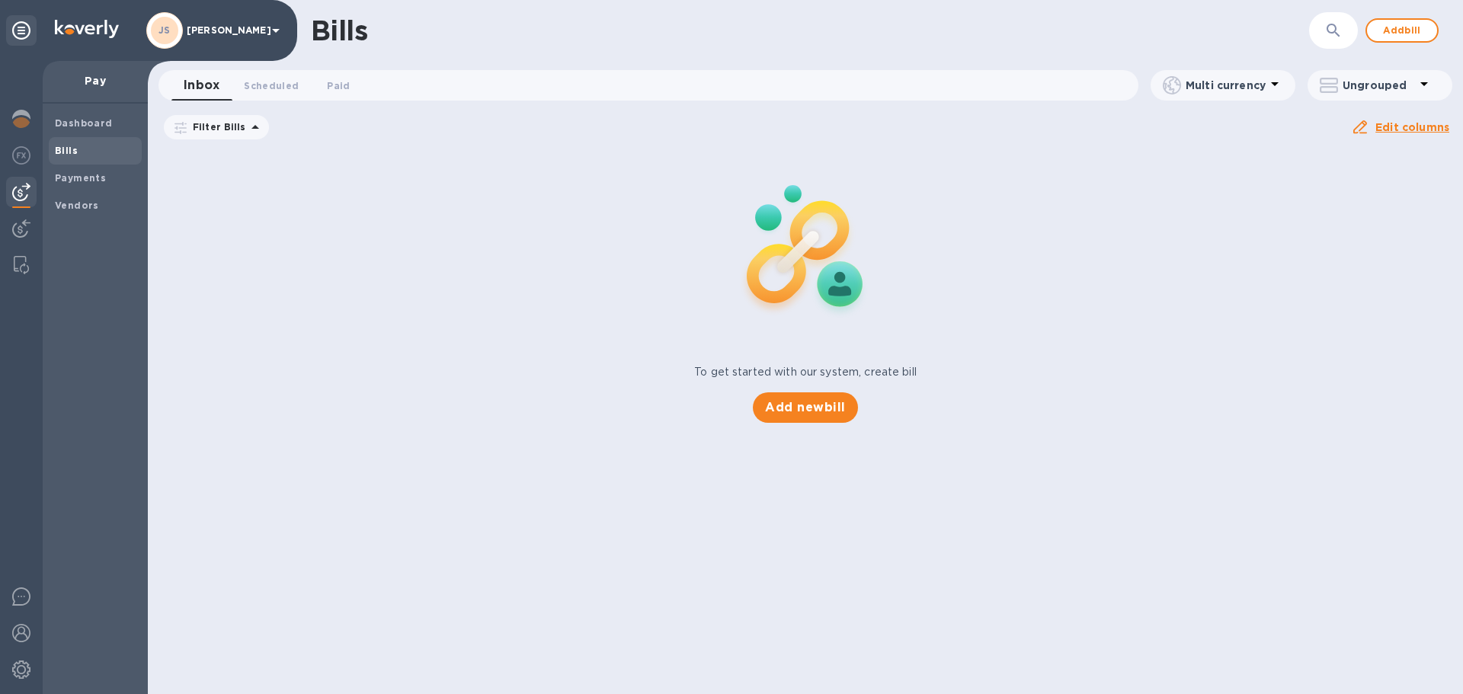
click at [1408, 34] on span "Add bill" at bounding box center [1402, 30] width 46 height 18
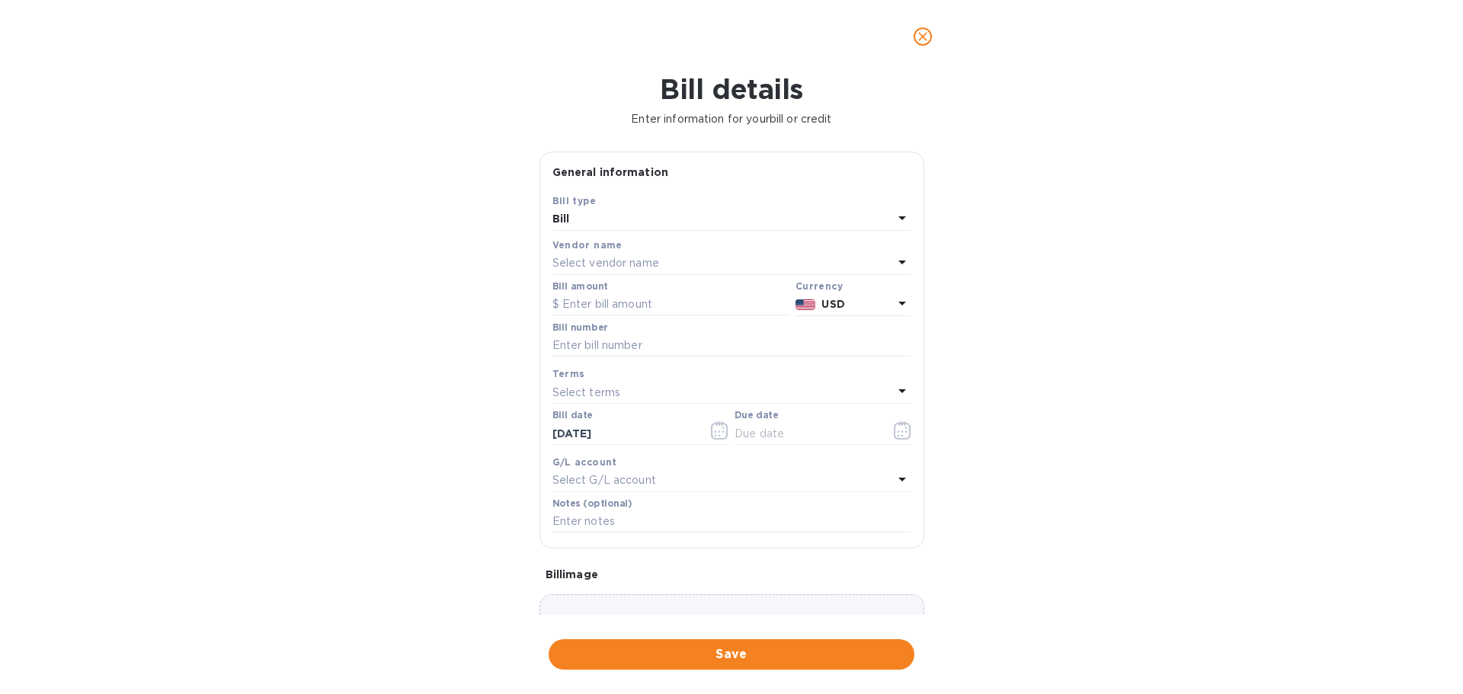
click at [668, 269] on div "Select vendor name" at bounding box center [722, 263] width 341 height 21
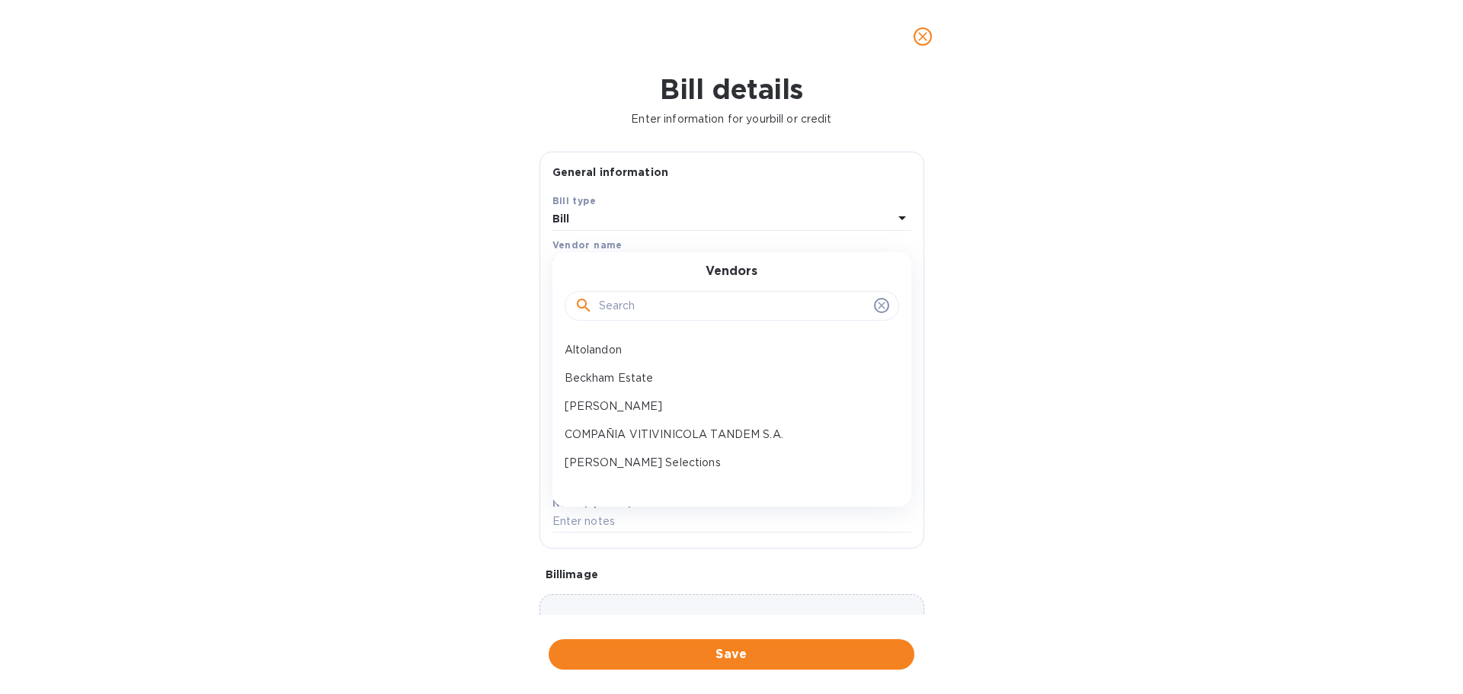
click at [696, 305] on input "text" at bounding box center [733, 306] width 269 height 23
type input "japa"
click at [631, 353] on p "Japanese Pantry" at bounding box center [725, 350] width 322 height 16
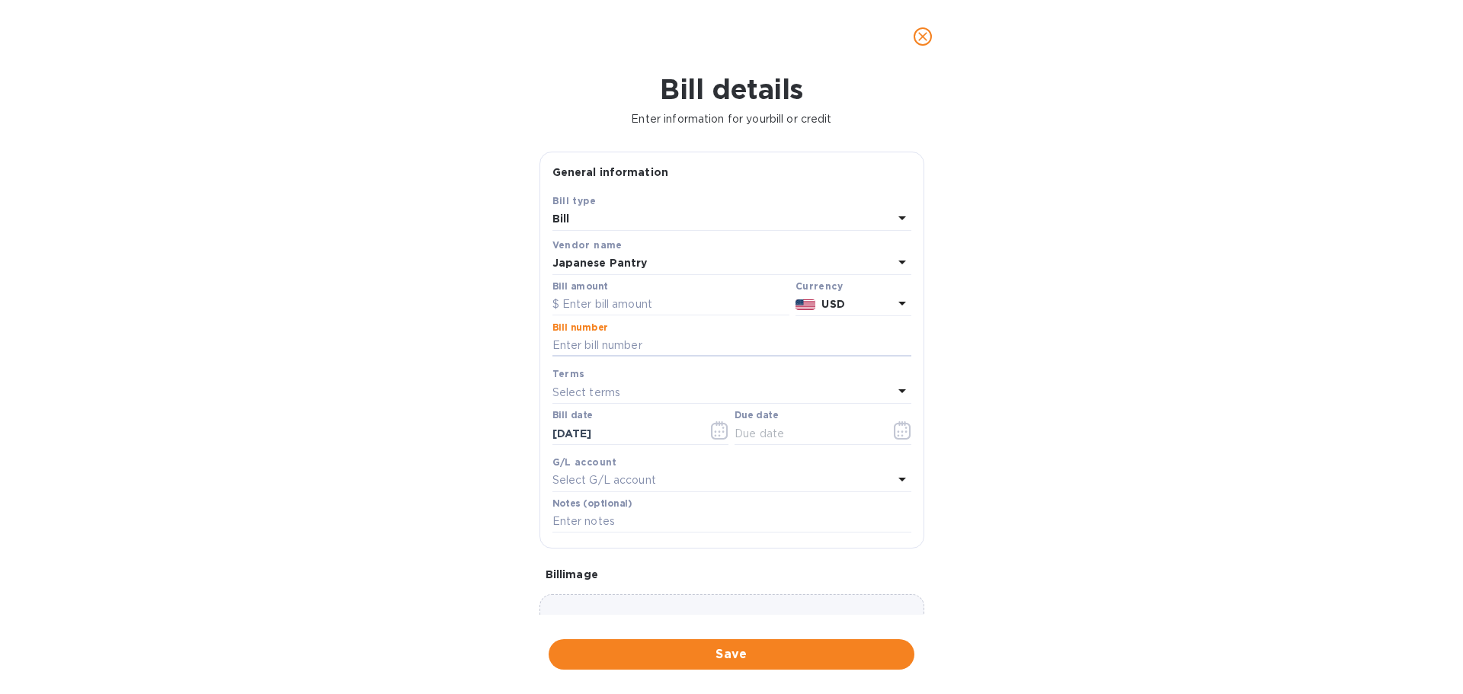
click at [622, 355] on input "text" at bounding box center [731, 345] width 359 height 23
paste input "19988"
type input "19988"
click at [683, 301] on input "text" at bounding box center [670, 304] width 237 height 23
paste input "5,172.96"
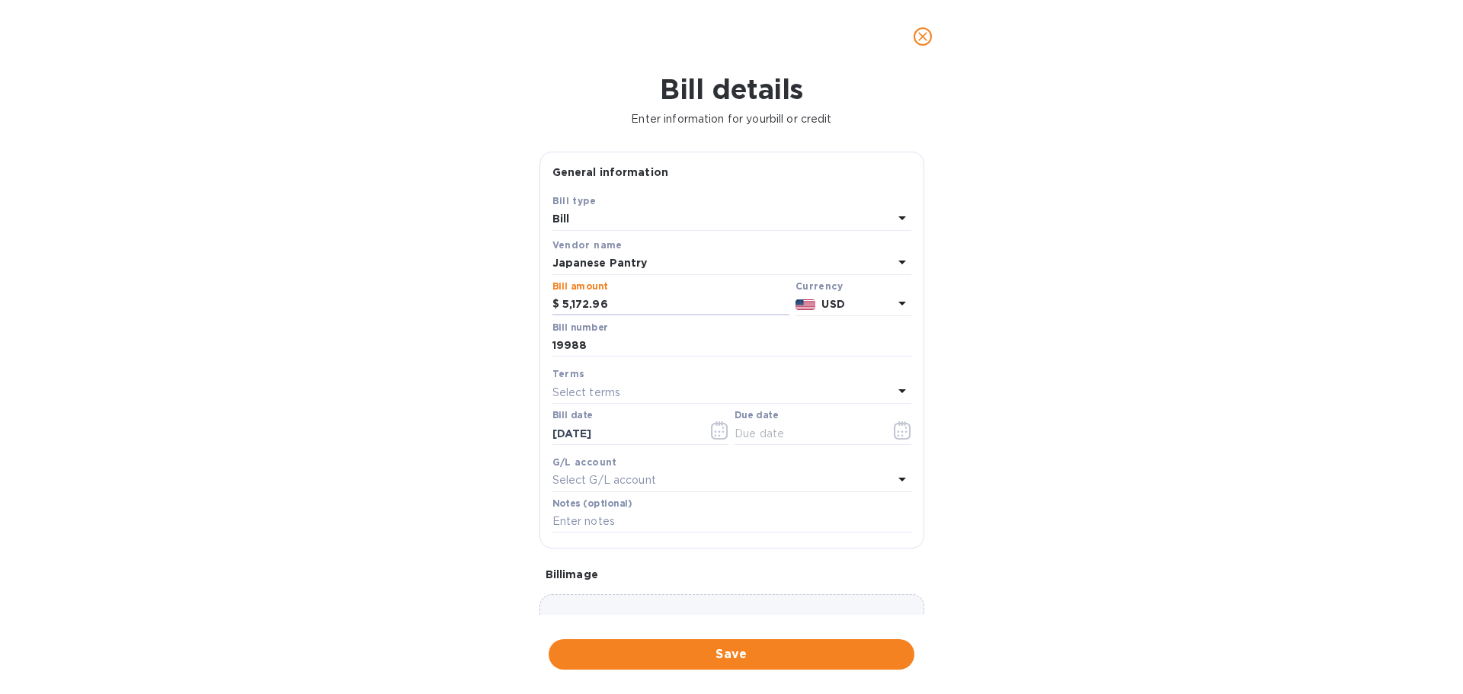
type input "5,172.96"
click at [894, 433] on icon "button" at bounding box center [903, 430] width 18 height 18
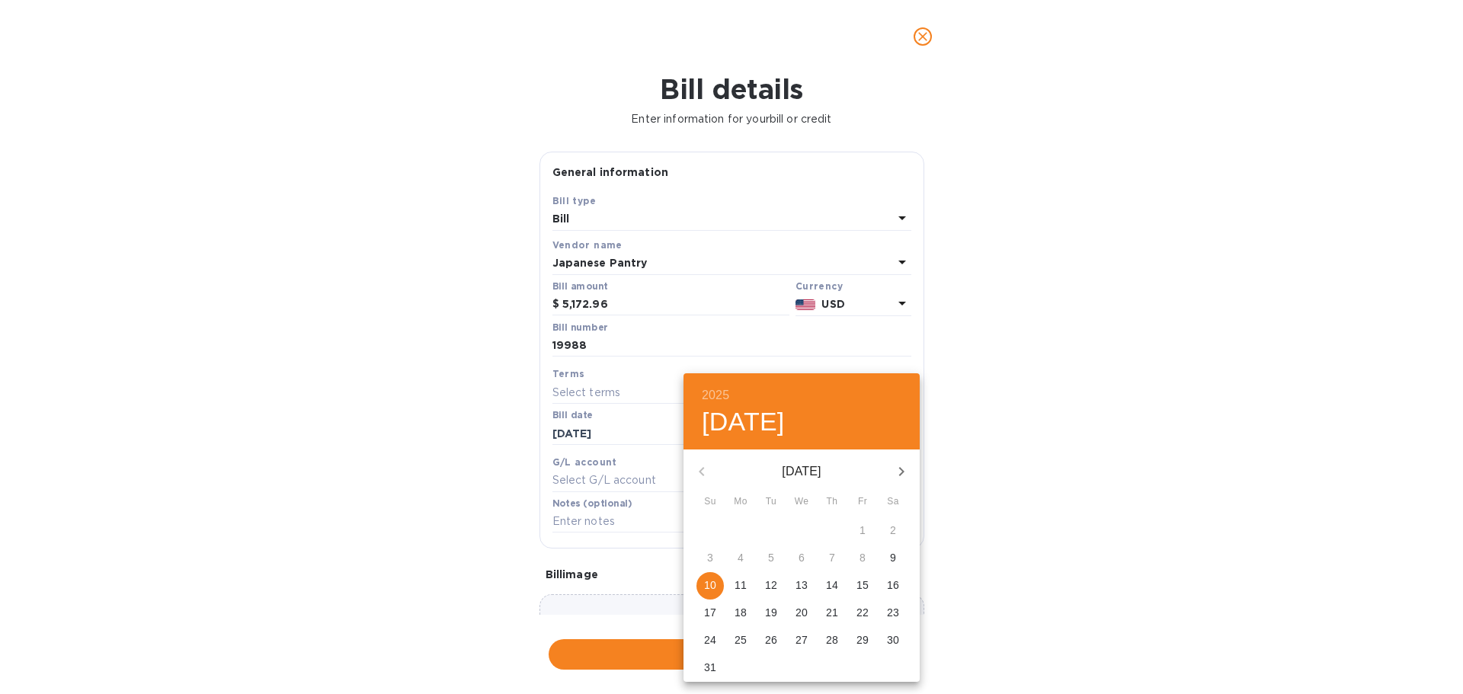
click at [898, 475] on icon "button" at bounding box center [901, 471] width 18 height 18
click at [738, 529] on p "1" at bounding box center [740, 530] width 6 height 15
type input "[DATE]"
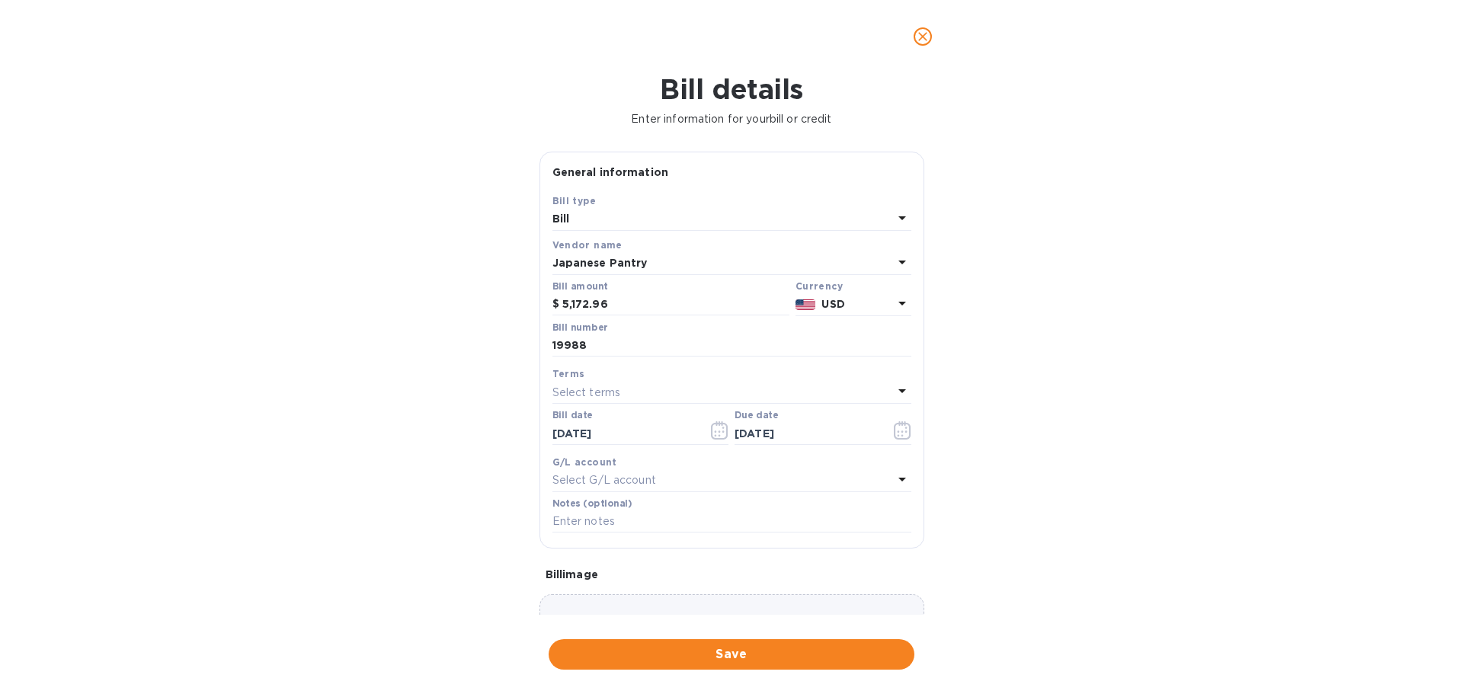
click at [784, 645] on span "Save" at bounding box center [731, 654] width 341 height 18
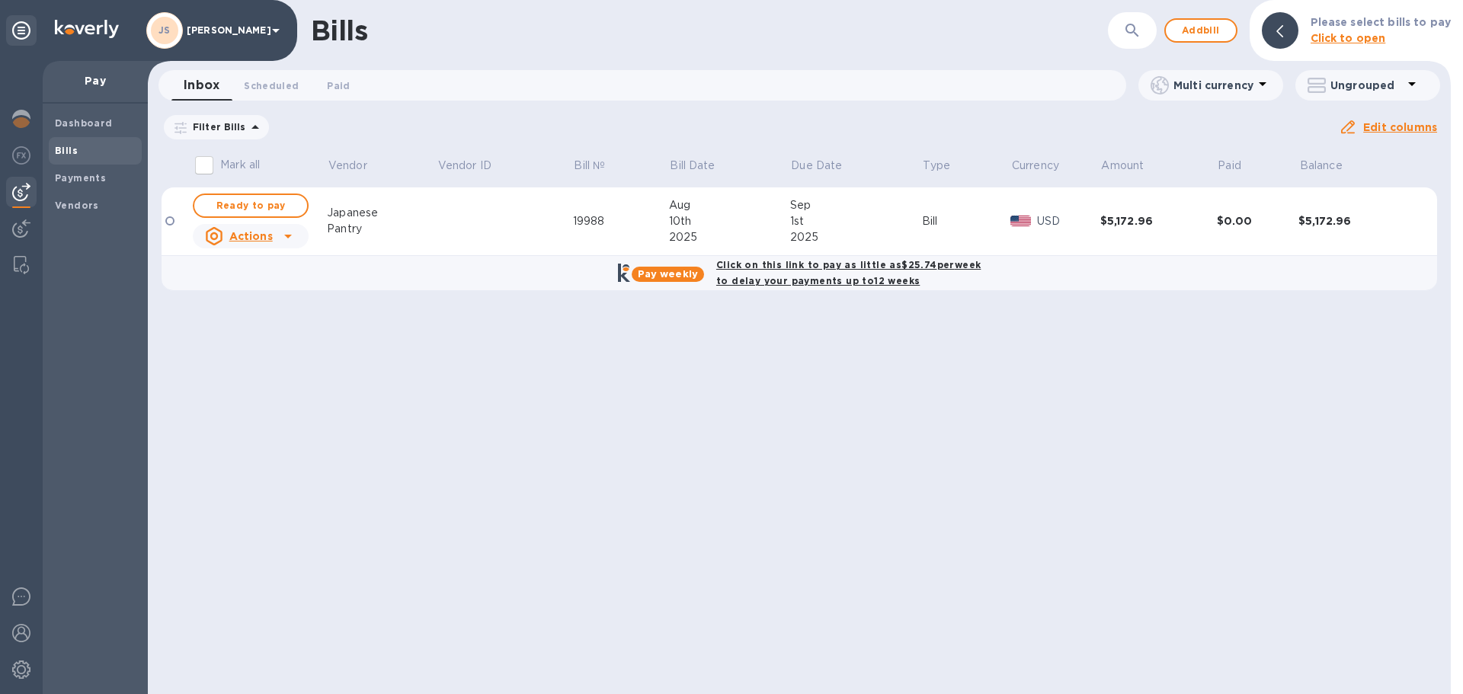
click at [246, 201] on span "Ready to pay" at bounding box center [250, 206] width 88 height 18
checkbox input "true"
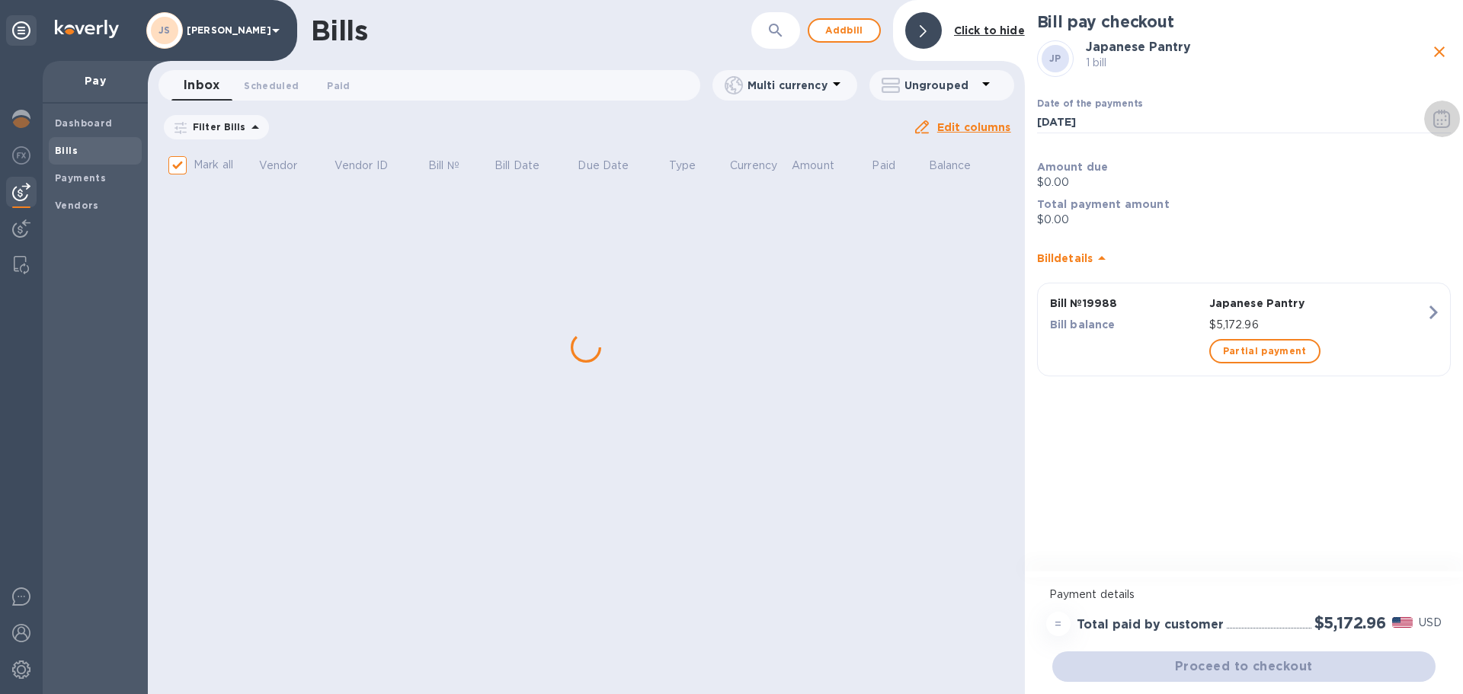
click at [1438, 118] on icon "button" at bounding box center [1442, 119] width 18 height 18
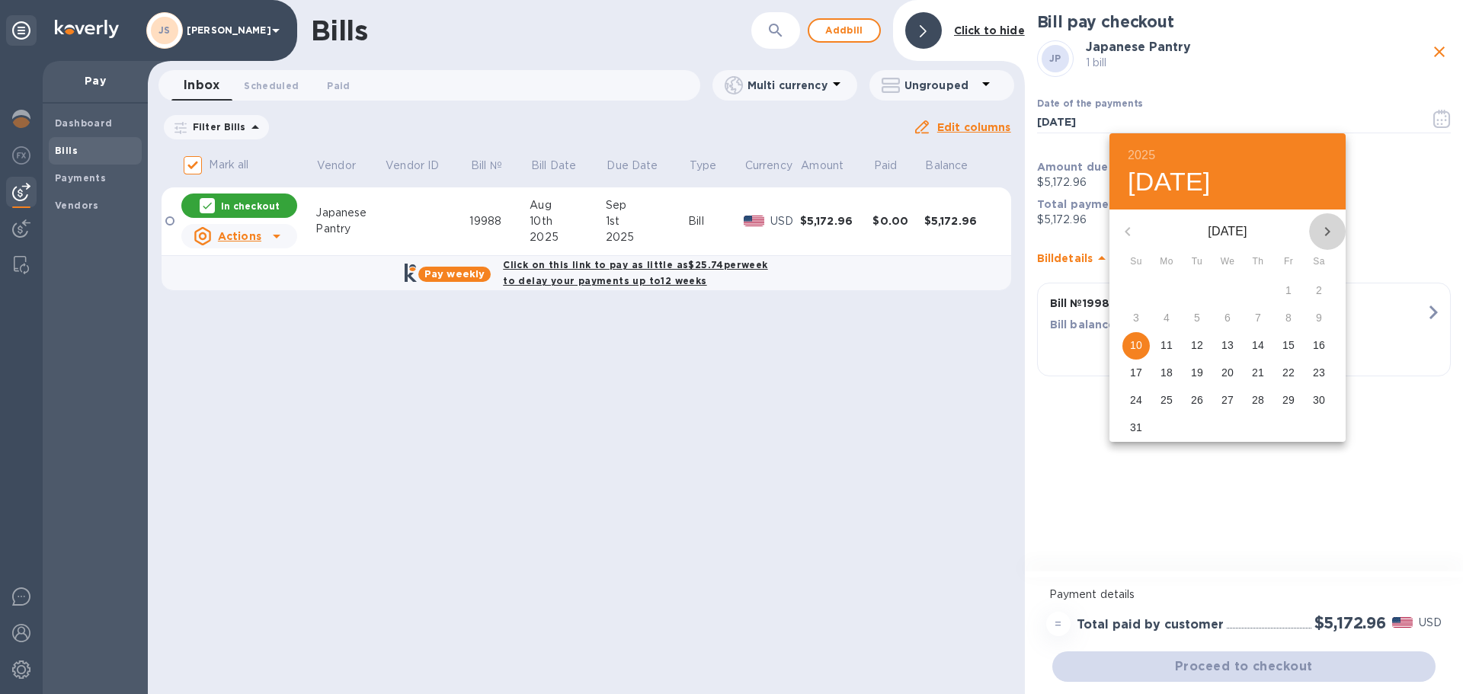
click at [1323, 234] on icon "button" at bounding box center [1327, 231] width 18 height 18
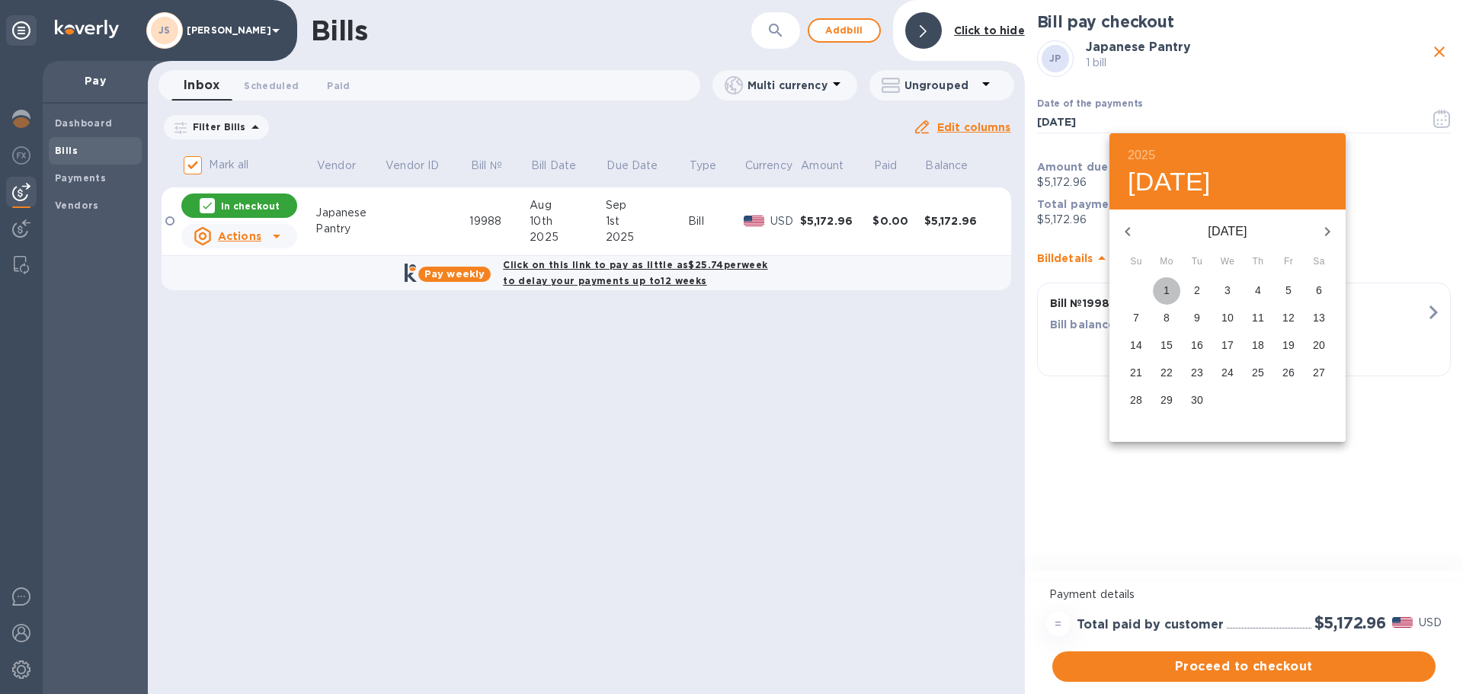
click at [1171, 289] on span "1" at bounding box center [1166, 290] width 27 height 15
type input "[DATE]"
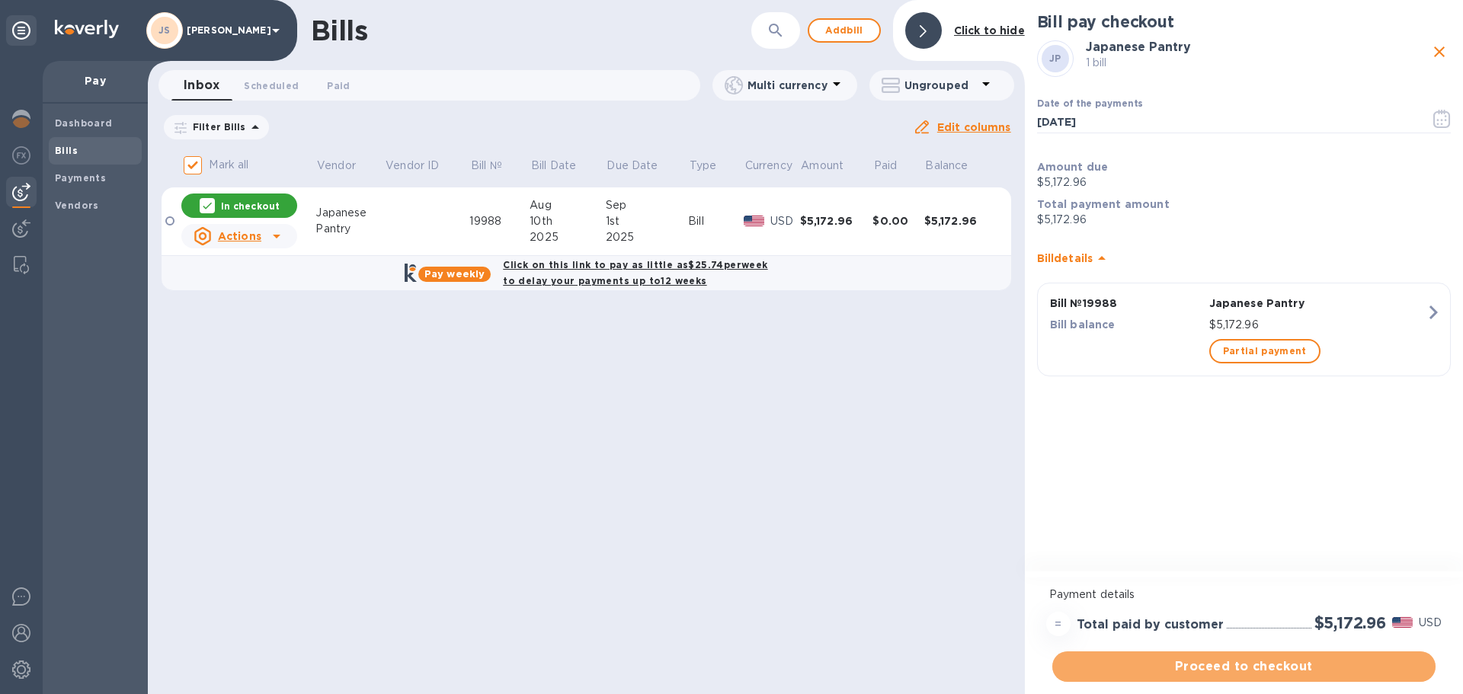
click at [1220, 663] on span "Proceed to checkout" at bounding box center [1243, 666] width 359 height 18
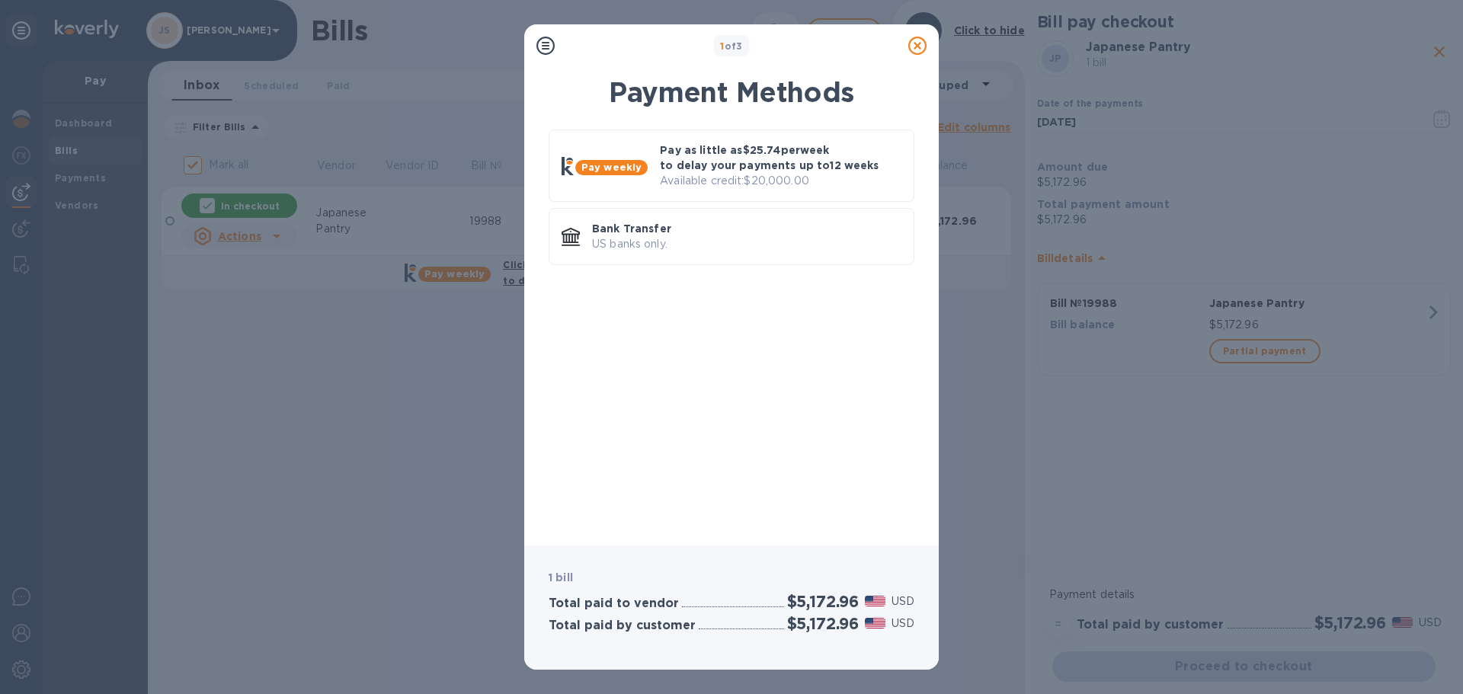
click at [665, 231] on p "Bank Transfer" at bounding box center [746, 228] width 309 height 15
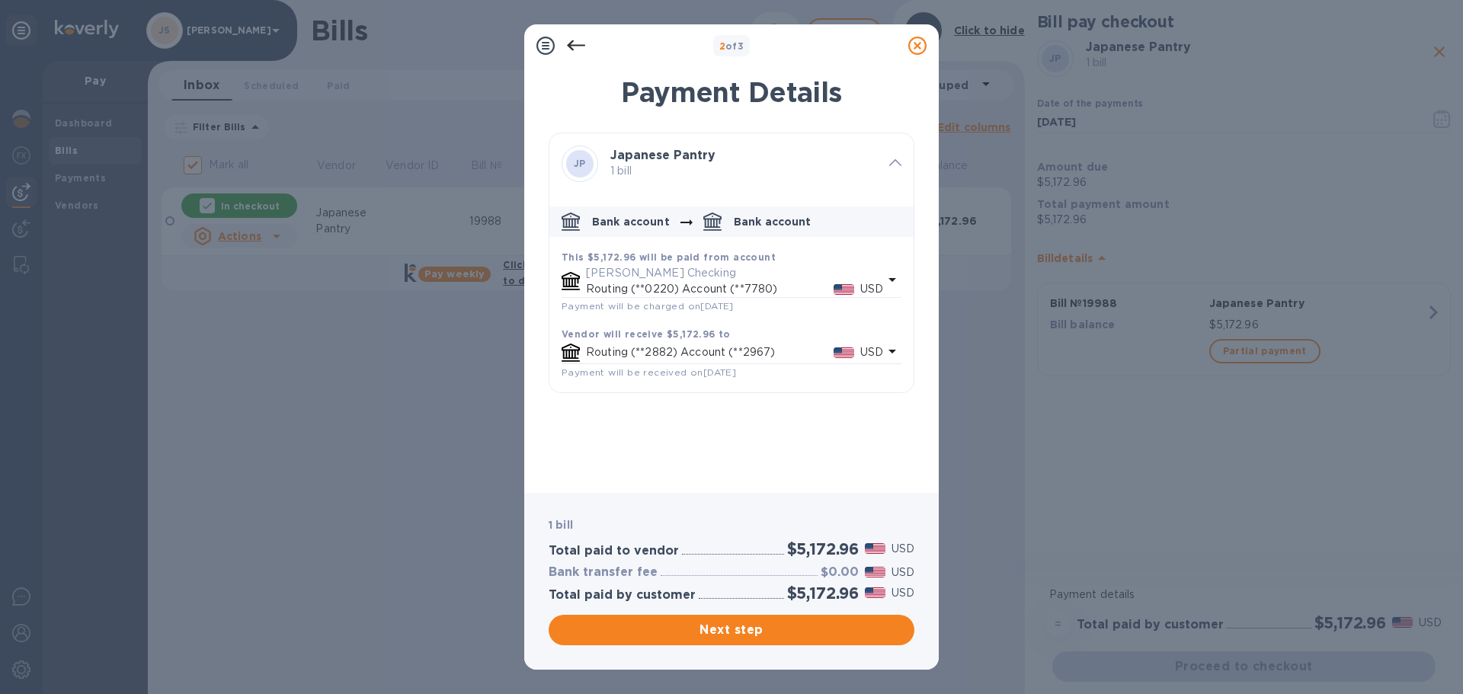
click at [884, 627] on span "Next step" at bounding box center [731, 630] width 341 height 18
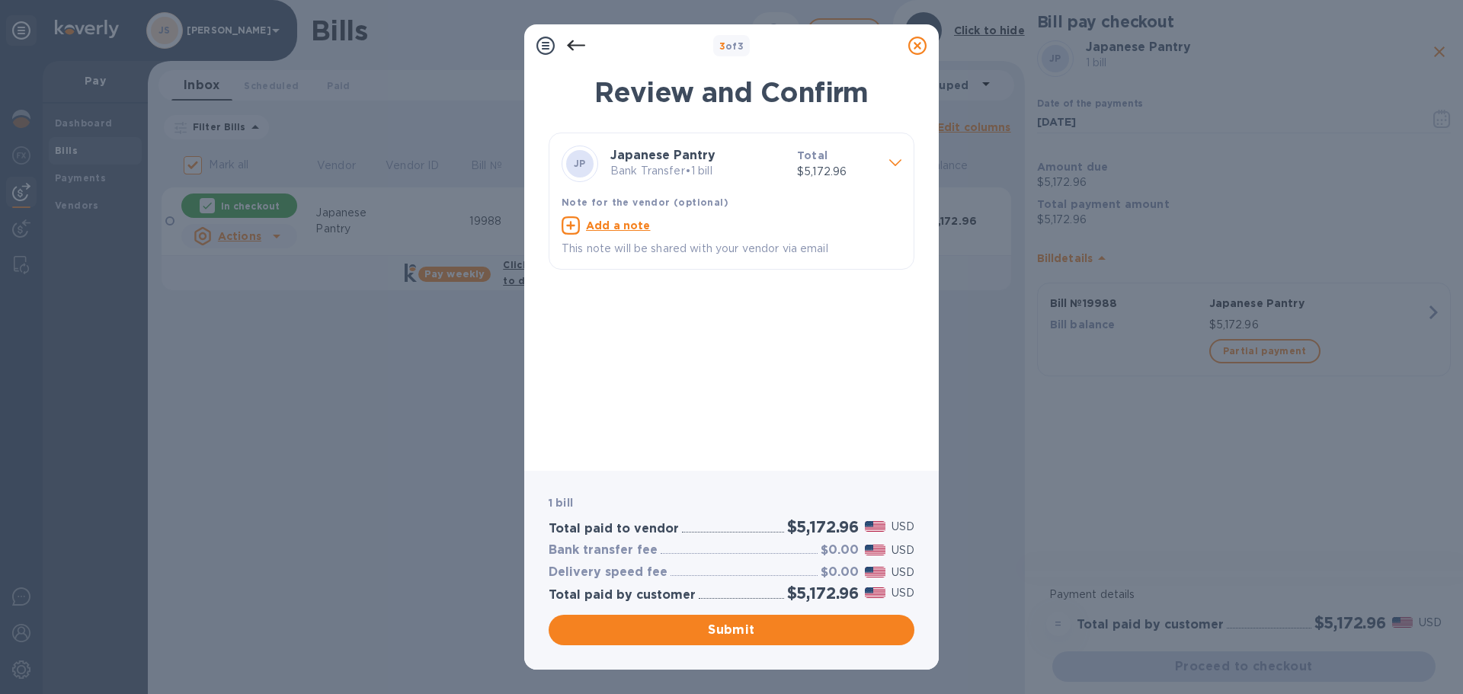
click at [621, 222] on u "Add a note" at bounding box center [618, 225] width 65 height 12
click at [601, 233] on textarea at bounding box center [718, 227] width 315 height 13
paste textarea "19988"
type textarea "19988"
click at [746, 627] on span "Submit" at bounding box center [731, 630] width 341 height 18
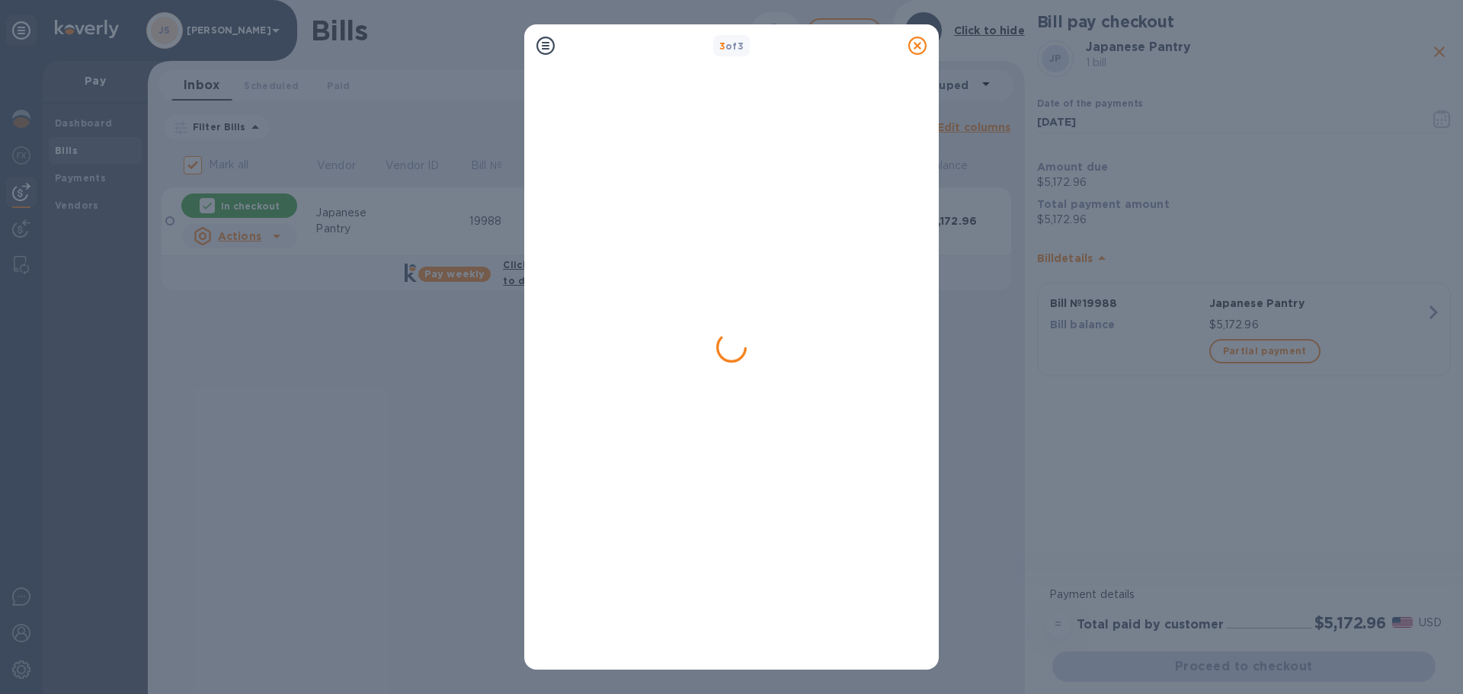
checkbox input "false"
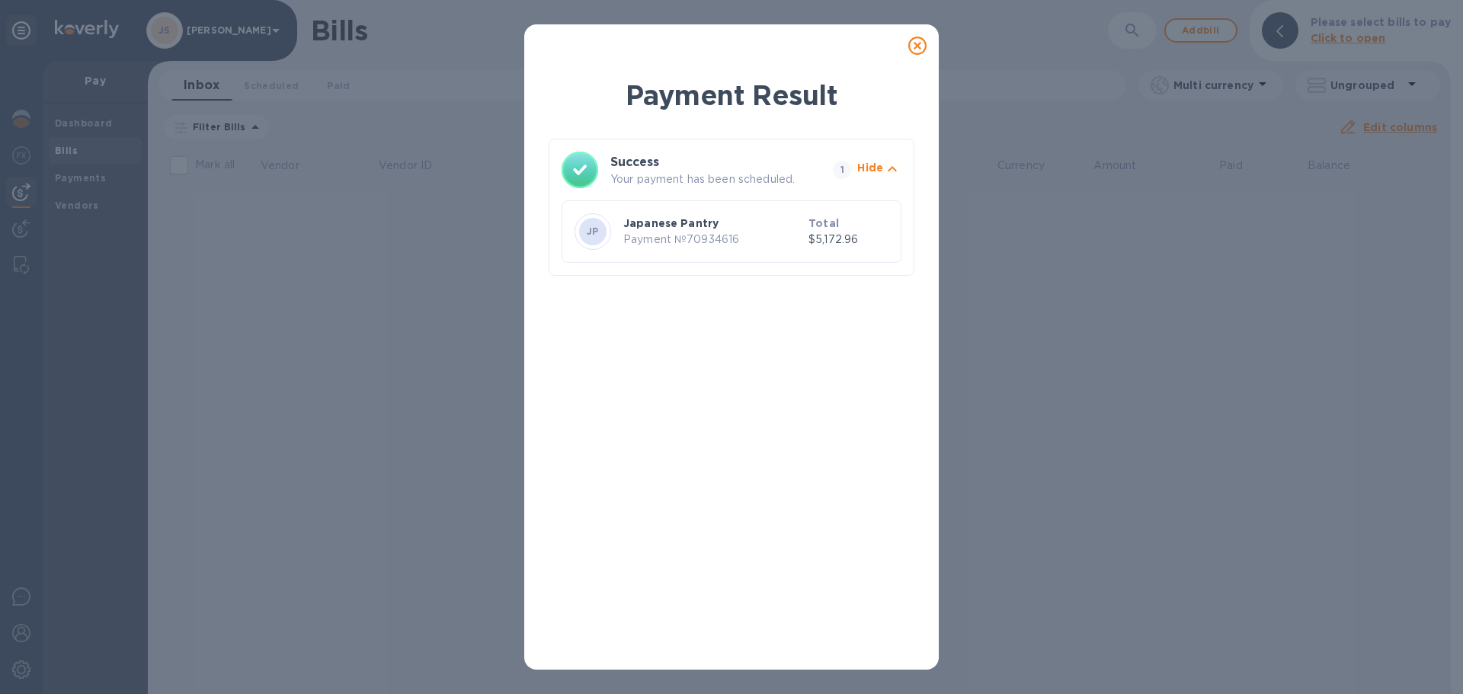
click at [932, 43] on div at bounding box center [917, 45] width 43 height 43
click at [919, 43] on icon at bounding box center [917, 46] width 18 height 18
